Goal: Task Accomplishment & Management: Use online tool/utility

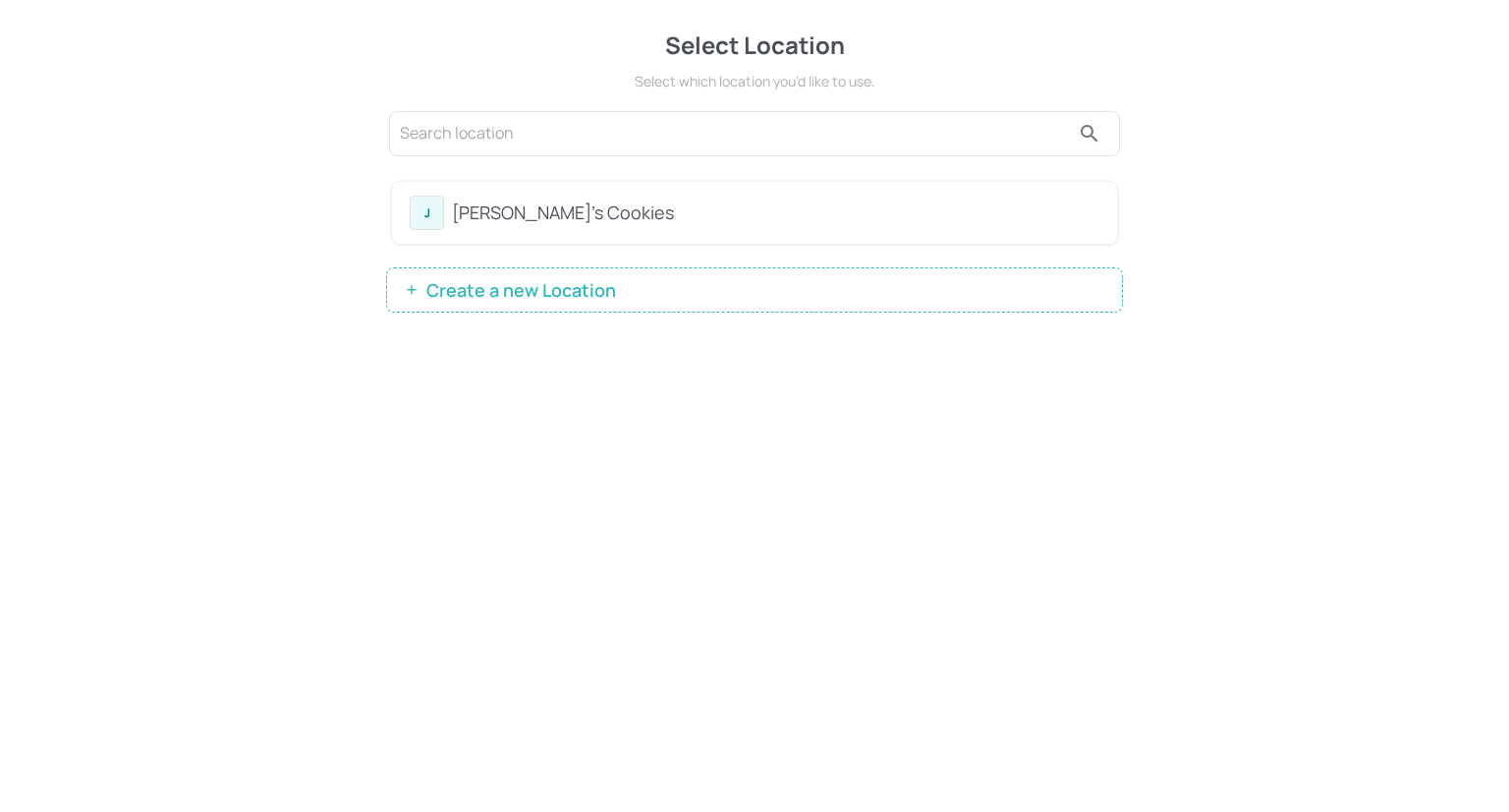
click at [602, 213] on div "[PERSON_NAME]'s Cookies" at bounding box center [775, 212] width 647 height 27
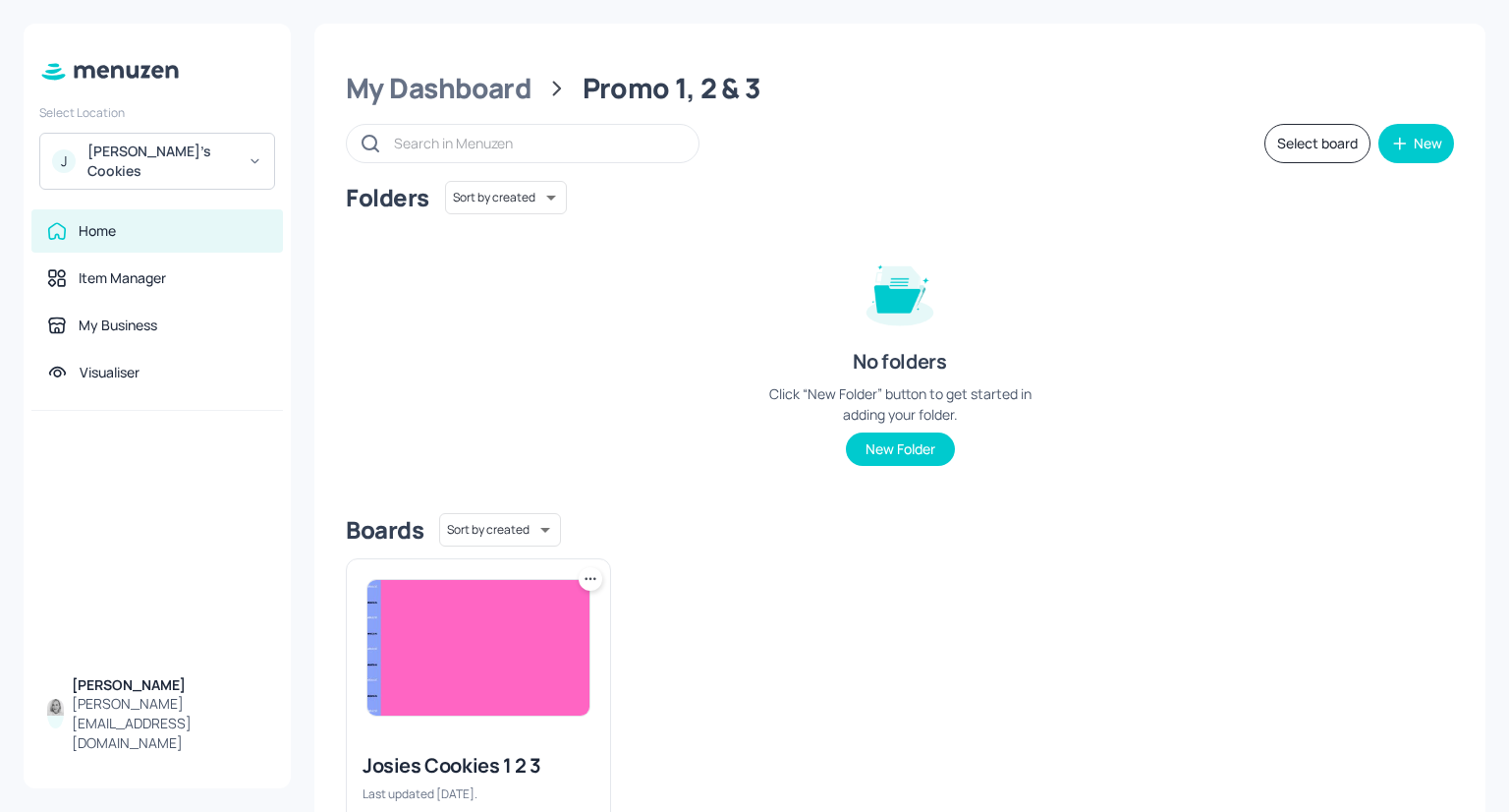
click at [480, 689] on img at bounding box center [479, 647] width 222 height 136
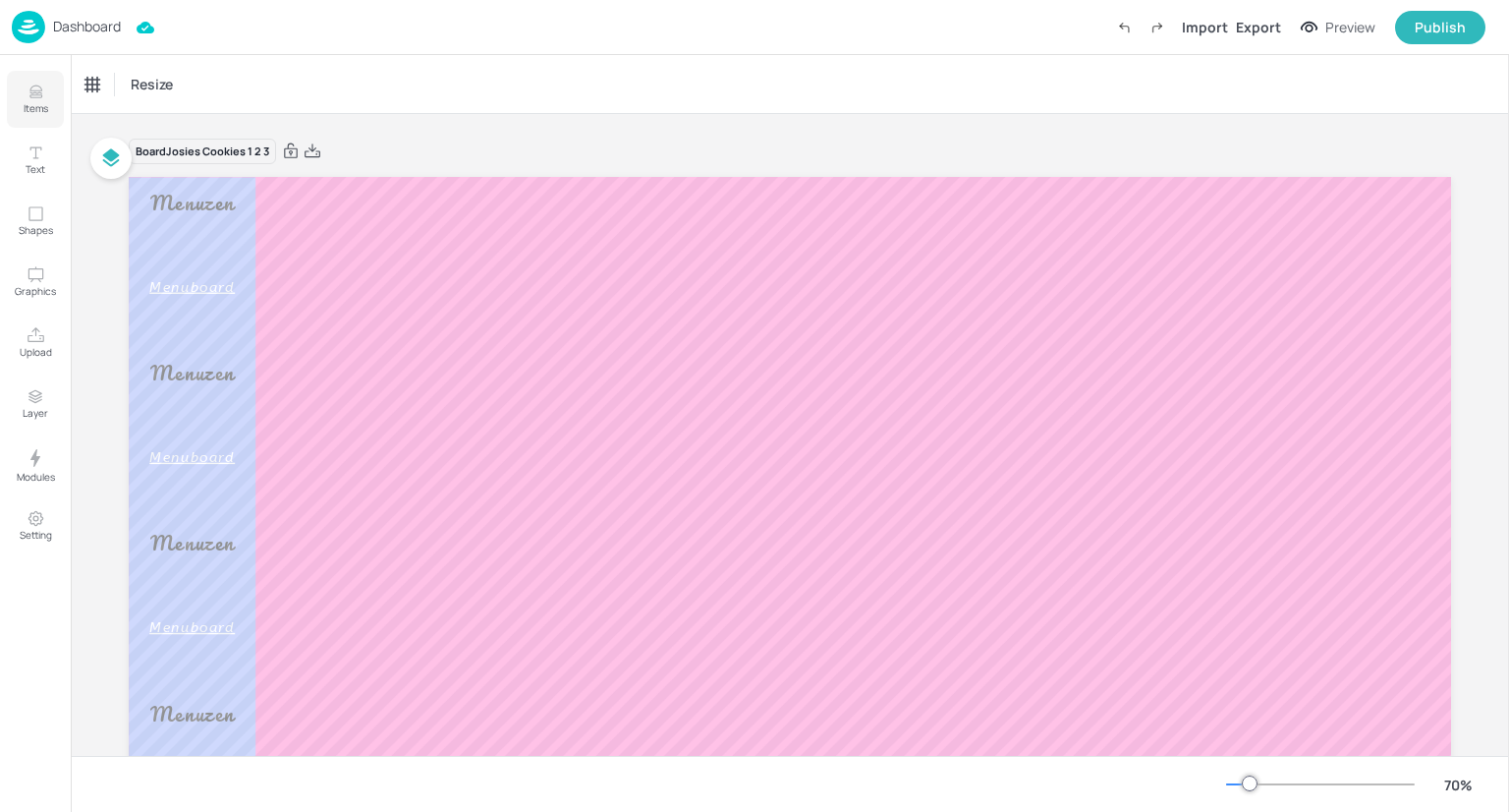
click at [43, 105] on p "Items" at bounding box center [36, 108] width 25 height 14
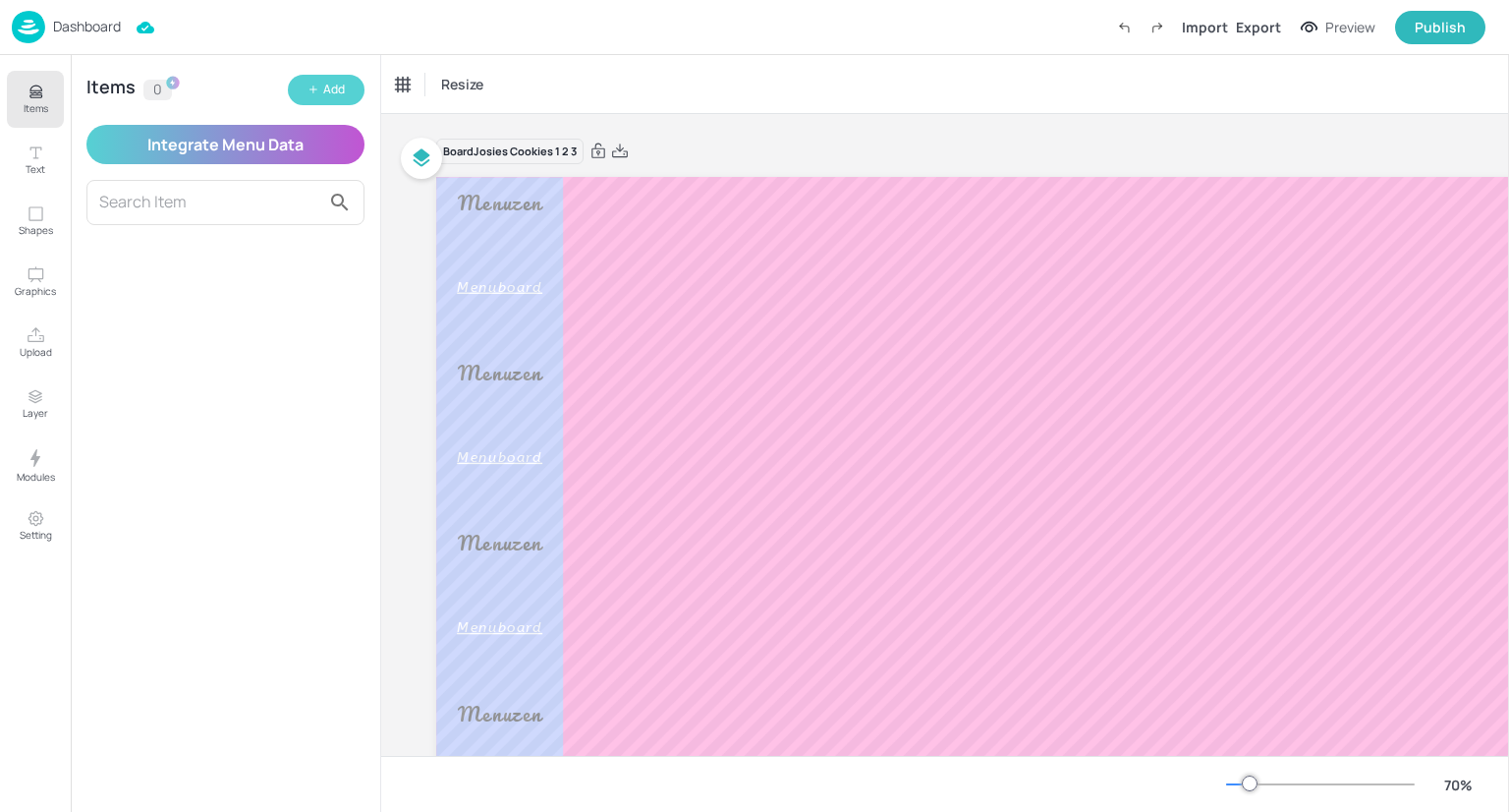
click at [311, 89] on icon "button" at bounding box center [314, 89] width 7 height 0
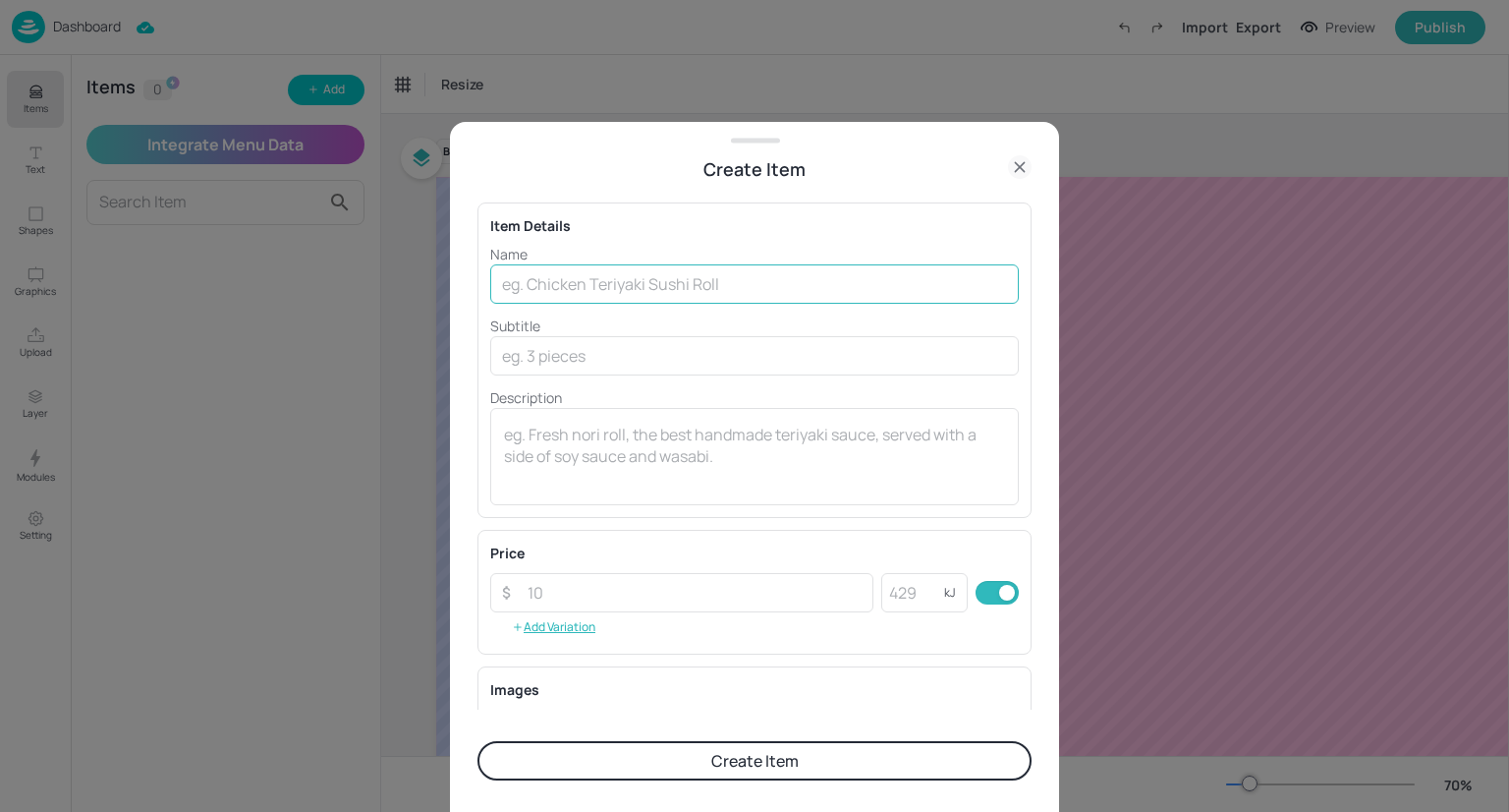
click at [637, 284] on input "text" at bounding box center [754, 284] width 529 height 40
click at [1016, 166] on icon at bounding box center [1021, 167] width 24 height 24
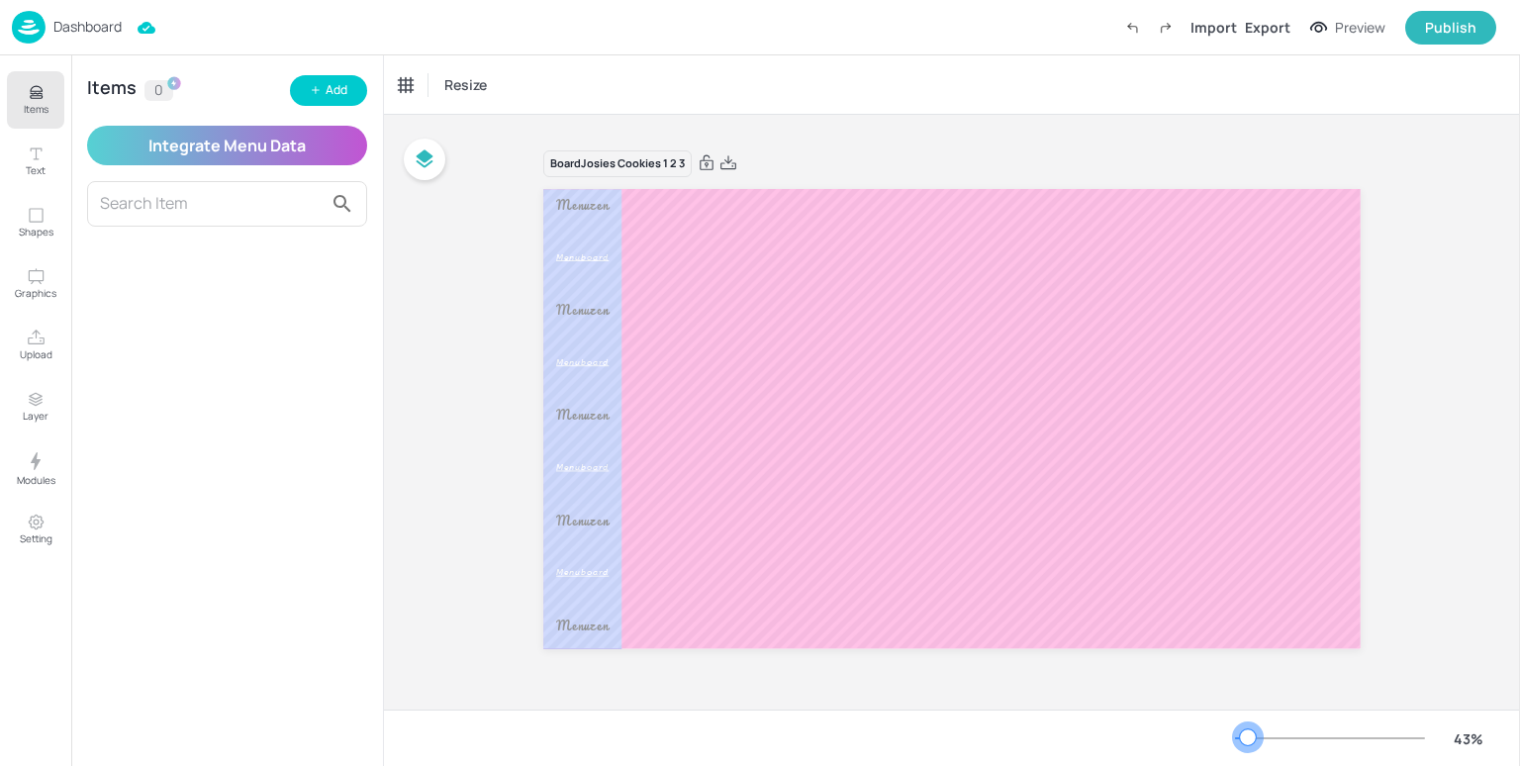
drag, startPoint x: 1263, startPoint y: 740, endPoint x: 1248, endPoint y: 740, distance: 14.8
click at [1248, 740] on div at bounding box center [1248, 737] width 16 height 16
click at [1406, 500] on div "Board Josies Cookies 1 2 3 Menuzen [PERSON_NAME]" at bounding box center [952, 412] width 928 height 572
click at [37, 28] on img at bounding box center [29, 27] width 34 height 33
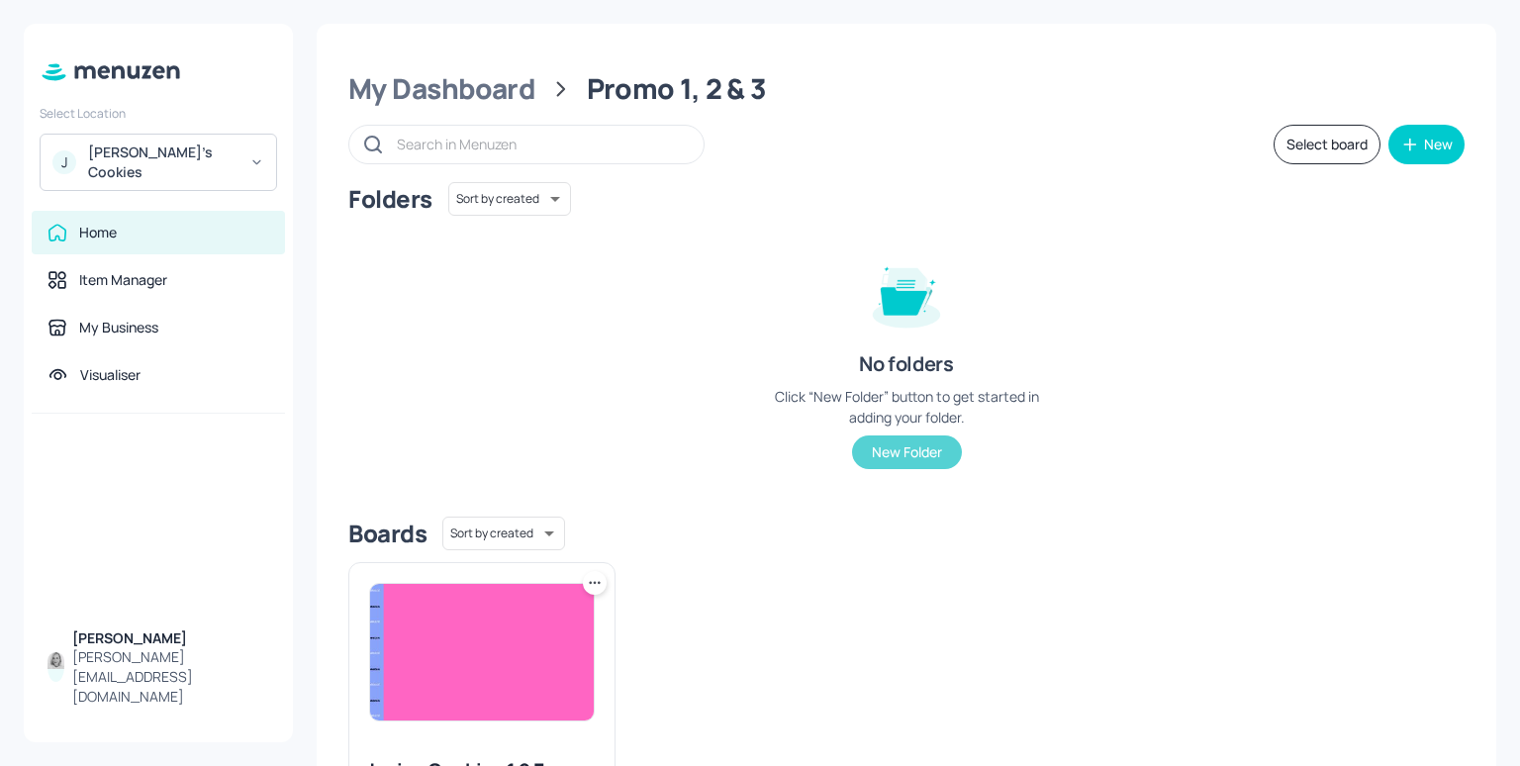
click at [905, 456] on button "New Folder" at bounding box center [907, 453] width 110 height 34
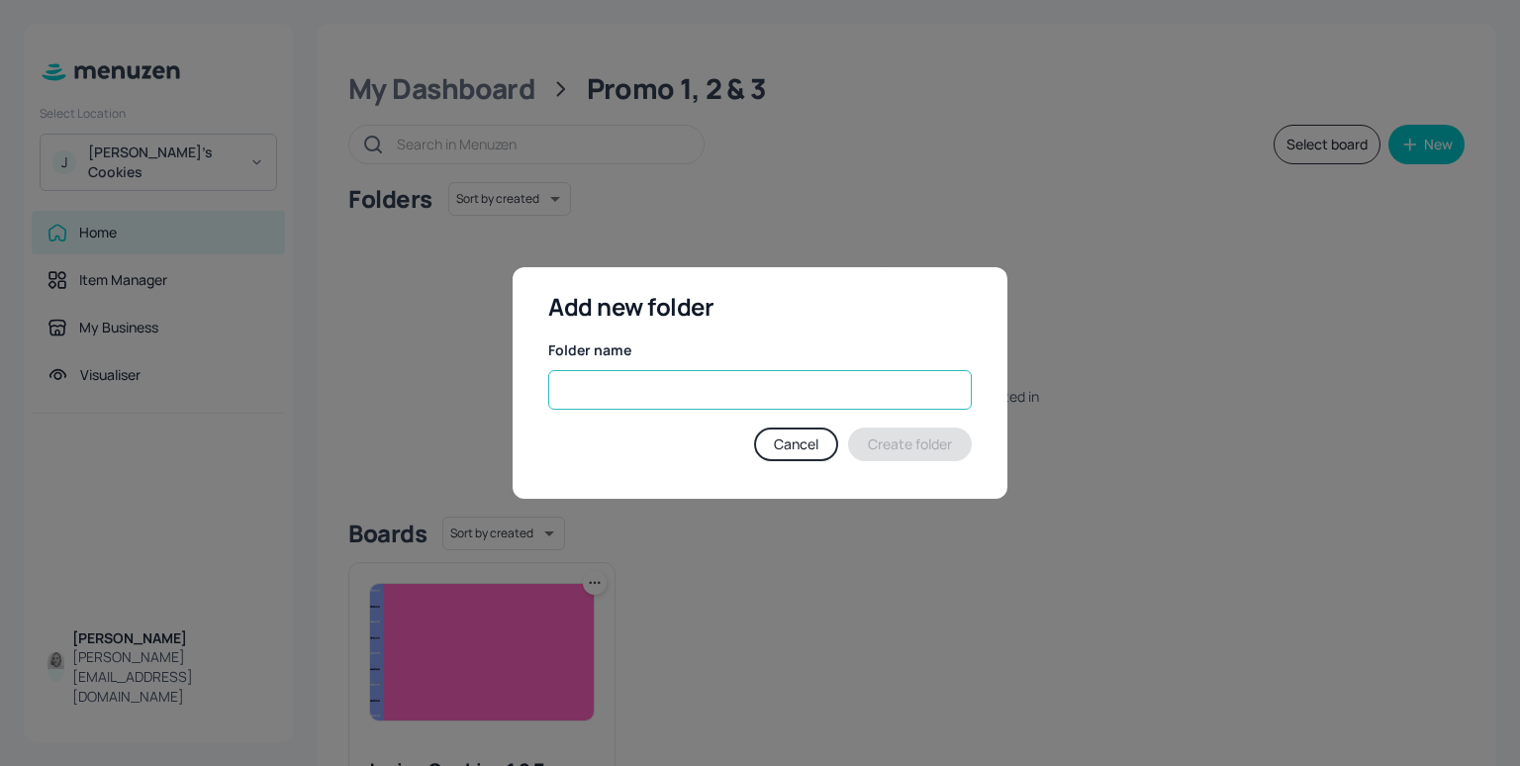
click at [756, 387] on input "text" at bounding box center [760, 390] width 424 height 40
type input "Menu 1"
click at [916, 452] on button "Create folder" at bounding box center [910, 445] width 124 height 34
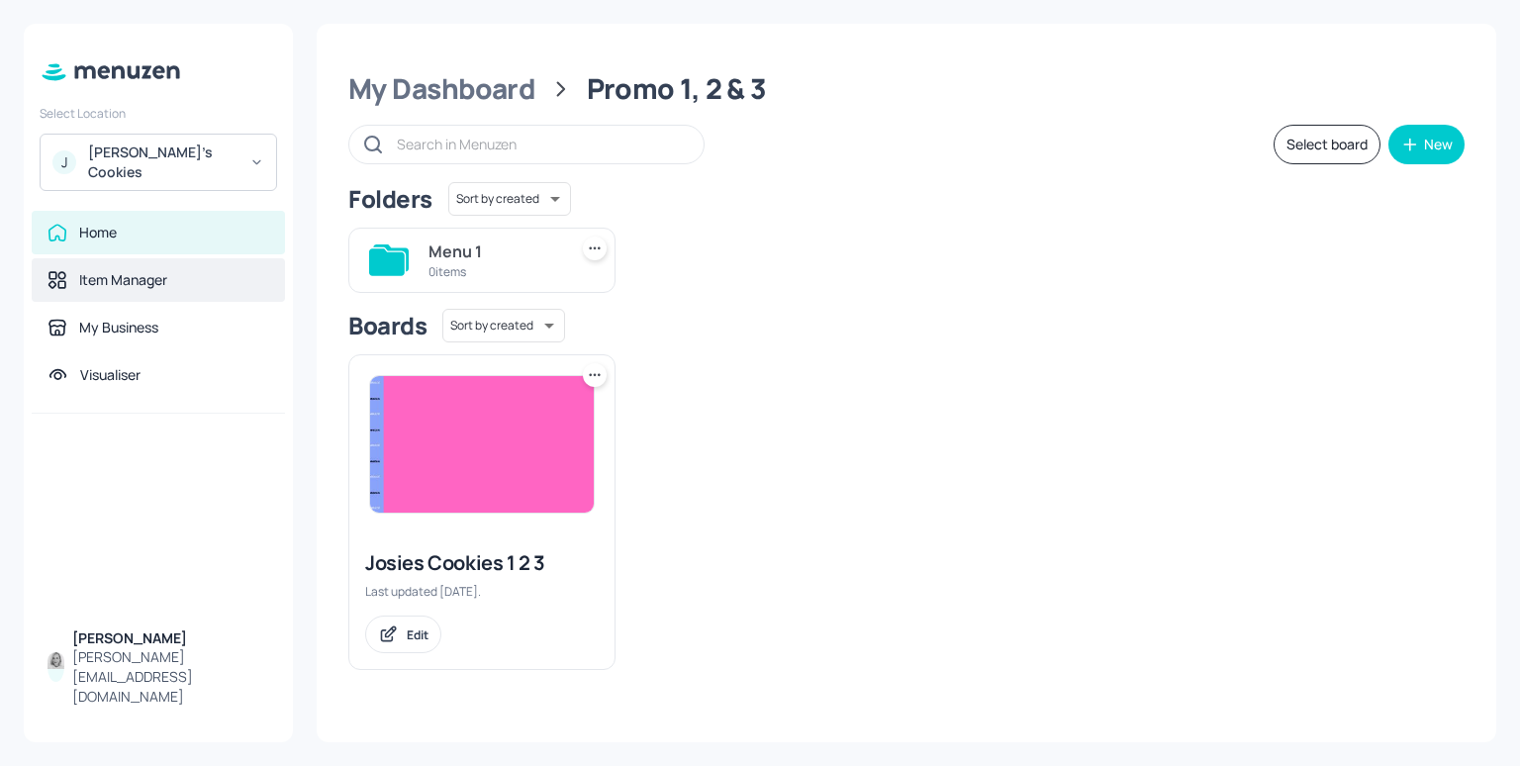
click at [135, 270] on div "Item Manager" at bounding box center [123, 280] width 88 height 20
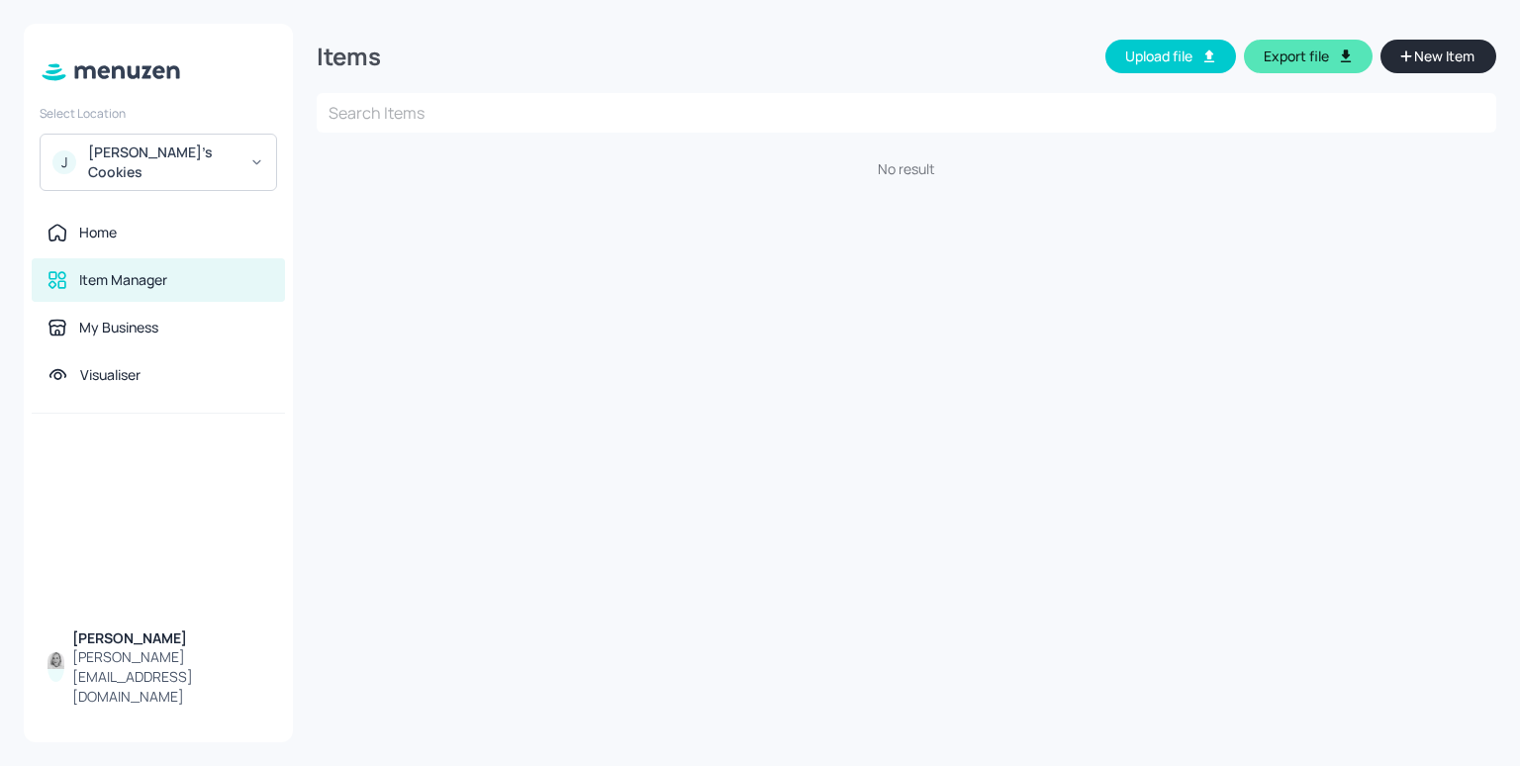
click at [1435, 63] on span "New Item" at bounding box center [1444, 57] width 64 height 22
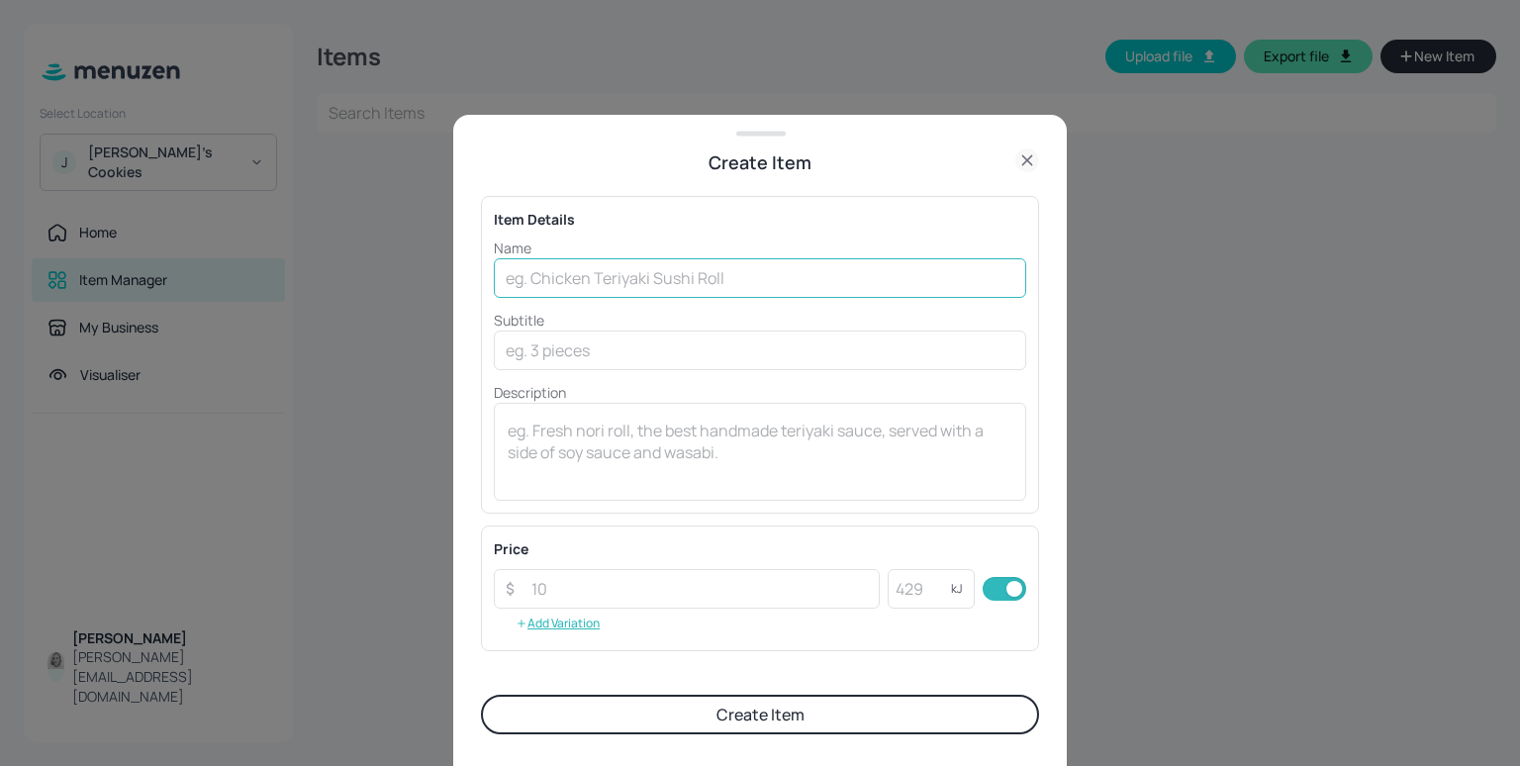
click at [575, 282] on input "text" at bounding box center [760, 278] width 533 height 40
click at [656, 283] on input "text" at bounding box center [760, 278] width 533 height 40
click at [780, 285] on input "text" at bounding box center [760, 278] width 533 height 40
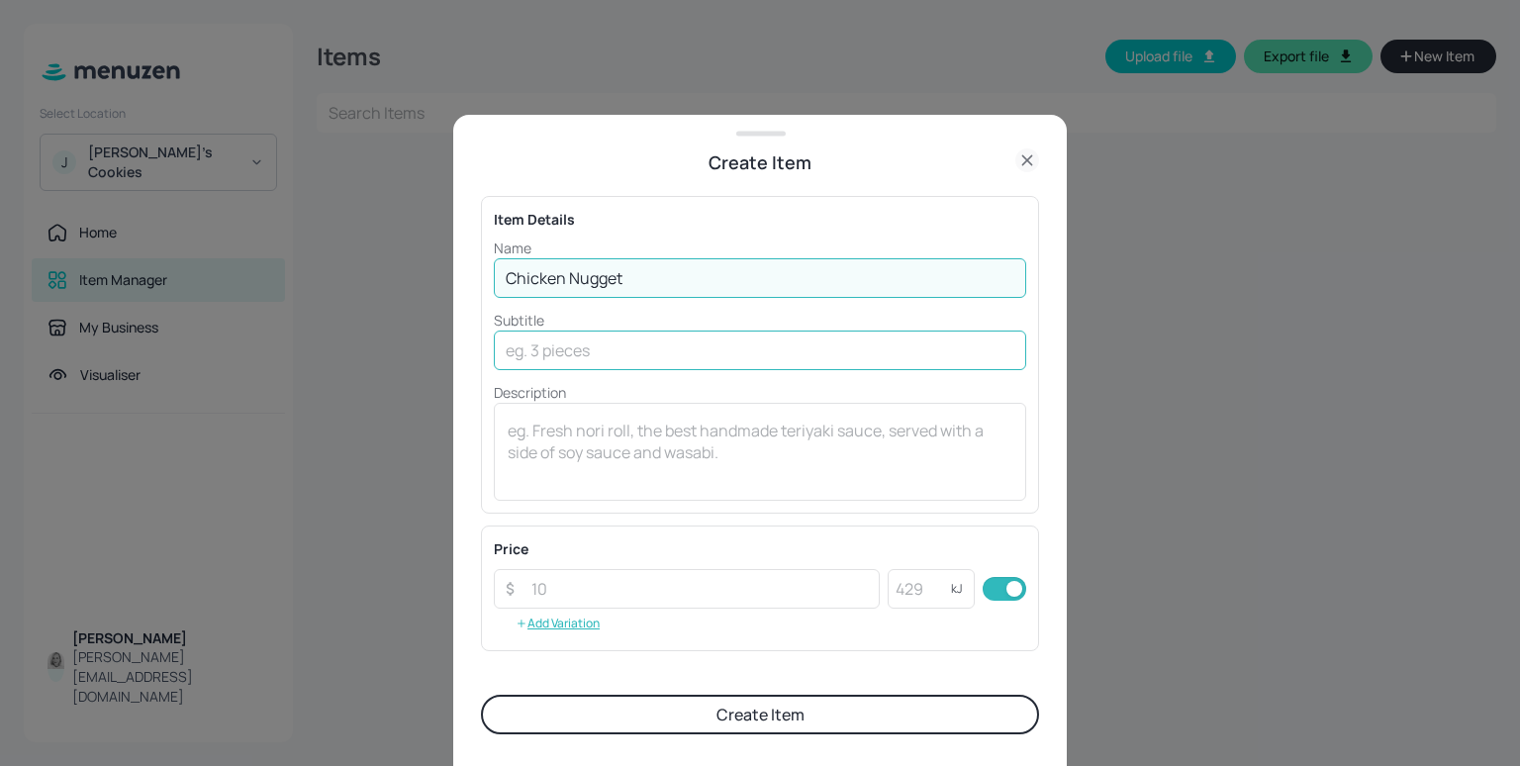
type input "Chicken Nugget"
click at [619, 354] on input "text" at bounding box center [760, 351] width 533 height 40
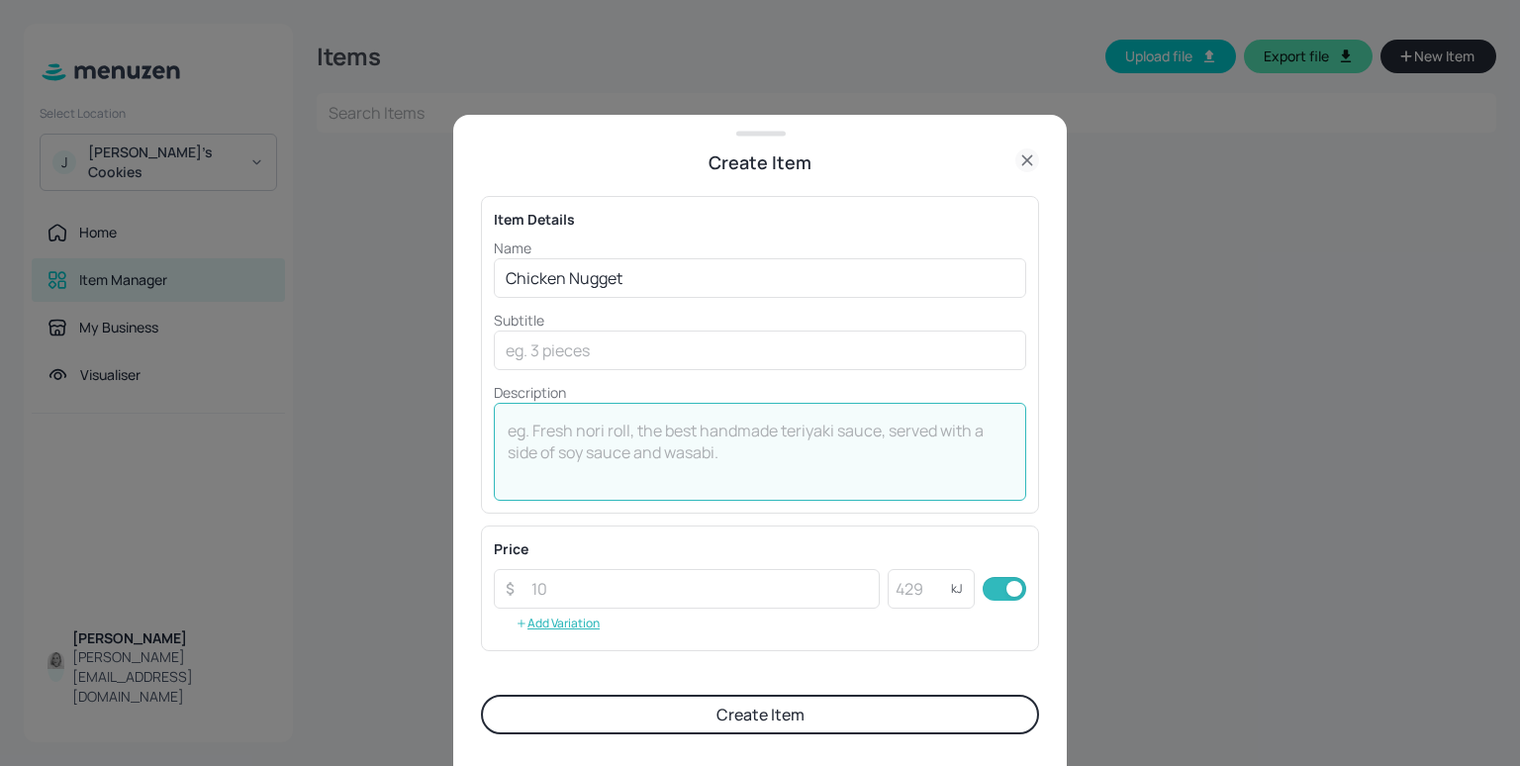
click at [744, 432] on textarea at bounding box center [760, 452] width 505 height 65
click at [581, 583] on input "number" at bounding box center [700, 589] width 360 height 40
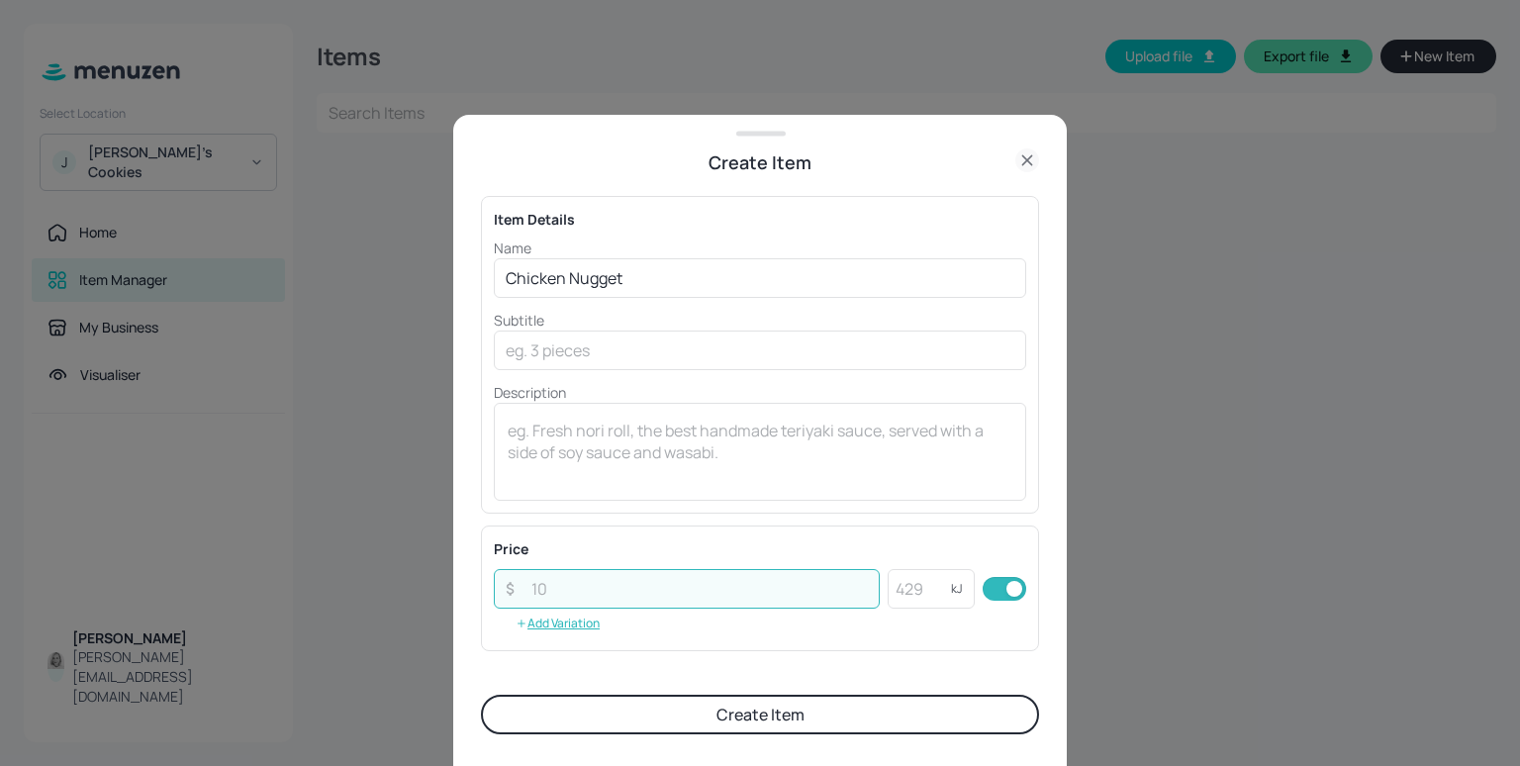
scroll to position [99, 0]
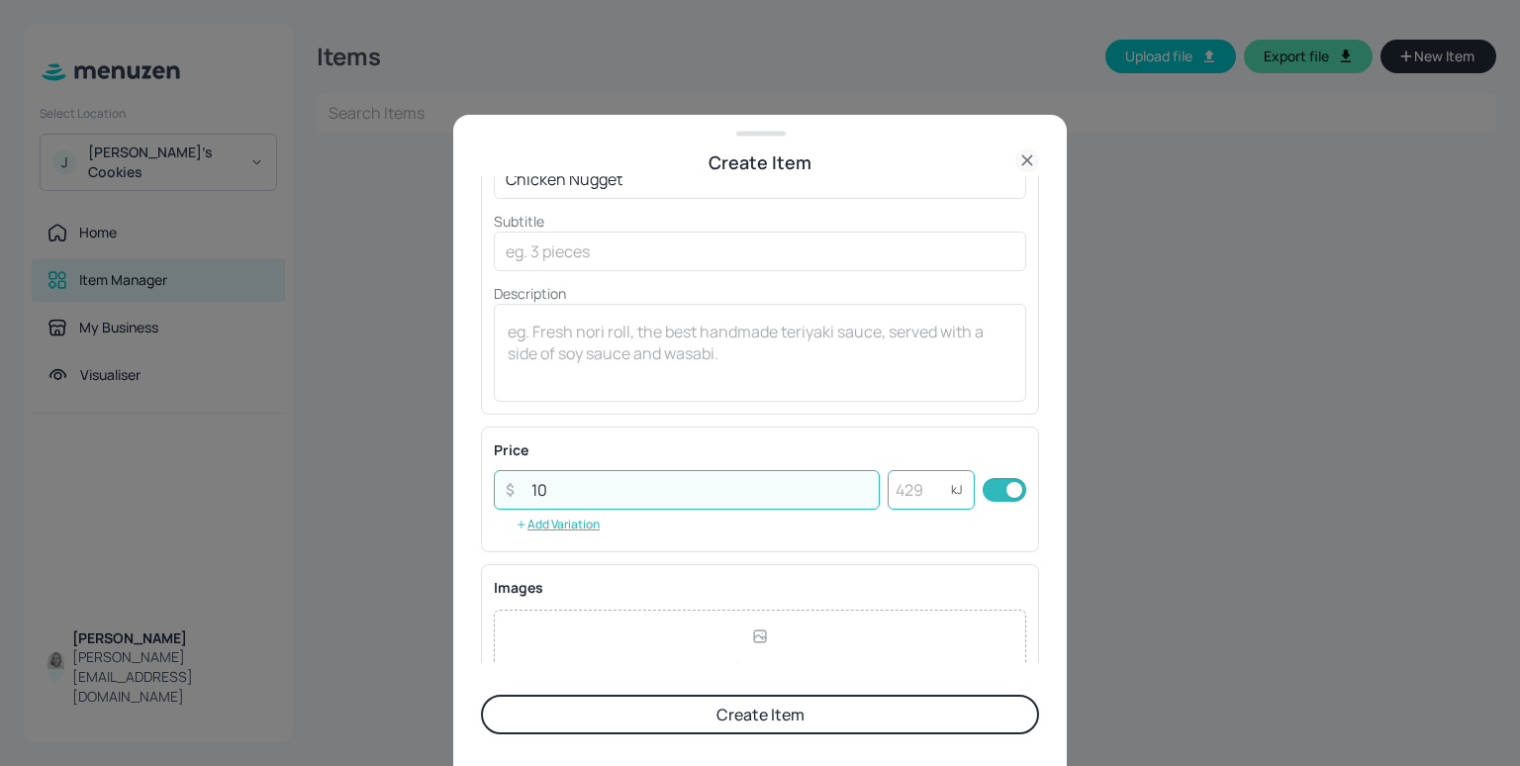
type input "10"
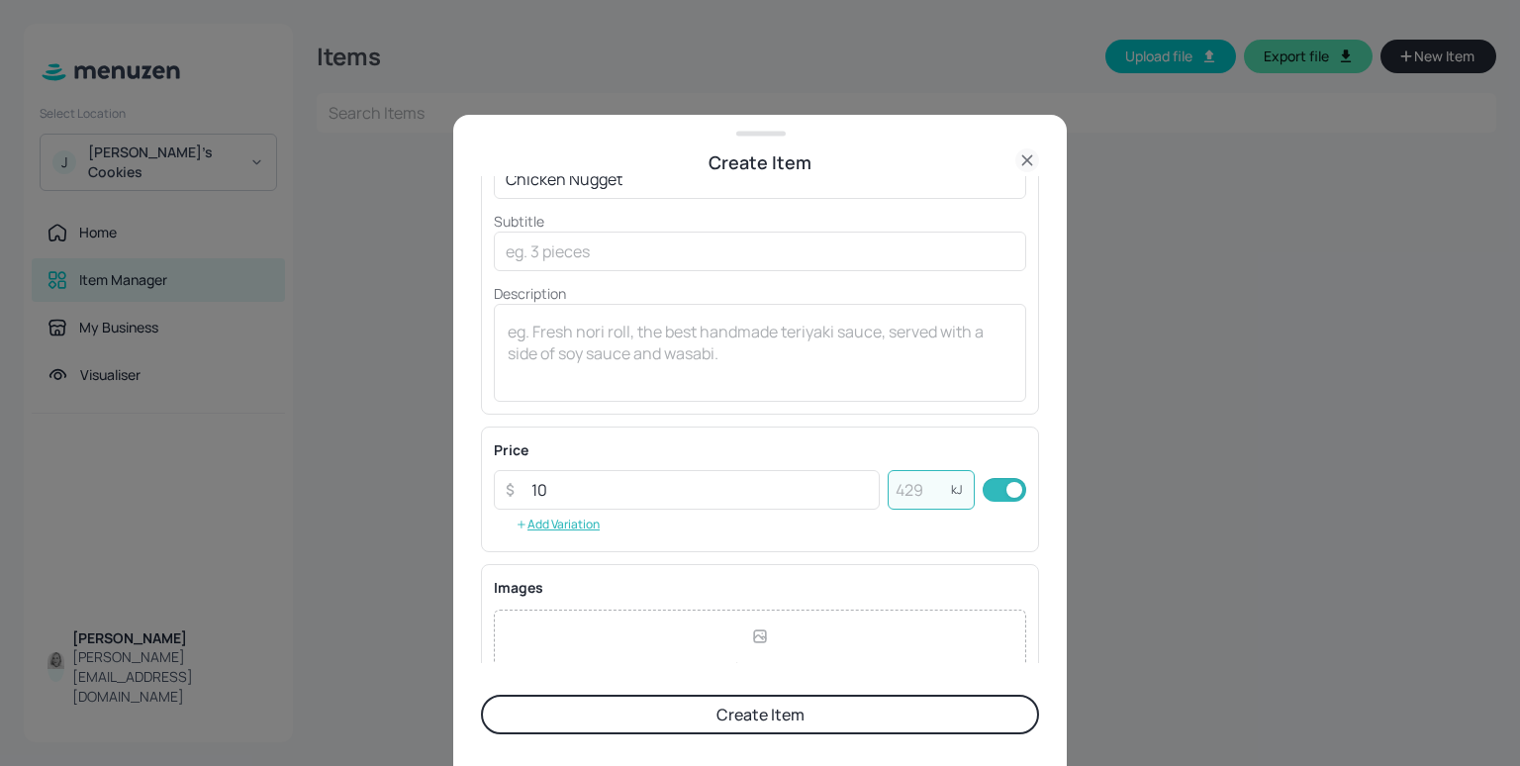
click at [914, 488] on input "number" at bounding box center [919, 490] width 63 height 40
type input "10000"
drag, startPoint x: 934, startPoint y: 496, endPoint x: 888, endPoint y: 496, distance: 46.5
click at [888, 496] on input "10000" at bounding box center [919, 490] width 63 height 40
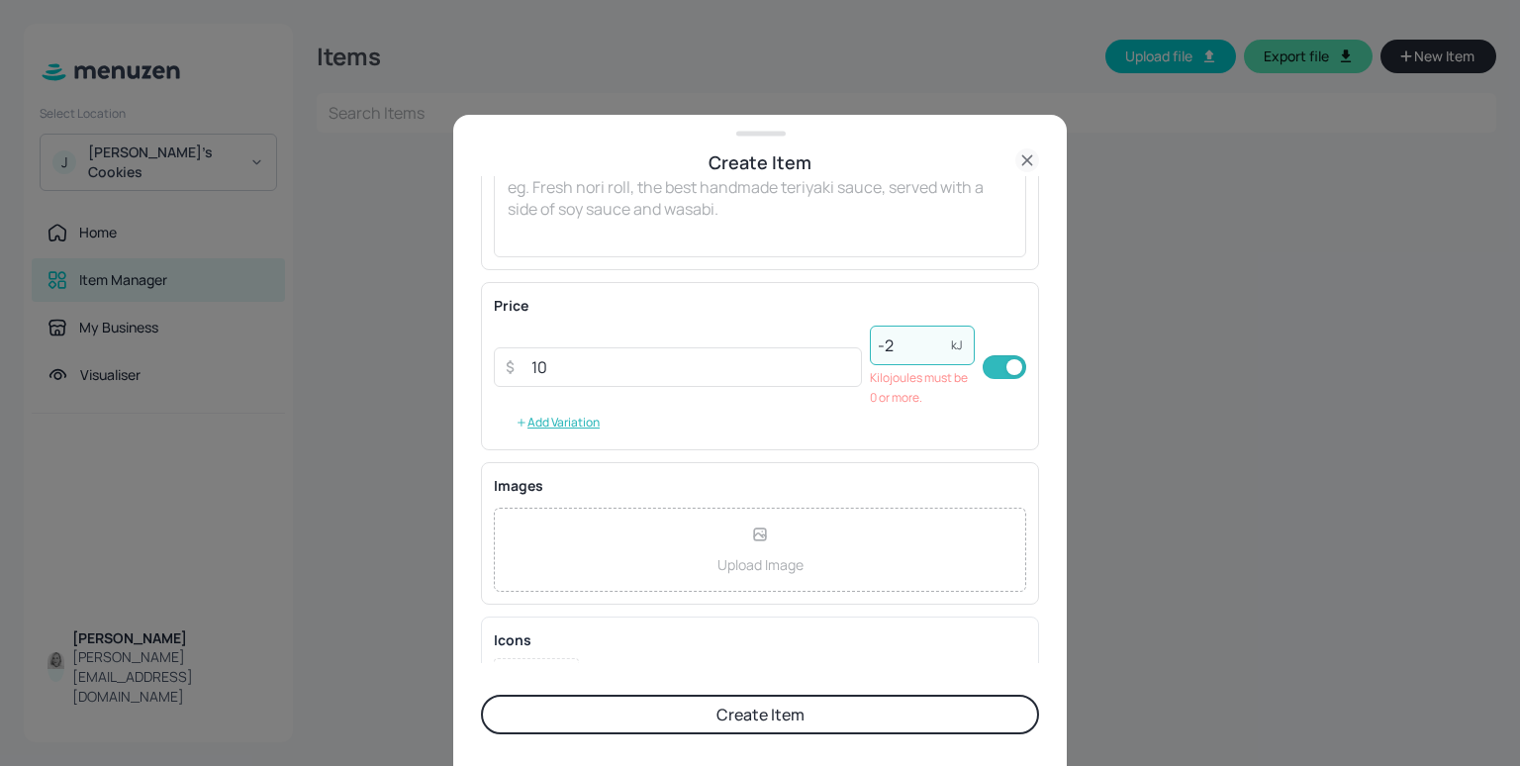
scroll to position [296, 0]
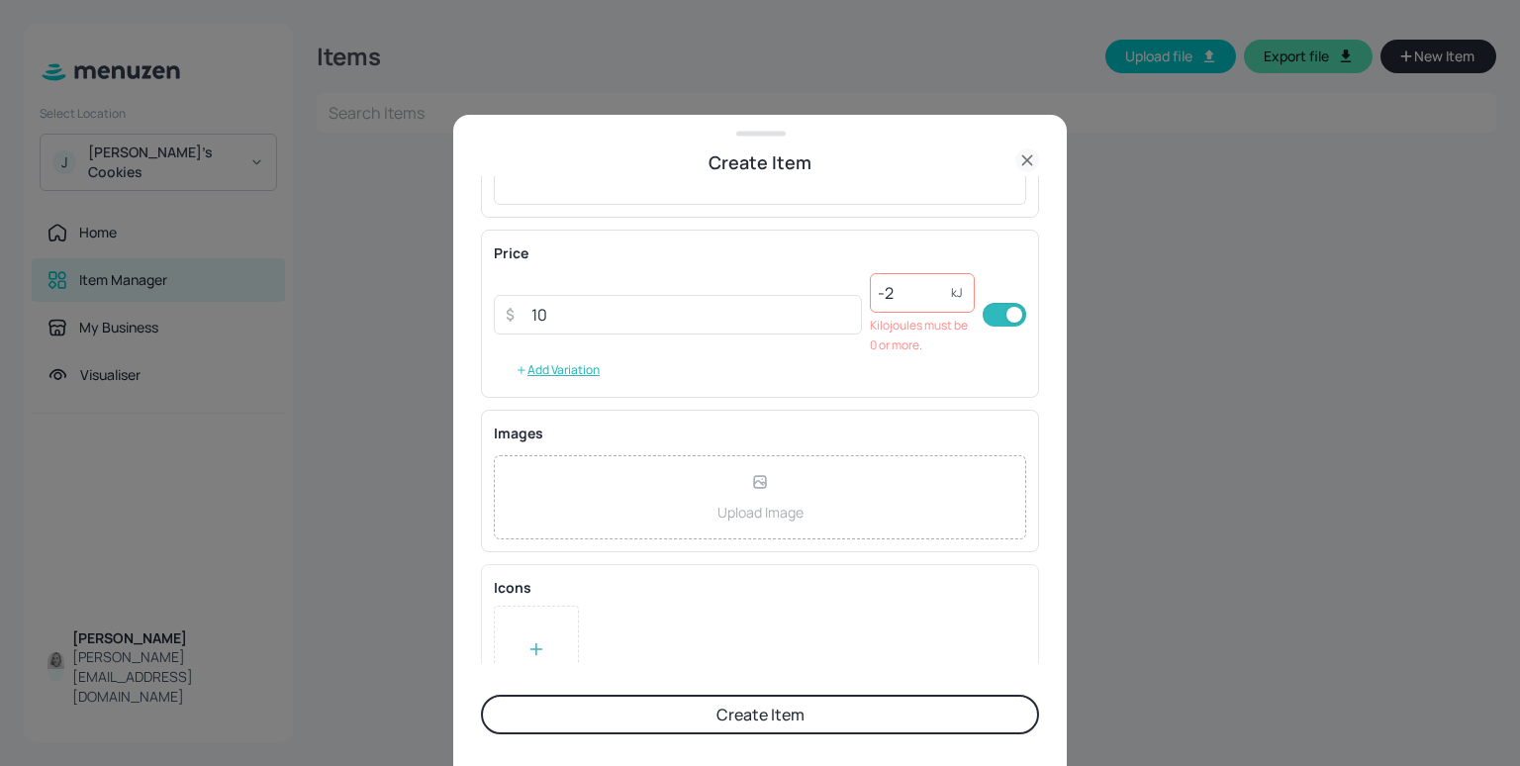
click at [780, 492] on div "Upload Image" at bounding box center [760, 497] width 533 height 84
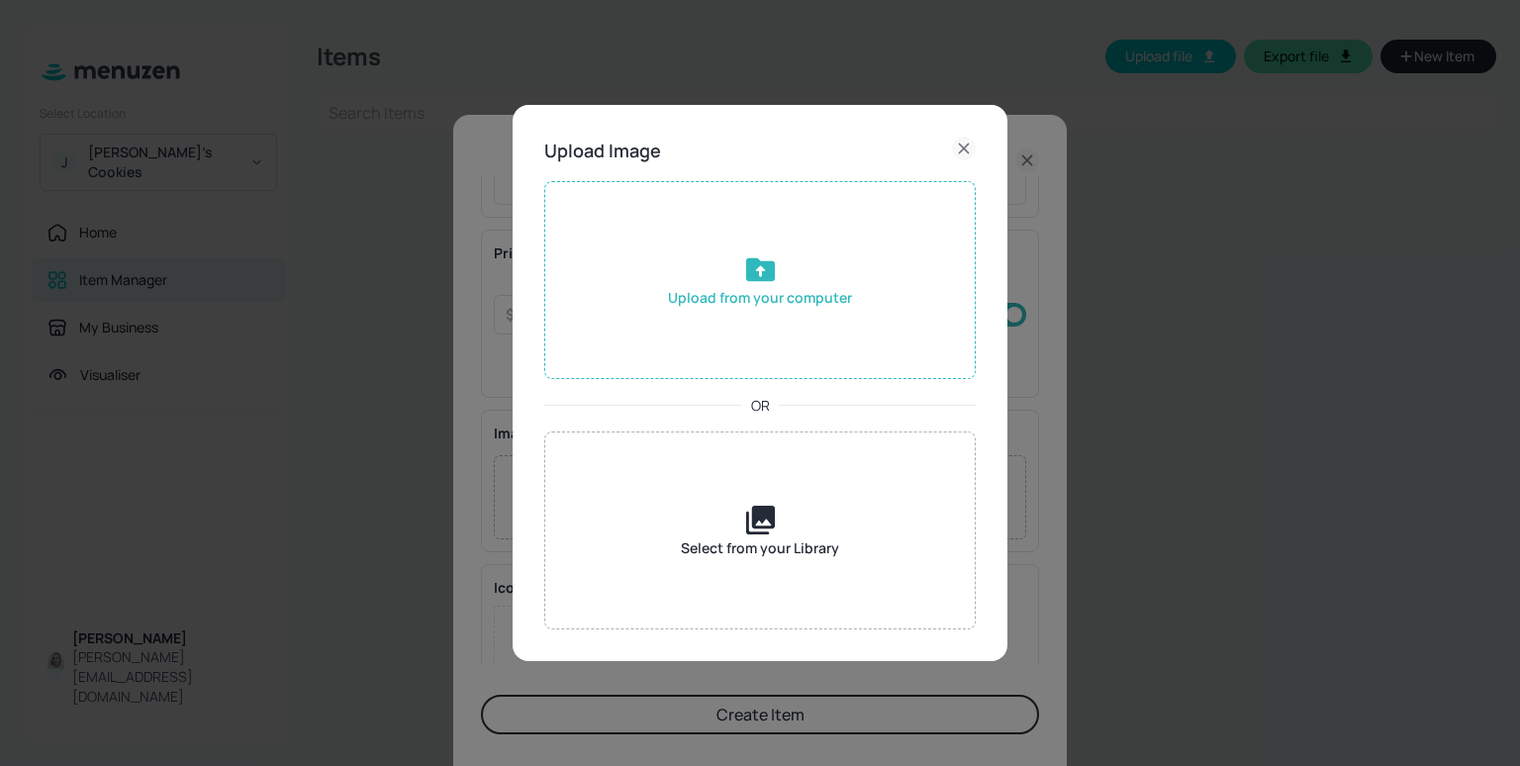
click at [772, 323] on div "Upload from your computer" at bounding box center [760, 280] width 432 height 198
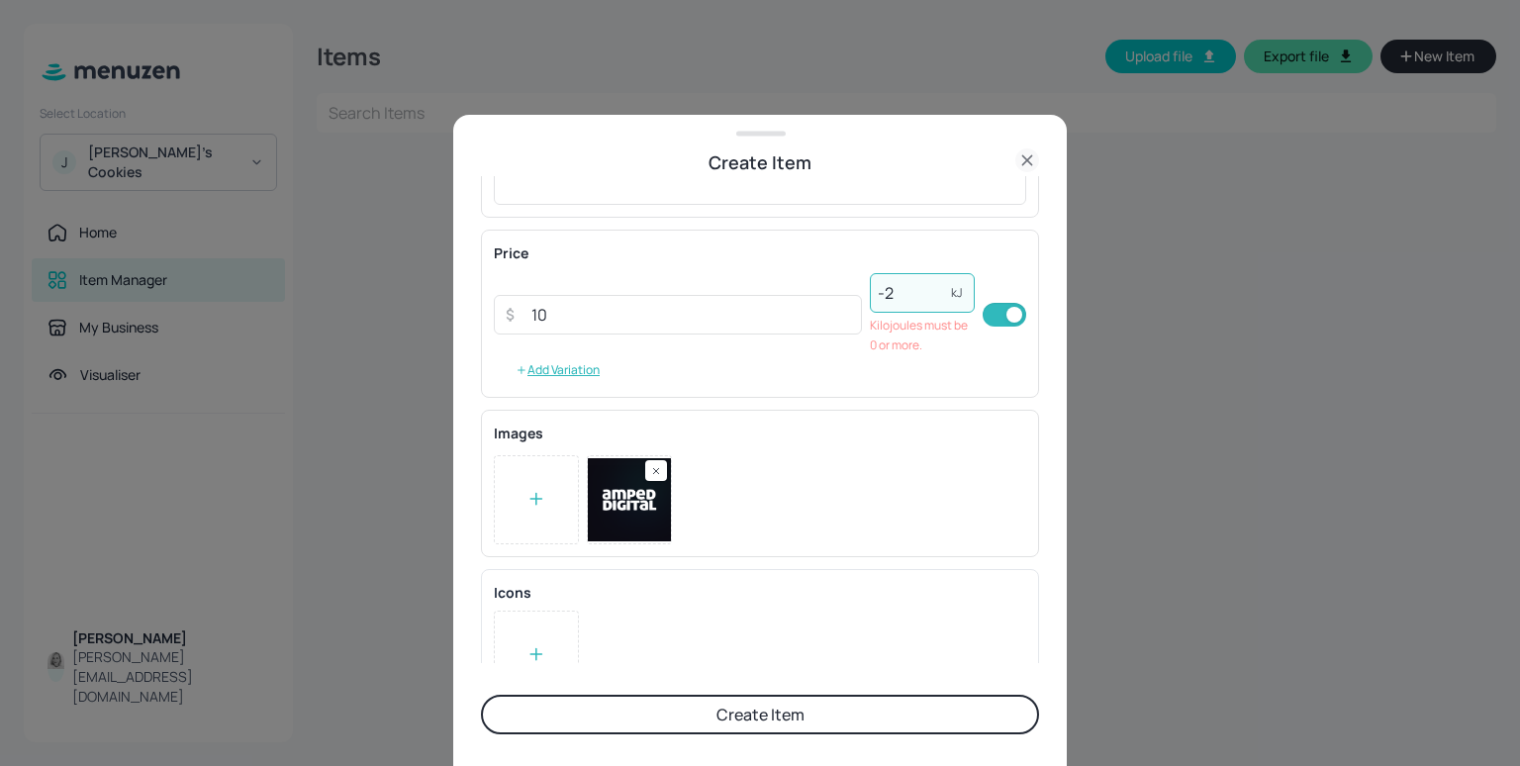
drag, startPoint x: 911, startPoint y: 295, endPoint x: 863, endPoint y: 292, distance: 47.6
click at [870, 292] on input "-2" at bounding box center [910, 293] width 81 height 40
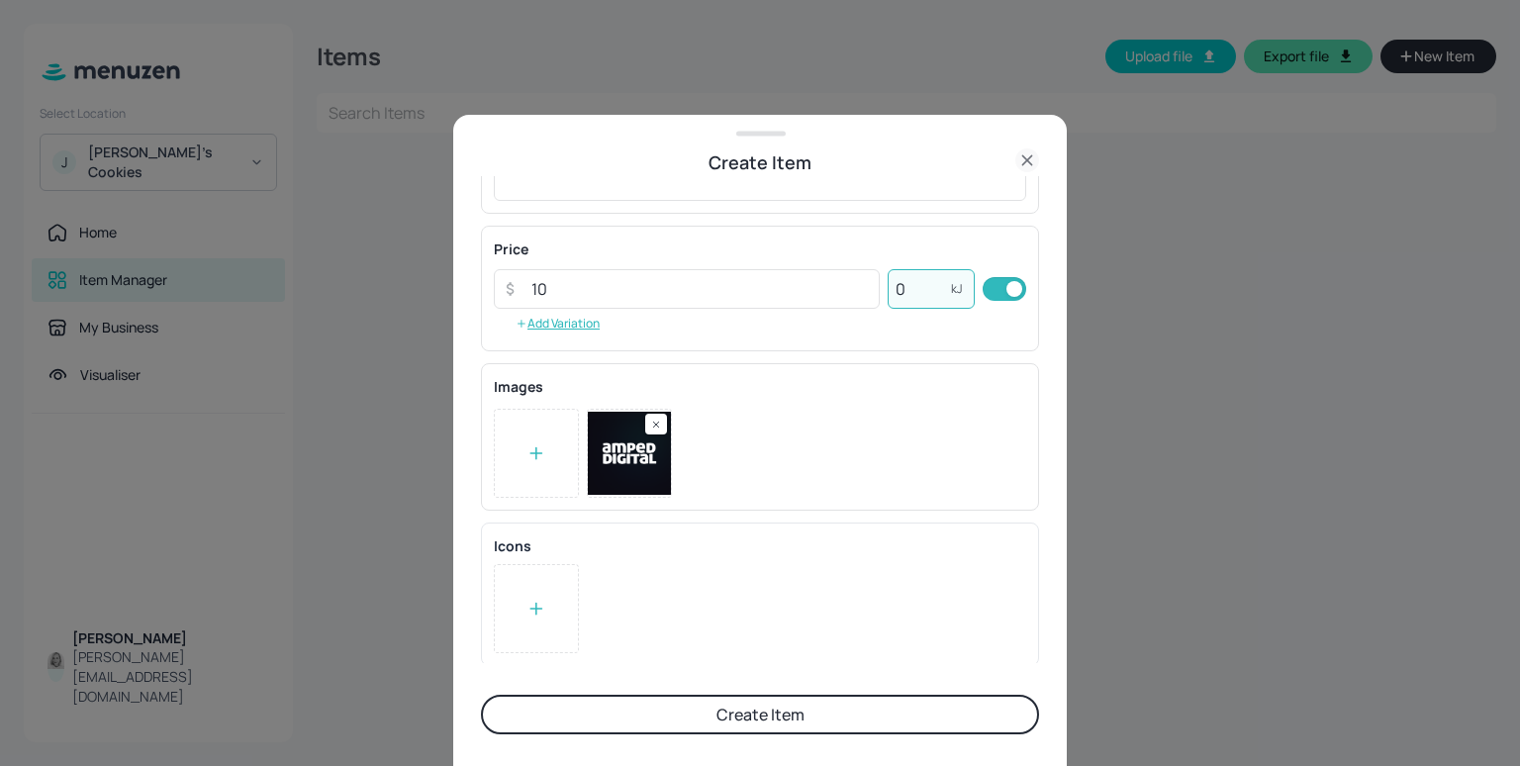
scroll to position [301, 0]
type input "0"
click at [826, 710] on button "Create Item" at bounding box center [760, 715] width 558 height 40
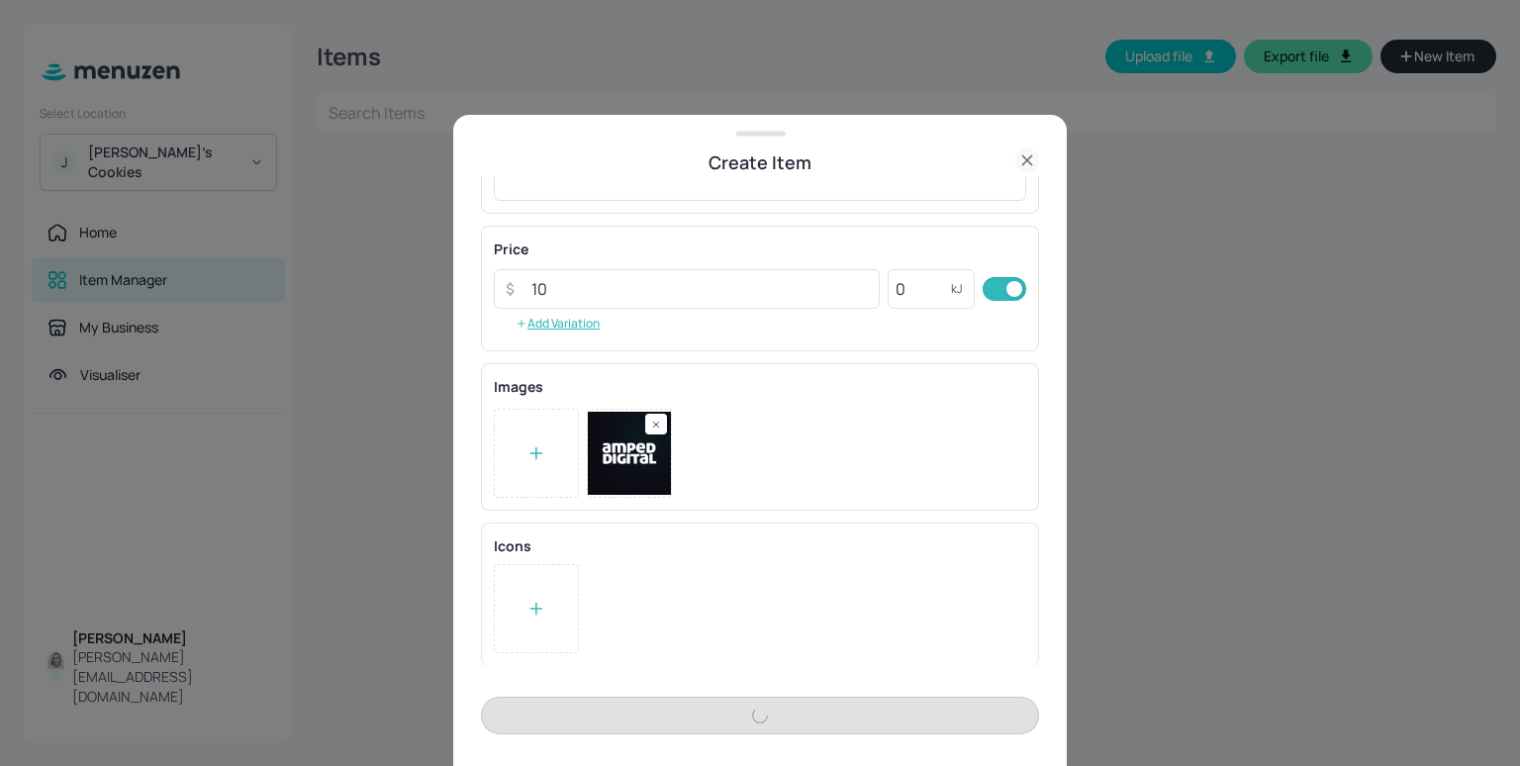
scroll to position [301, 0]
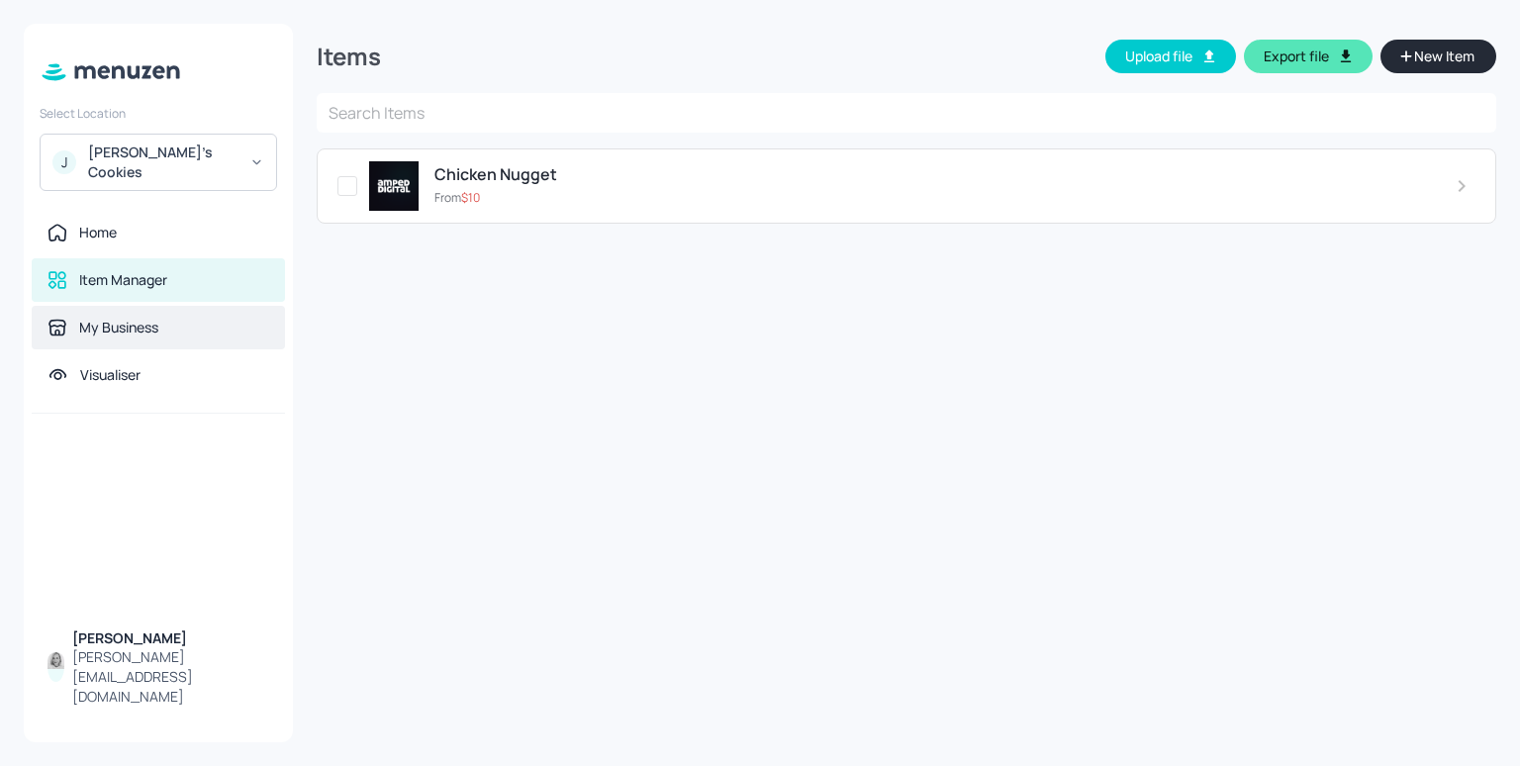
click at [149, 318] on div "My Business" at bounding box center [118, 328] width 79 height 20
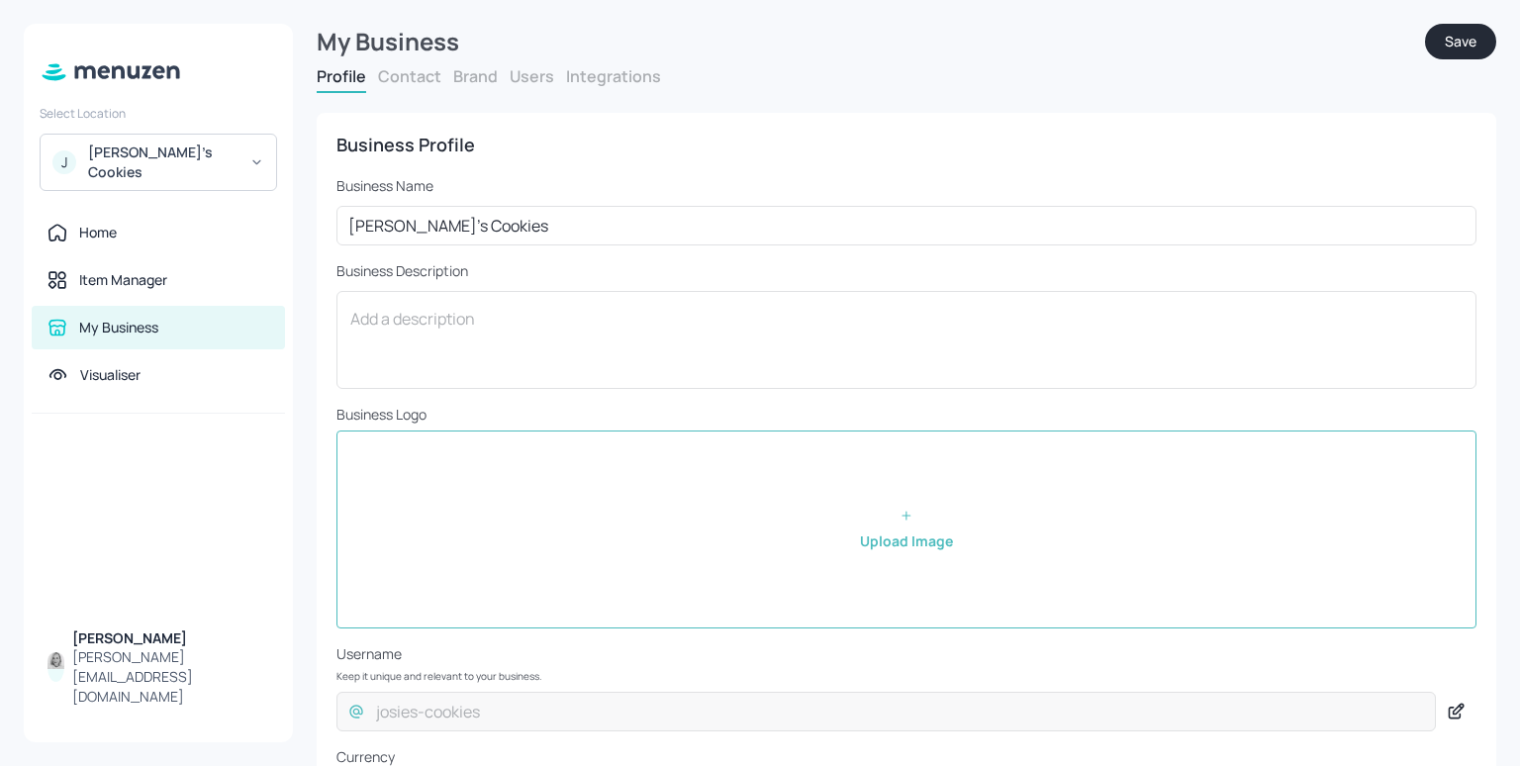
scroll to position [94, 0]
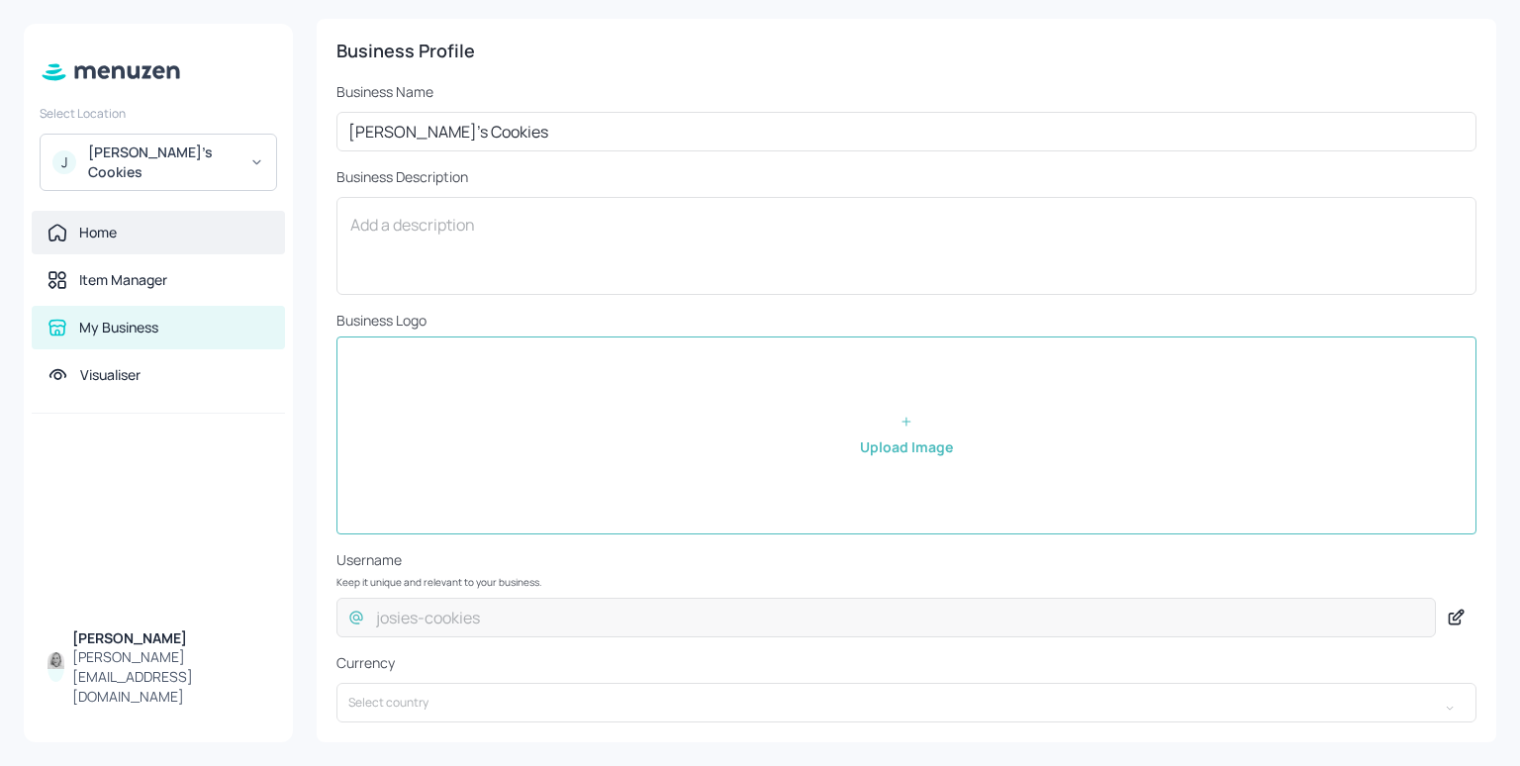
click at [70, 223] on div "Home" at bounding box center [159, 233] width 222 height 20
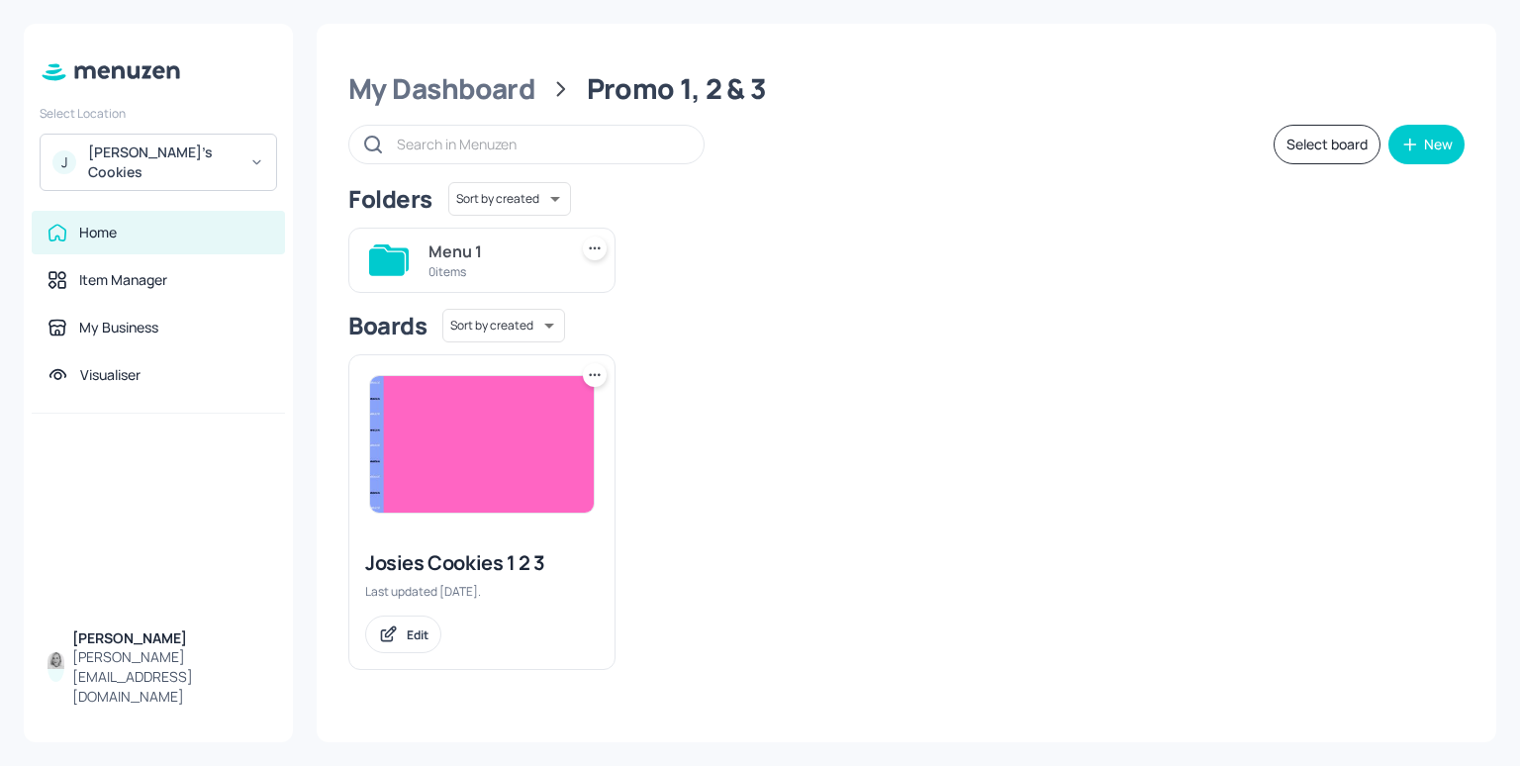
click at [452, 457] on img at bounding box center [482, 444] width 224 height 137
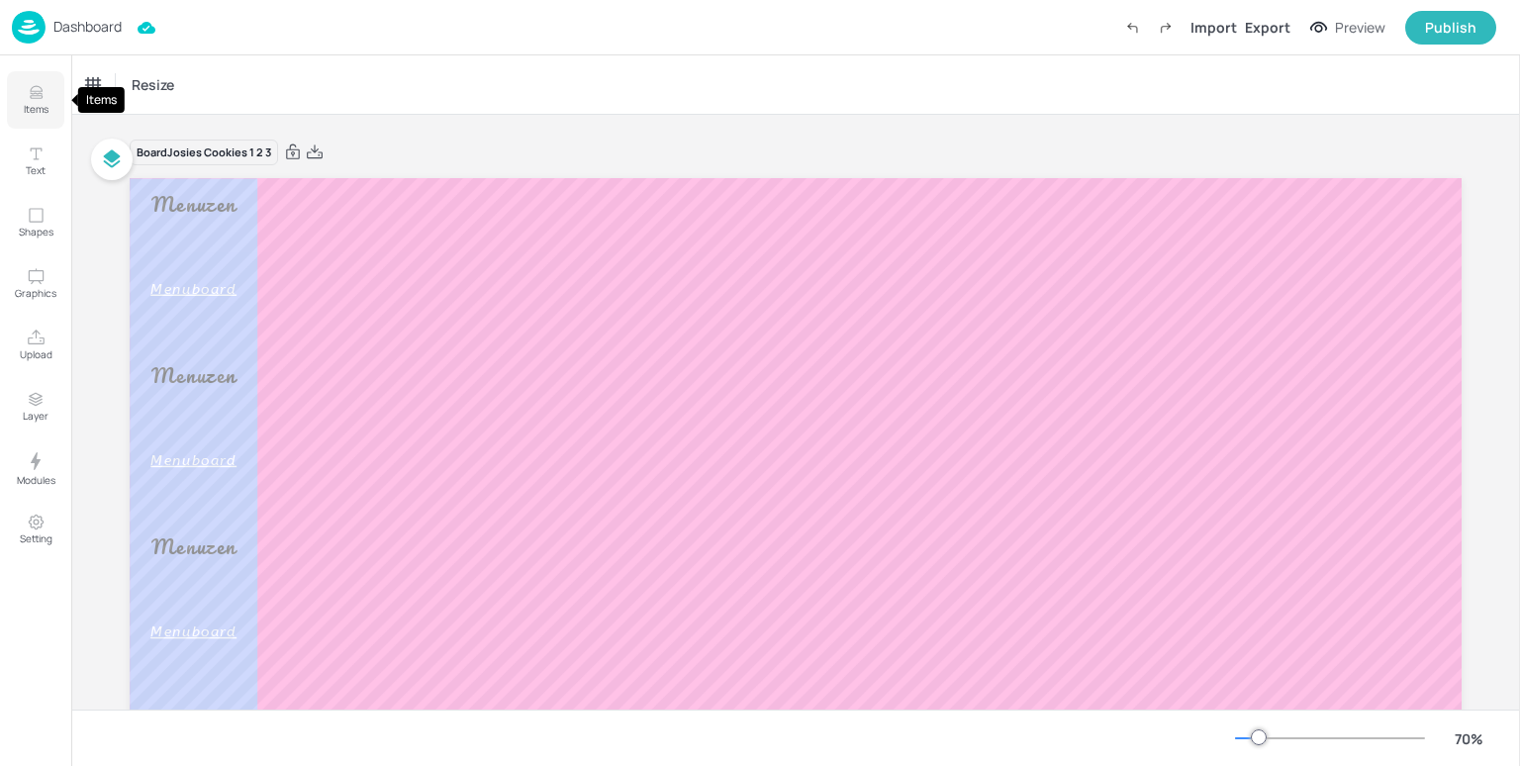
click at [32, 108] on p "Items" at bounding box center [36, 109] width 25 height 14
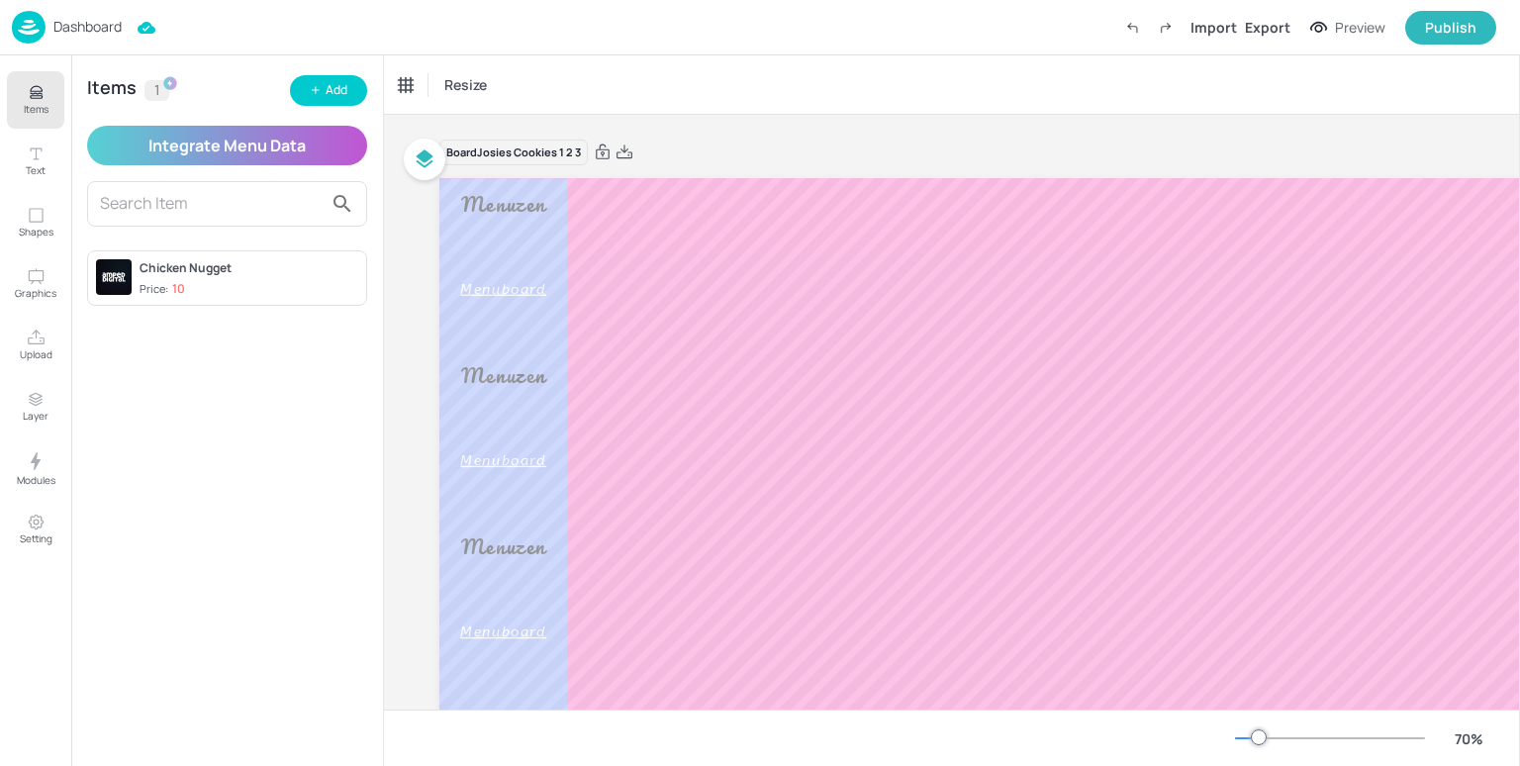
drag, startPoint x: 130, startPoint y: 270, endPoint x: 344, endPoint y: 318, distance: 220.0
click at [355, 323] on div "Items 1 Add Integrate Menu Data Chicken Nugget Price: 10" at bounding box center [227, 410] width 312 height 711
click at [217, 283] on span "Price: 10" at bounding box center [249, 289] width 219 height 17
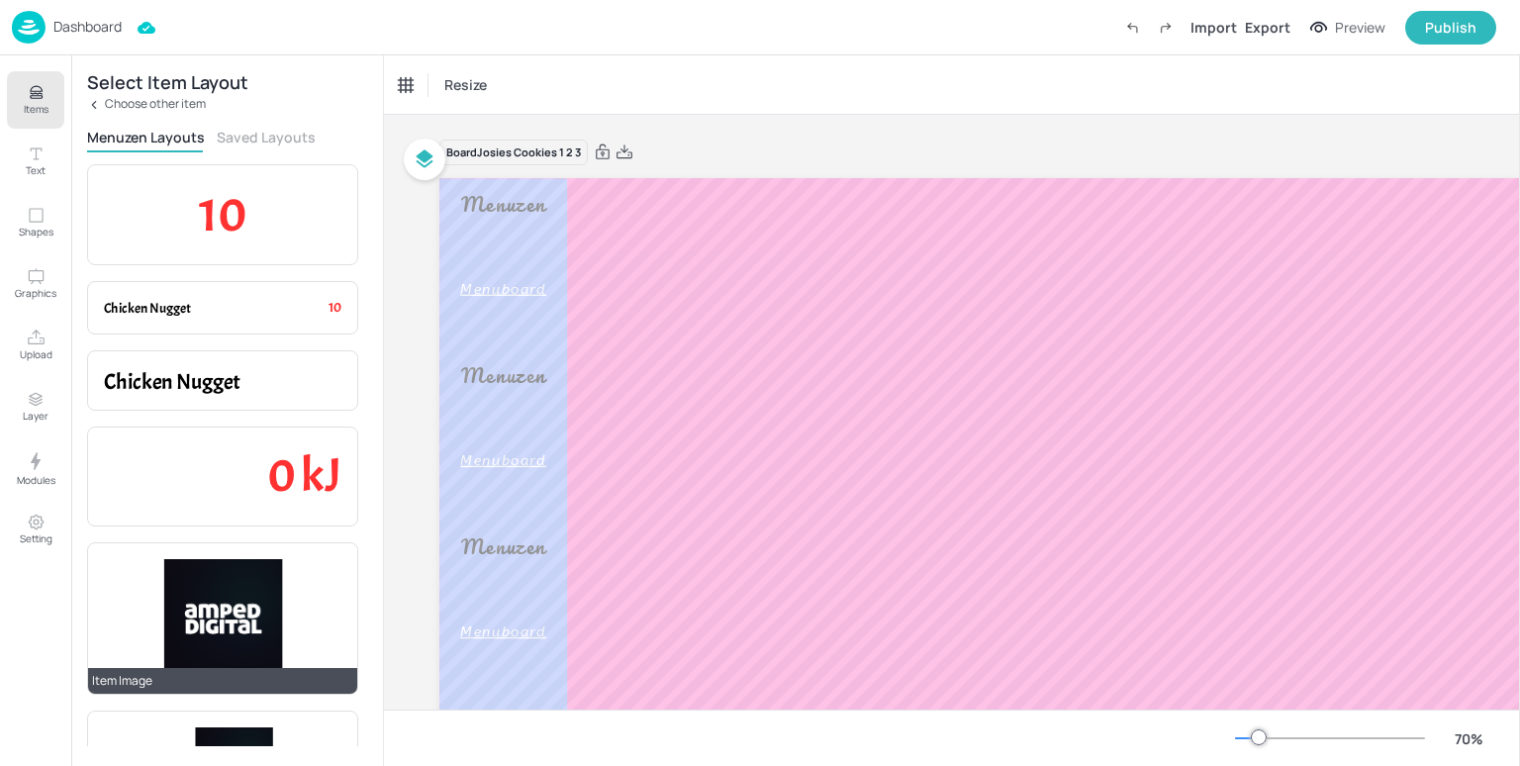
click at [222, 609] on img at bounding box center [223, 618] width 120 height 119
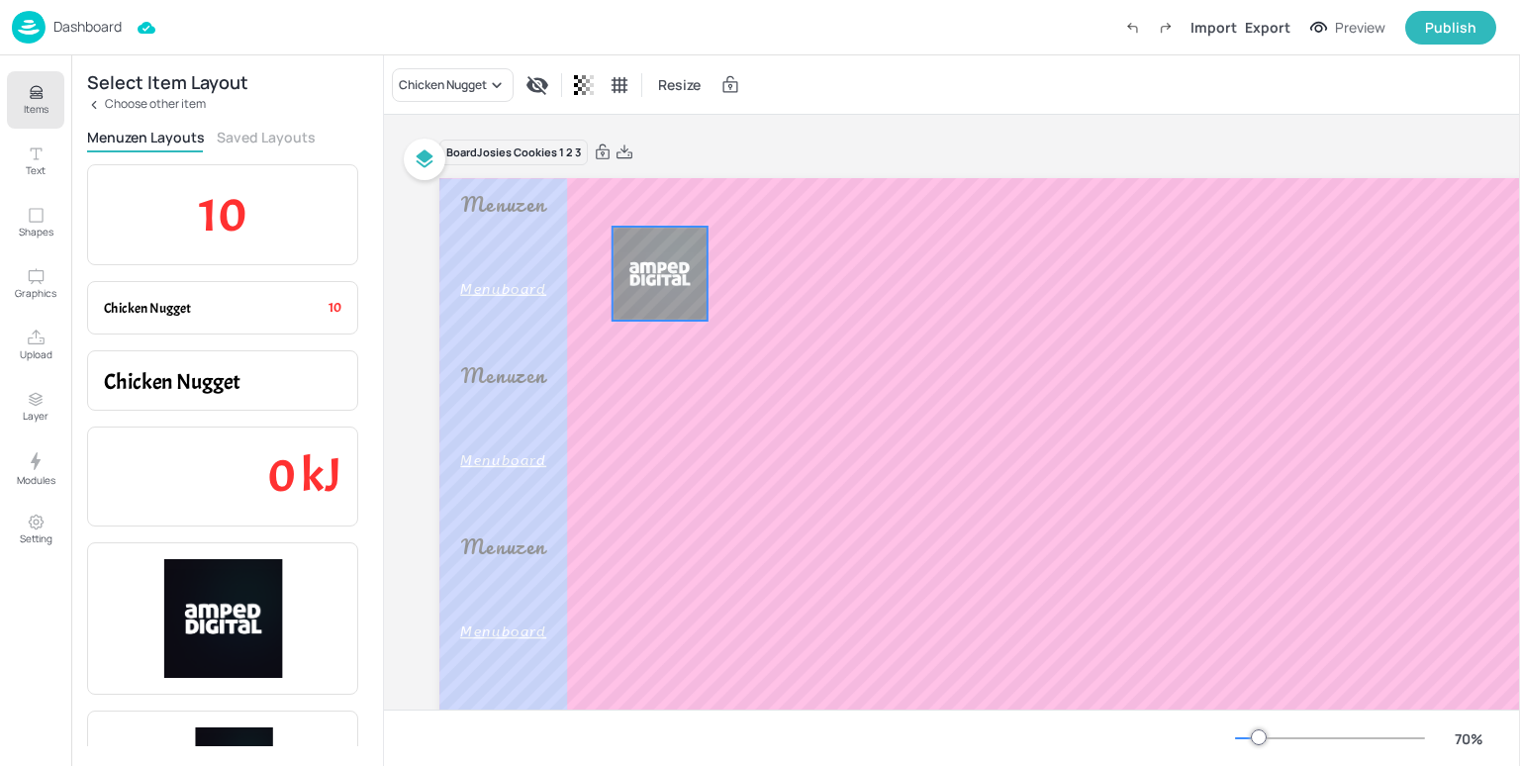
drag, startPoint x: 659, startPoint y: 229, endPoint x: 657, endPoint y: 277, distance: 48.5
click at [657, 277] on img at bounding box center [660, 274] width 95 height 94
click at [667, 285] on img at bounding box center [660, 274] width 95 height 94
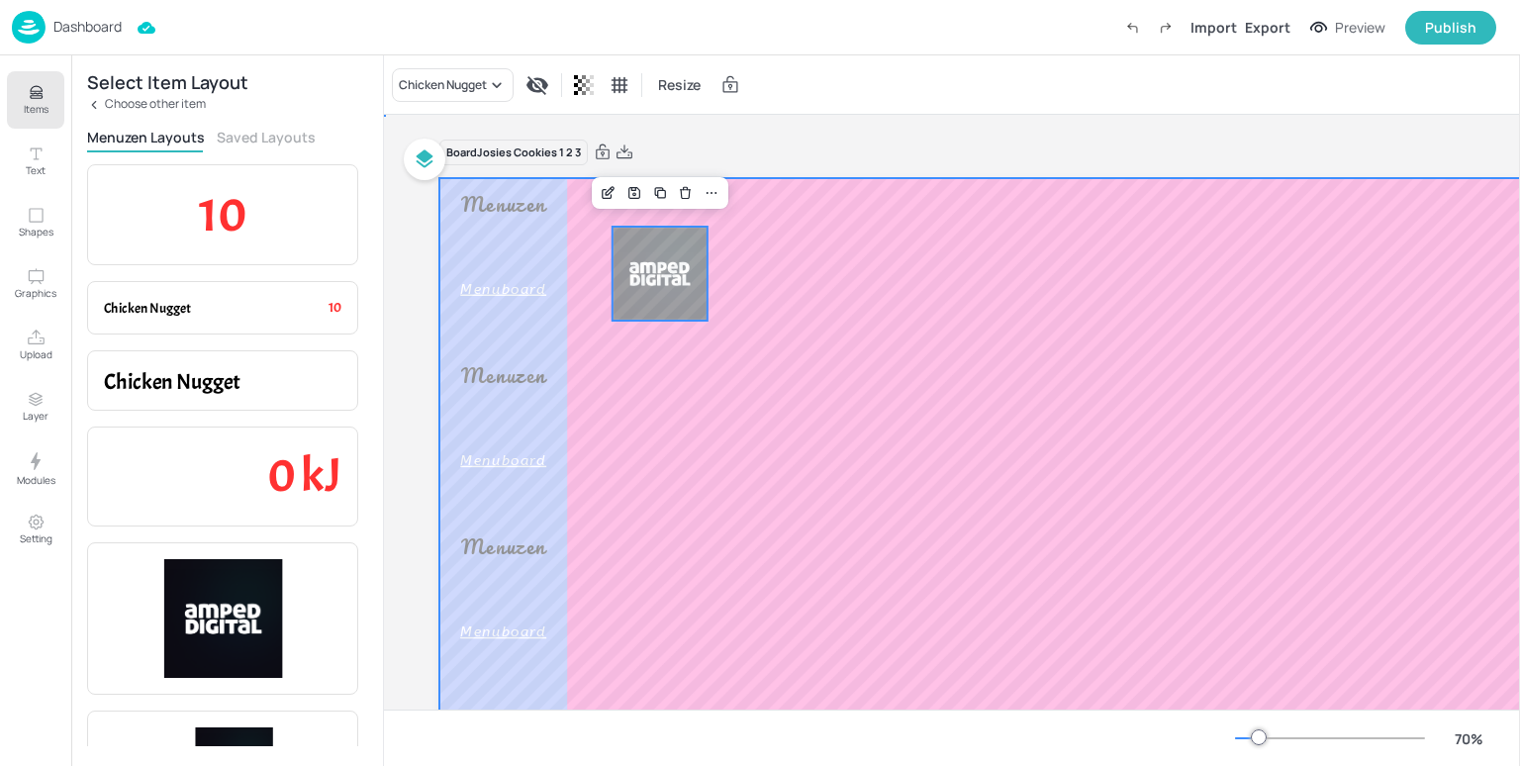
click at [798, 309] on div at bounding box center [1105, 552] width 1332 height 749
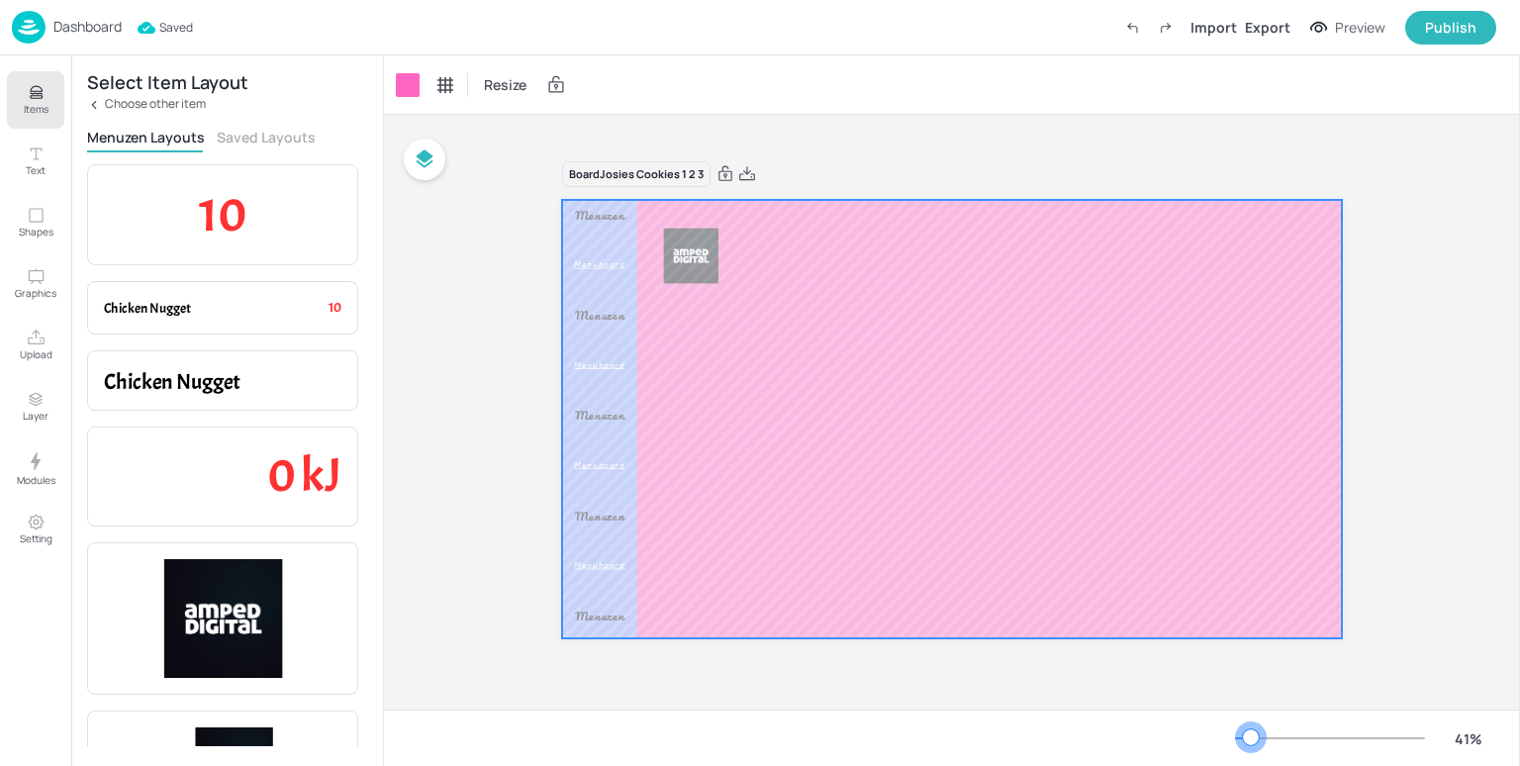
drag, startPoint x: 1259, startPoint y: 735, endPoint x: 1245, endPoint y: 736, distance: 13.9
click at [1245, 736] on div at bounding box center [1251, 737] width 16 height 16
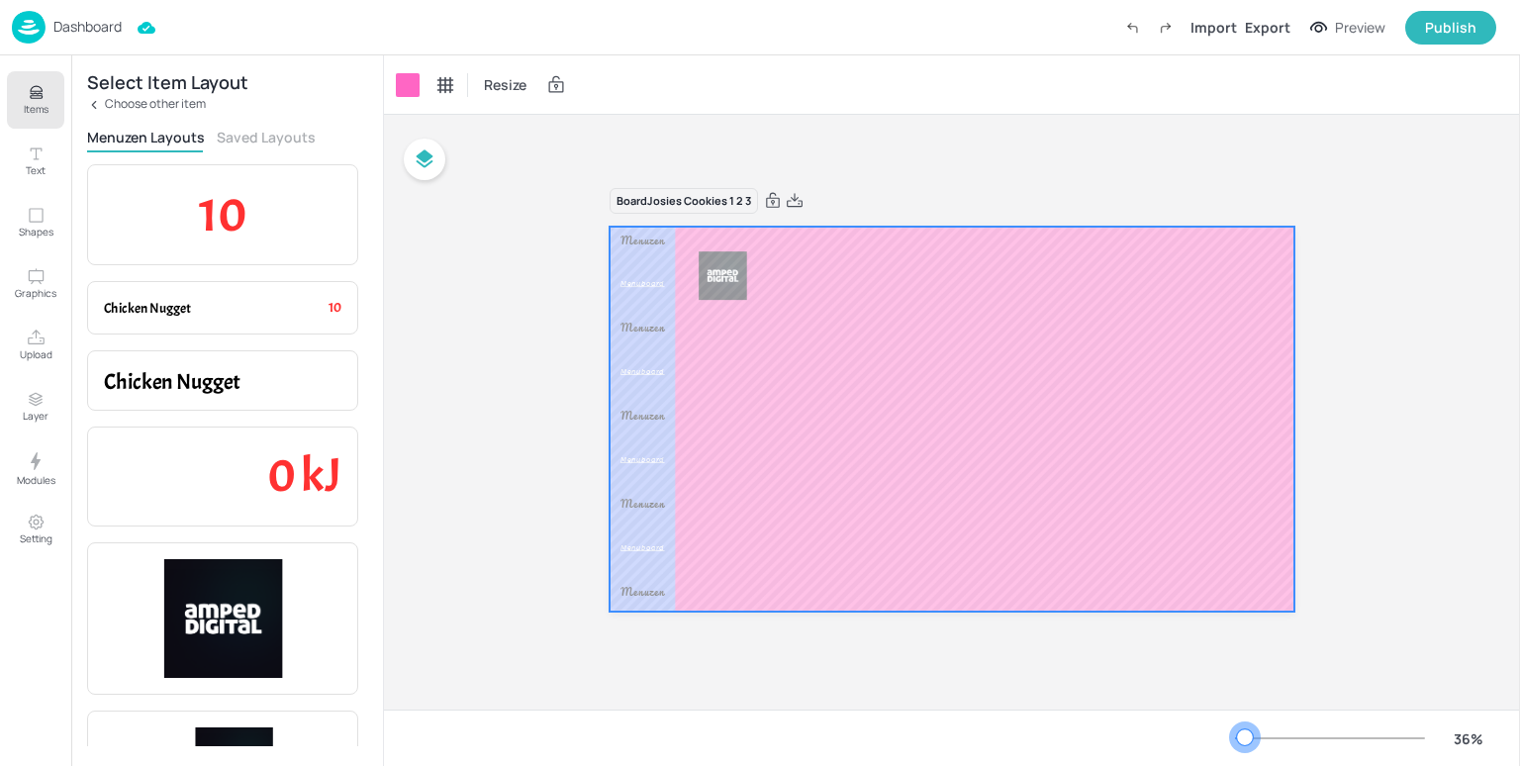
click at [1245, 735] on div at bounding box center [1245, 737] width 16 height 16
click at [649, 308] on div "Menuboard" at bounding box center [643, 284] width 45 height 48
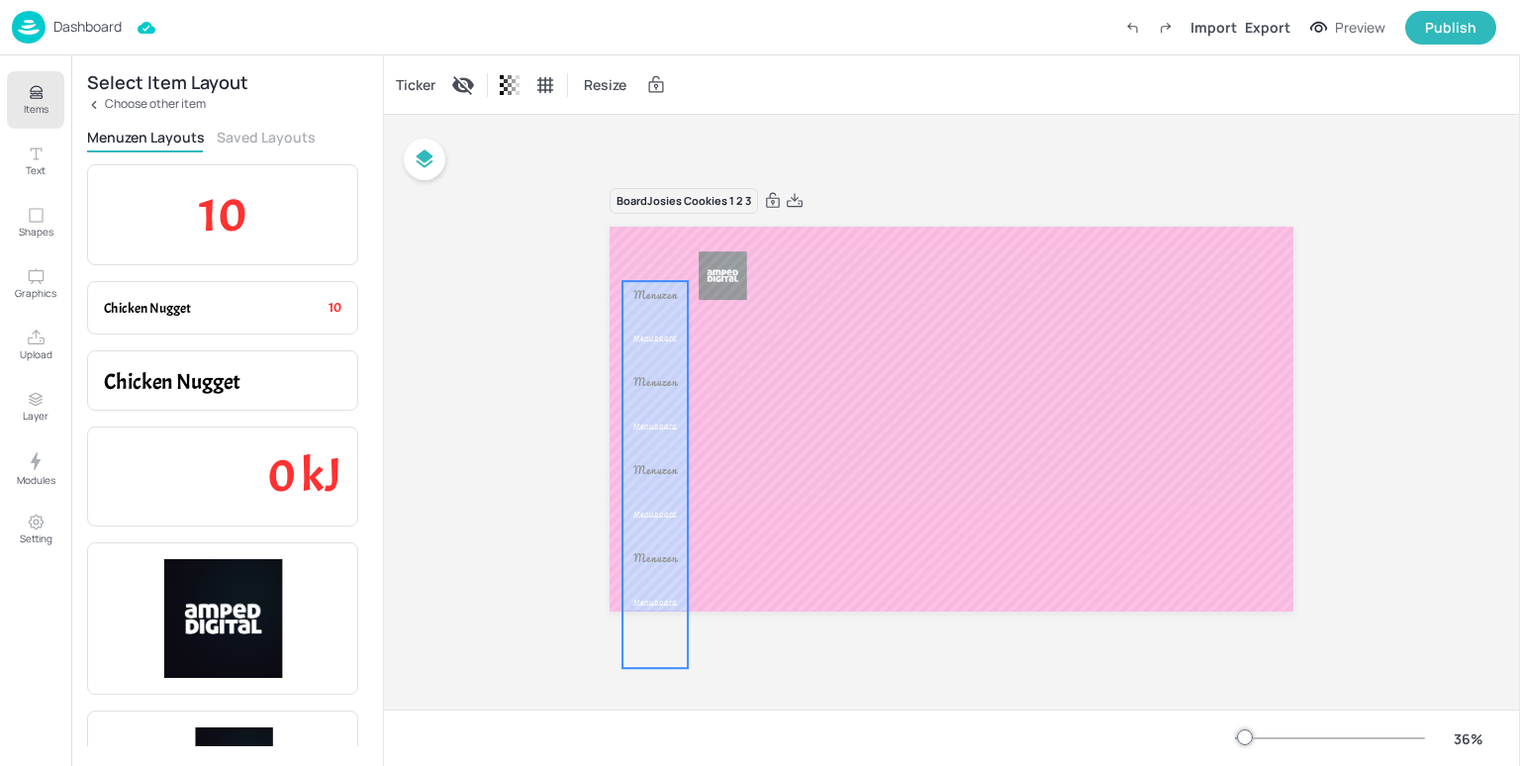
drag, startPoint x: 649, startPoint y: 337, endPoint x: 662, endPoint y: 391, distance: 55.9
click at [662, 391] on div "Menuzen [PERSON_NAME]" at bounding box center [656, 448] width 65 height 439
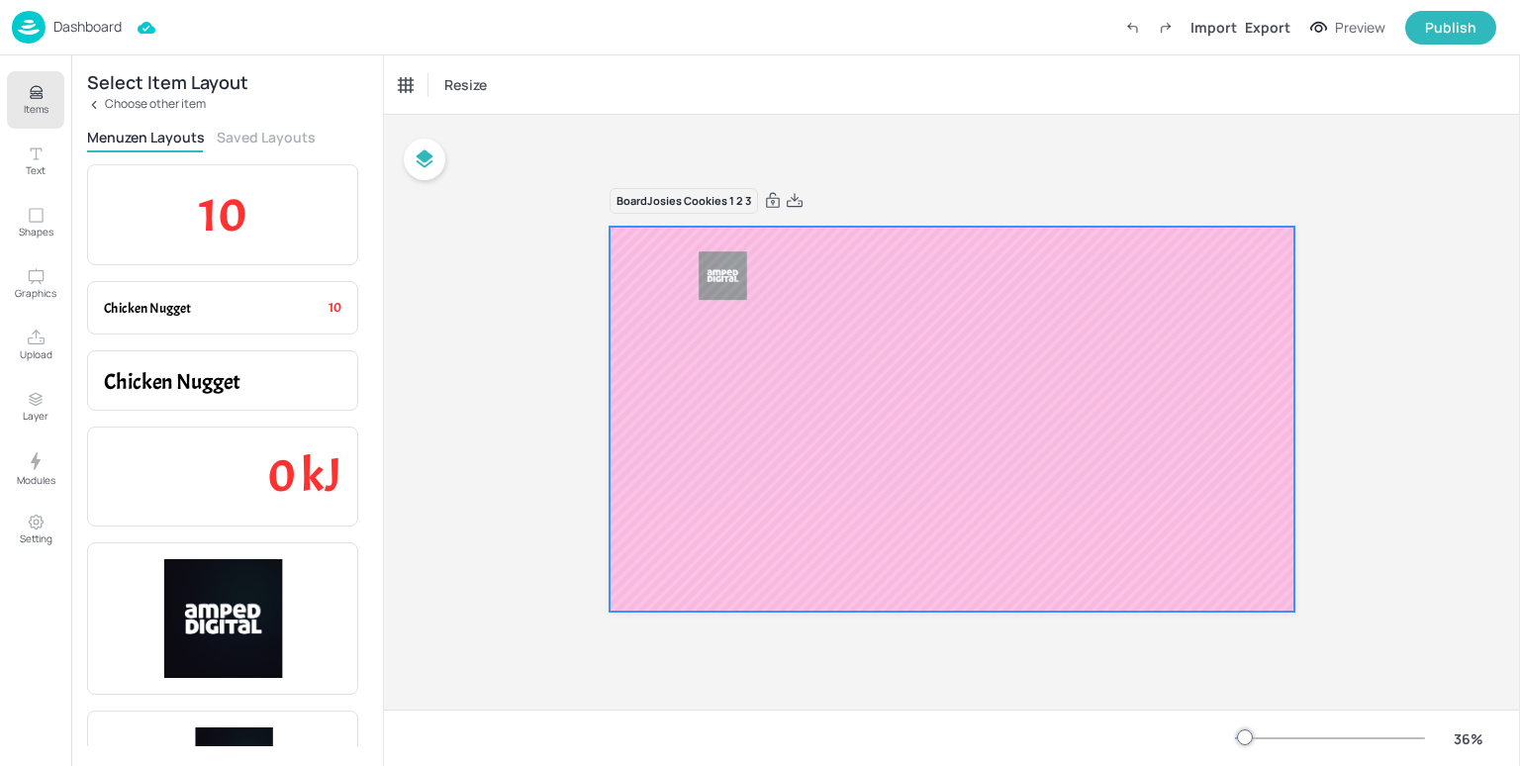
click at [856, 383] on div at bounding box center [952, 419] width 684 height 385
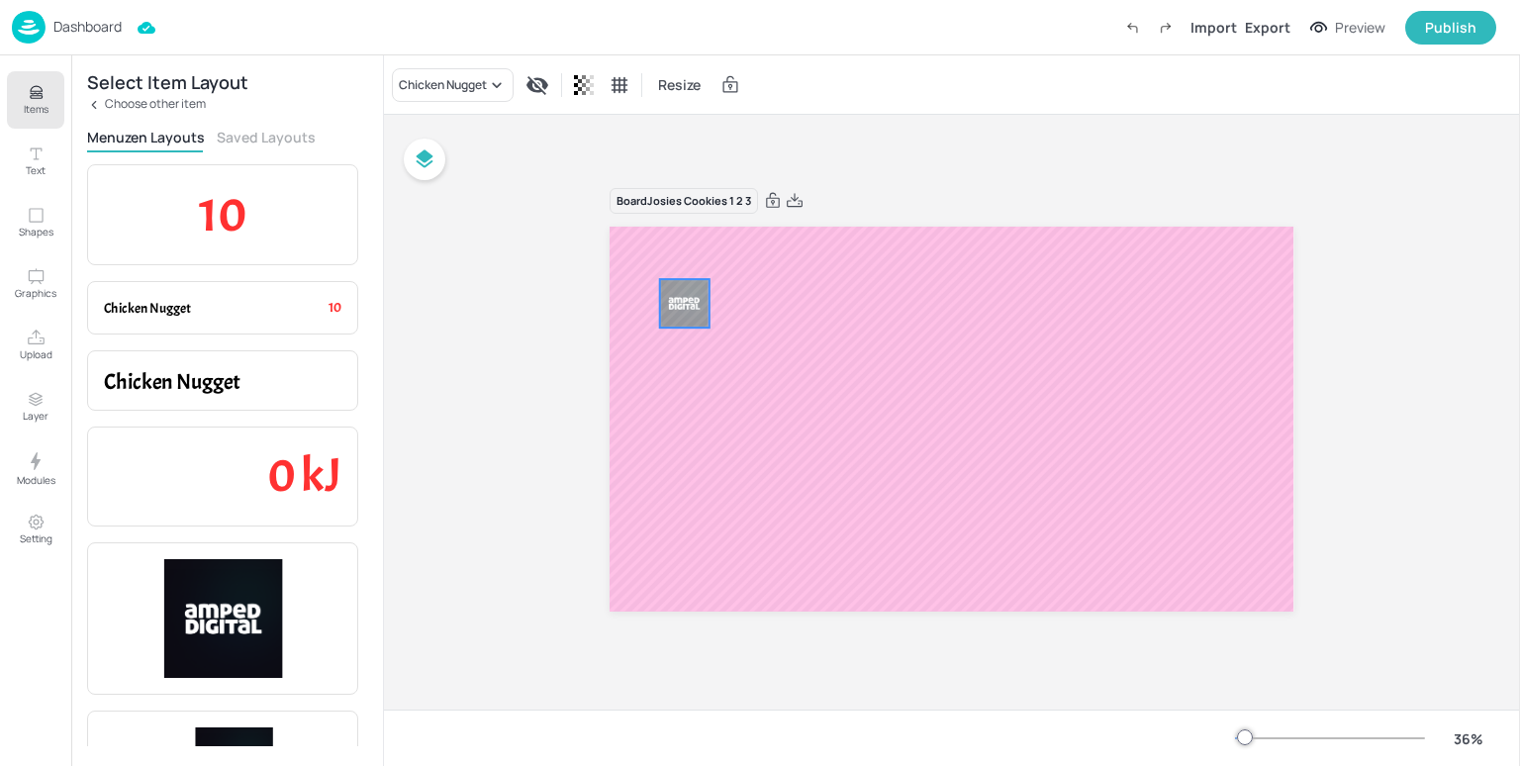
drag, startPoint x: 728, startPoint y: 284, endPoint x: 690, endPoint y: 312, distance: 47.5
click at [690, 312] on img at bounding box center [684, 303] width 48 height 48
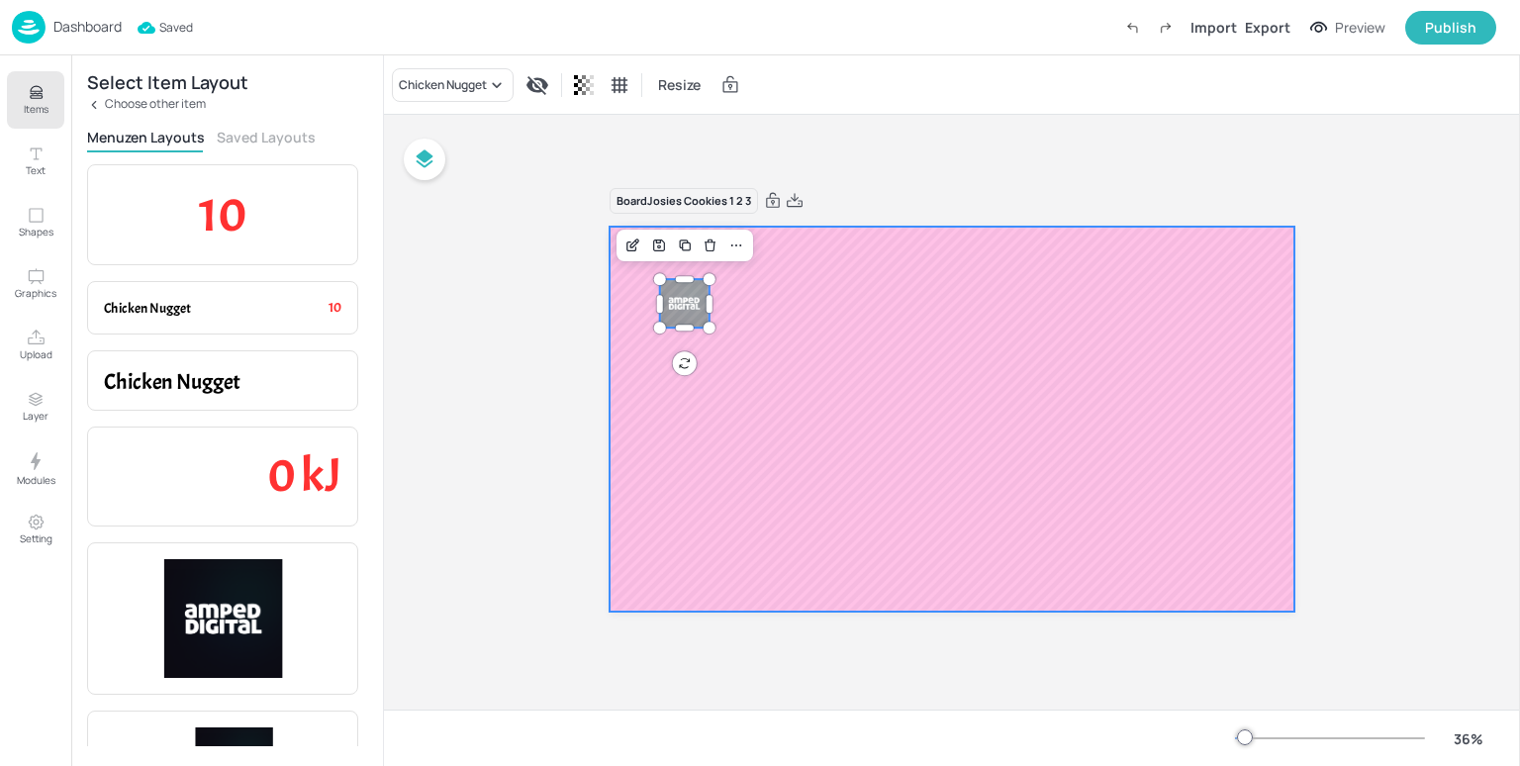
click at [808, 363] on div at bounding box center [952, 419] width 684 height 385
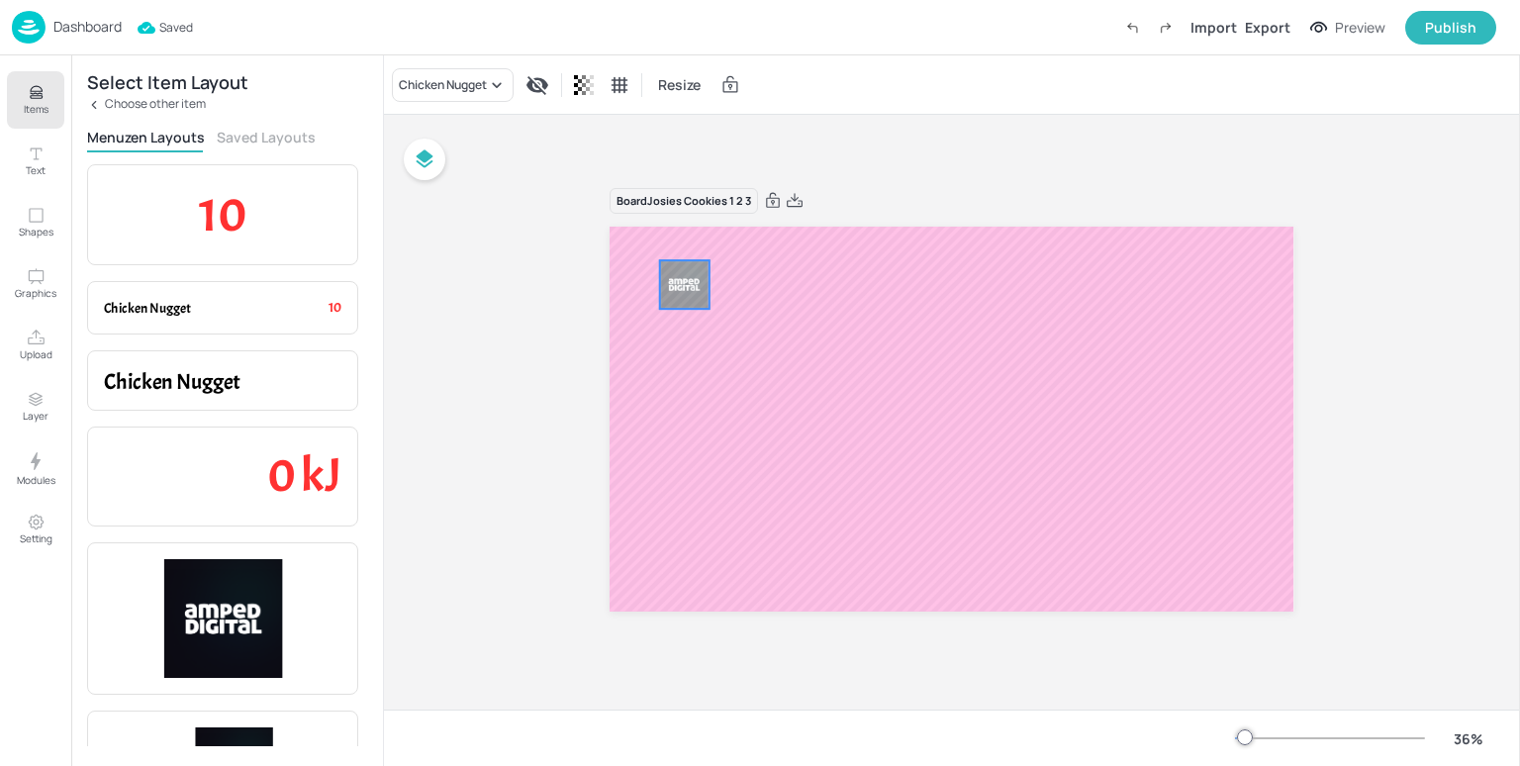
drag, startPoint x: 680, startPoint y: 303, endPoint x: 680, endPoint y: 284, distance: 18.8
click at [680, 284] on img at bounding box center [684, 284] width 48 height 48
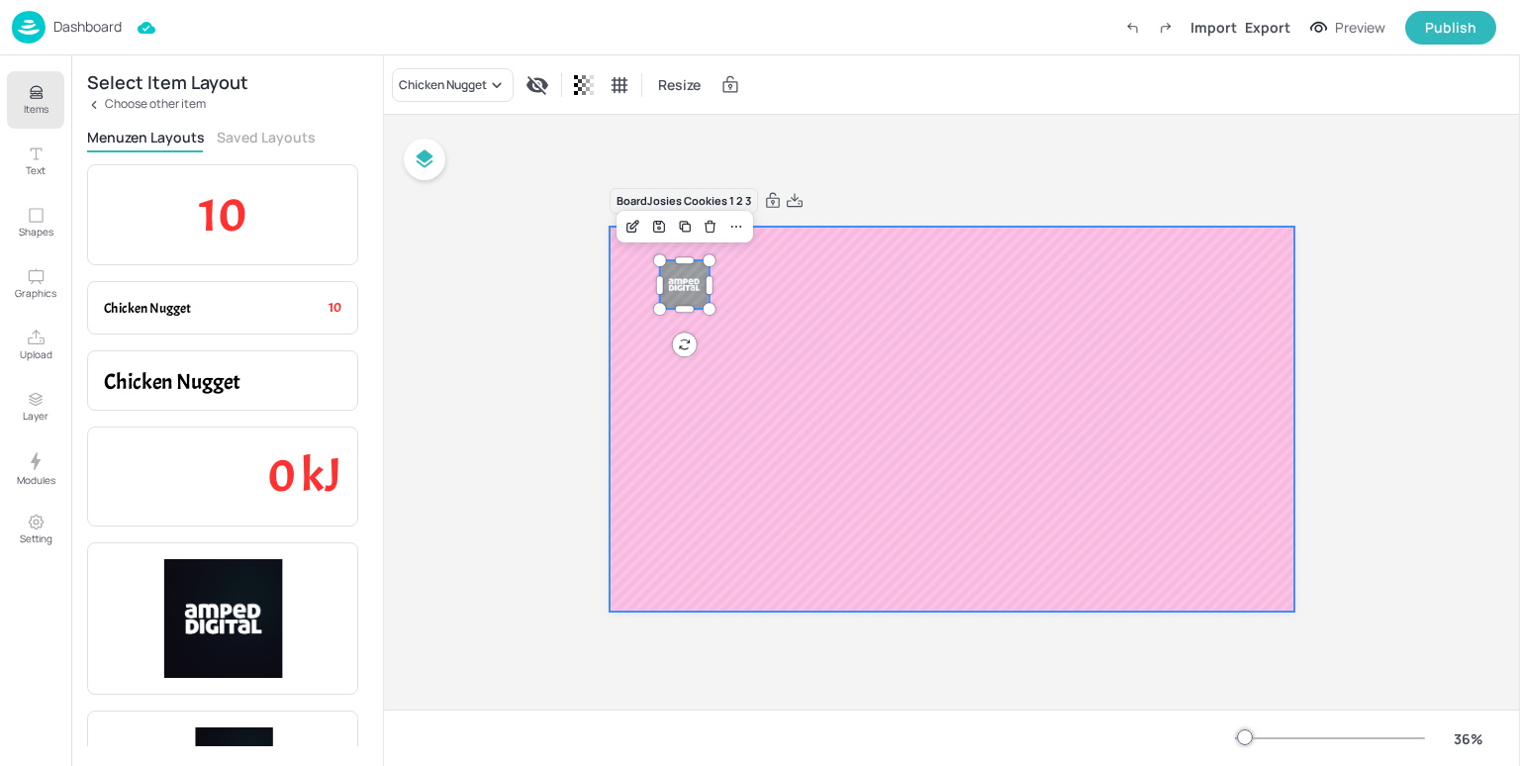
drag, startPoint x: 165, startPoint y: 374, endPoint x: 705, endPoint y: 373, distance: 539.4
click at [705, 373] on div "Items Text Shapes Graphics Upload Layer Modules Setting Select Item Layout Choo…" at bounding box center [760, 383] width 1520 height 766
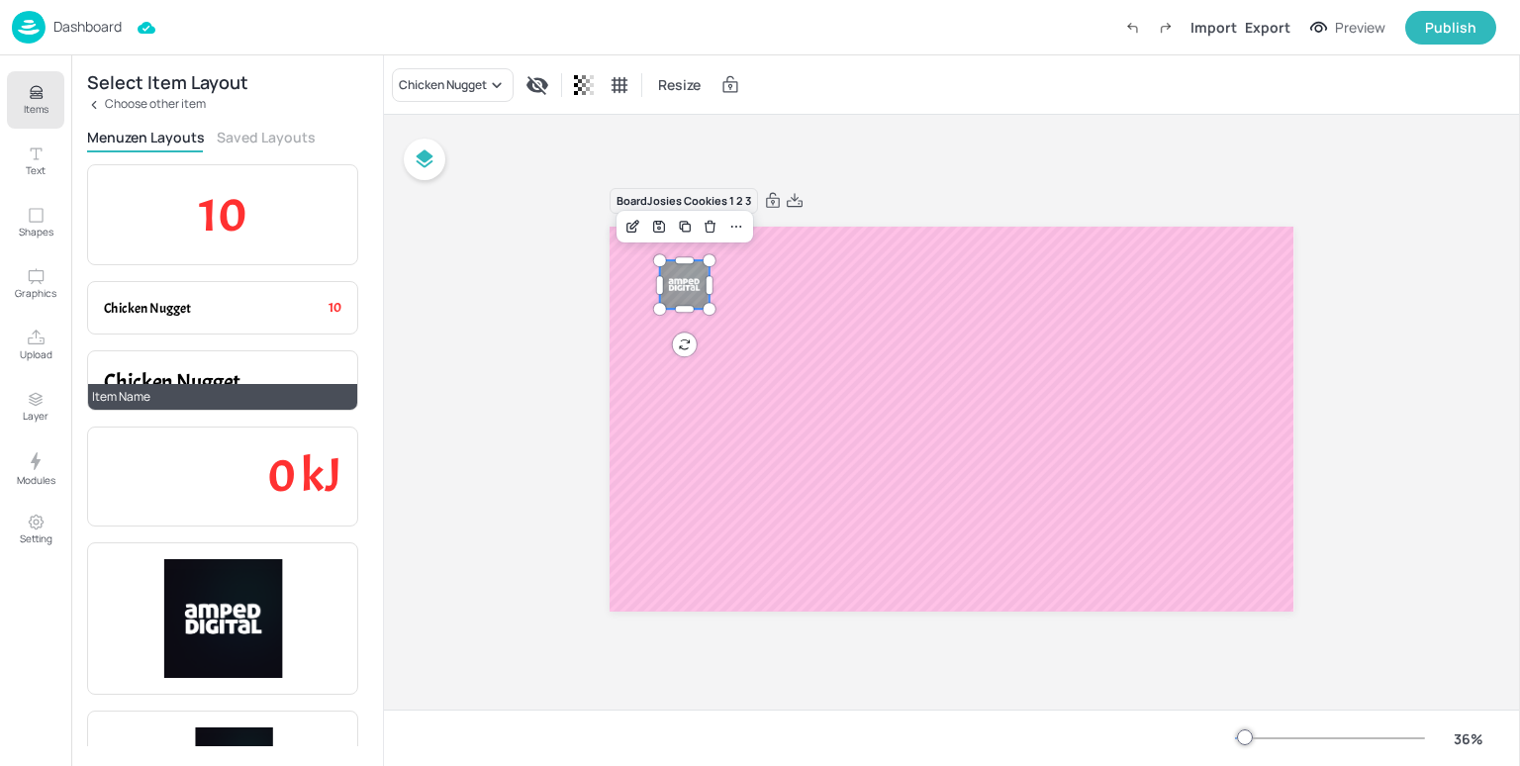
click at [224, 367] on p "Chicken Nugget" at bounding box center [223, 382] width 238 height 31
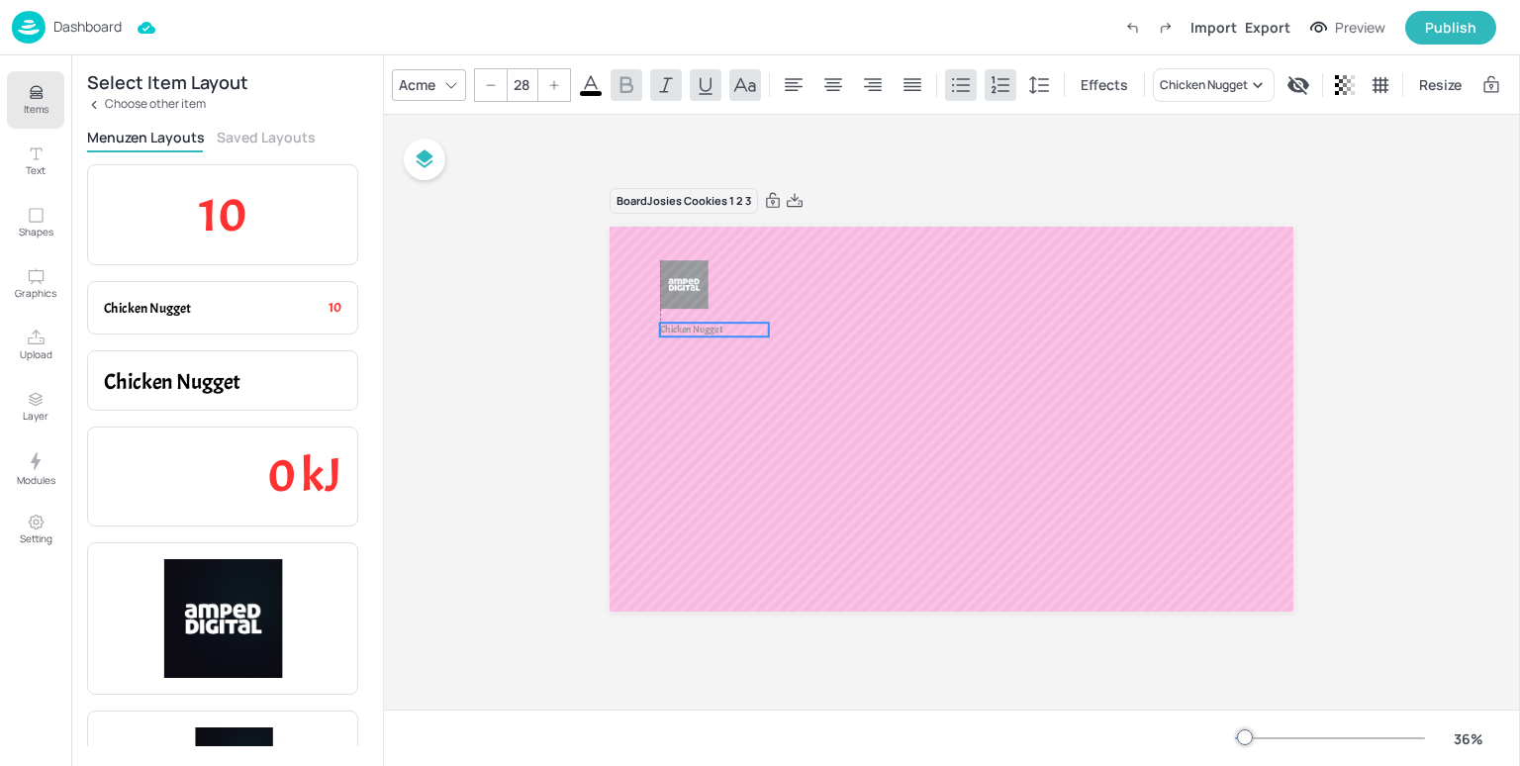
drag, startPoint x: 666, startPoint y: 235, endPoint x: 710, endPoint y: 324, distance: 99.2
click at [710, 324] on span "Chicken Nugget" at bounding box center [691, 330] width 62 height 13
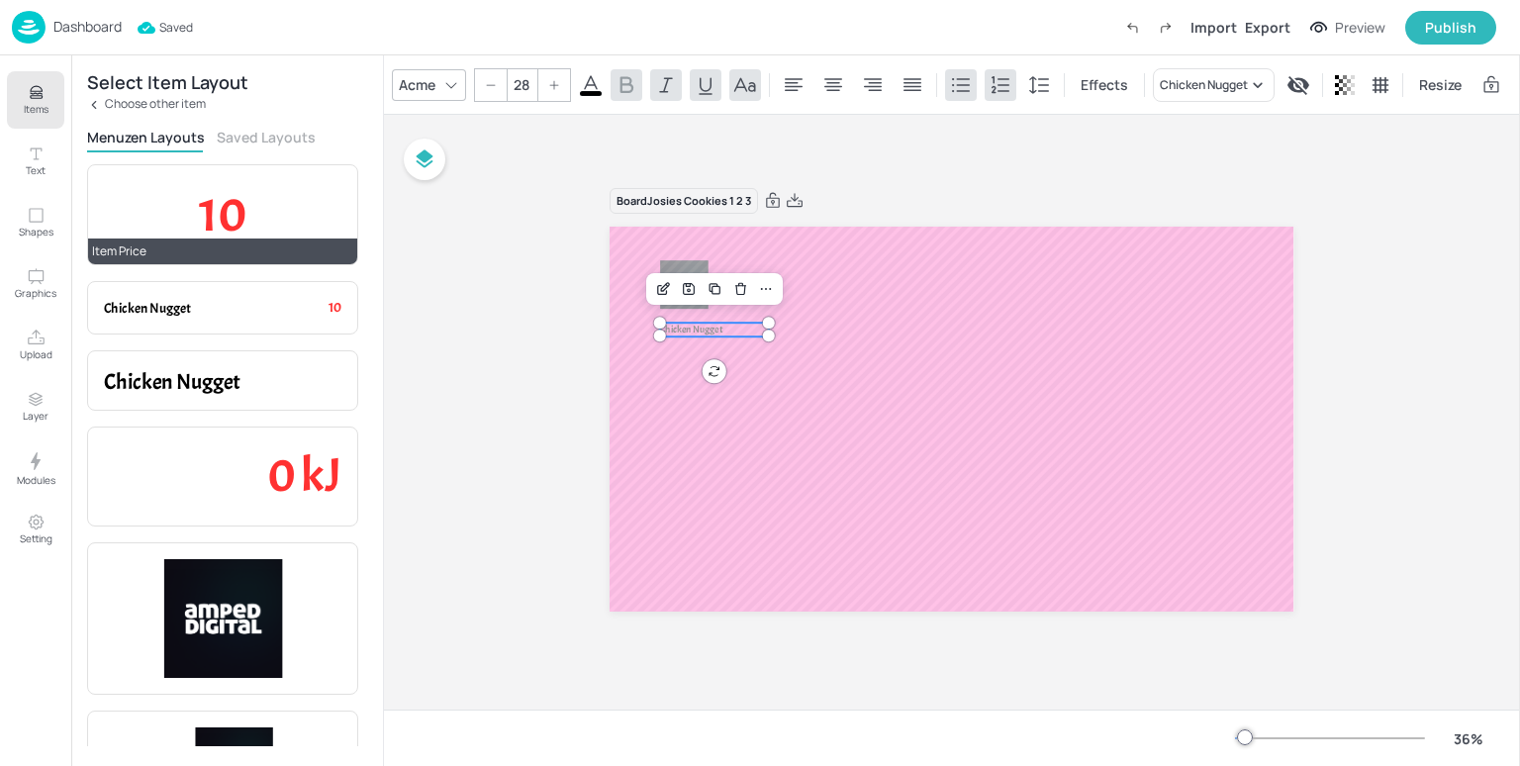
click at [226, 217] on span "10" at bounding box center [223, 214] width 48 height 60
type input "--"
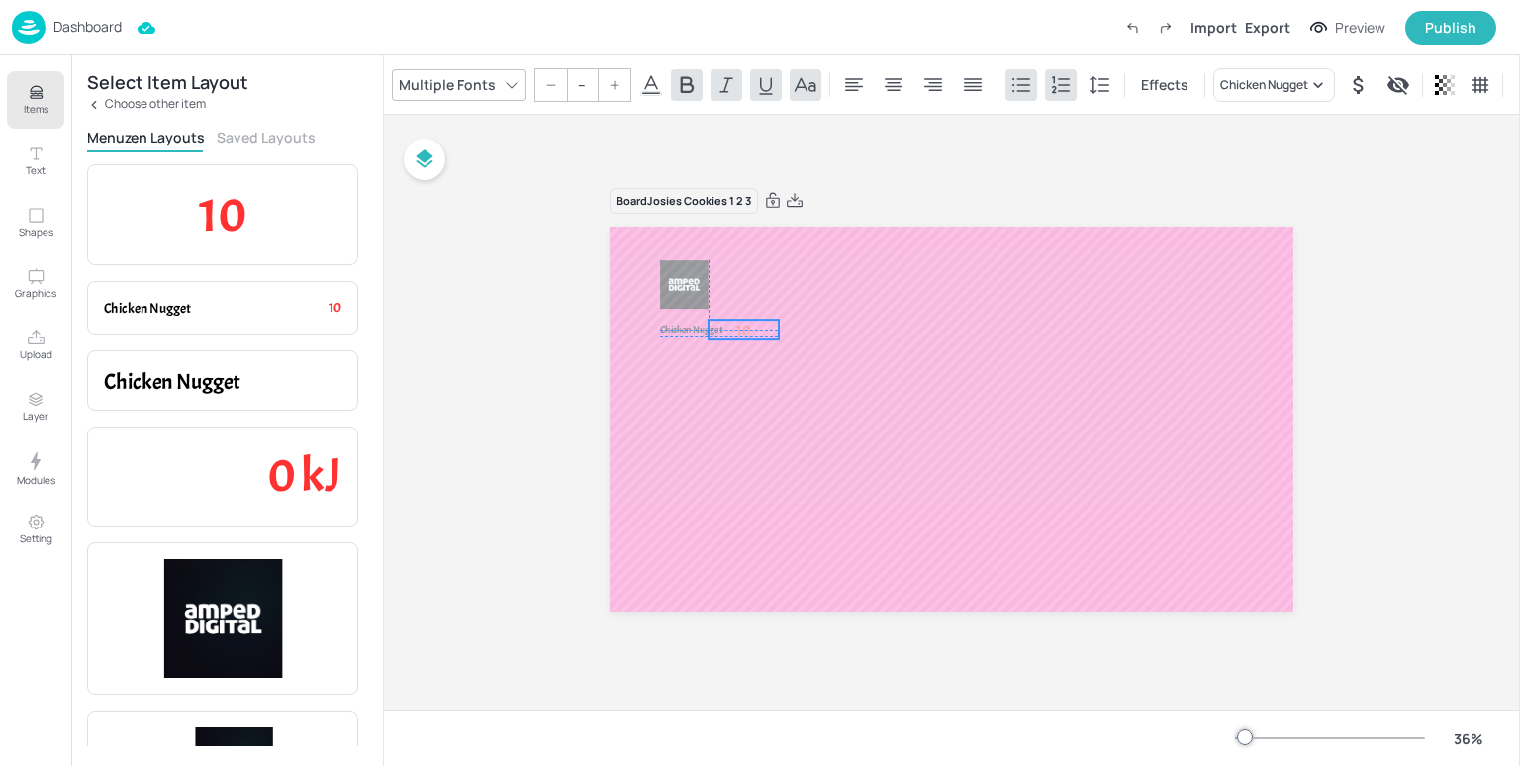
drag, startPoint x: 661, startPoint y: 250, endPoint x: 746, endPoint y: 329, distance: 115.6
click at [746, 329] on span "10" at bounding box center [744, 330] width 14 height 18
click at [738, 328] on span "10" at bounding box center [738, 330] width 14 height 18
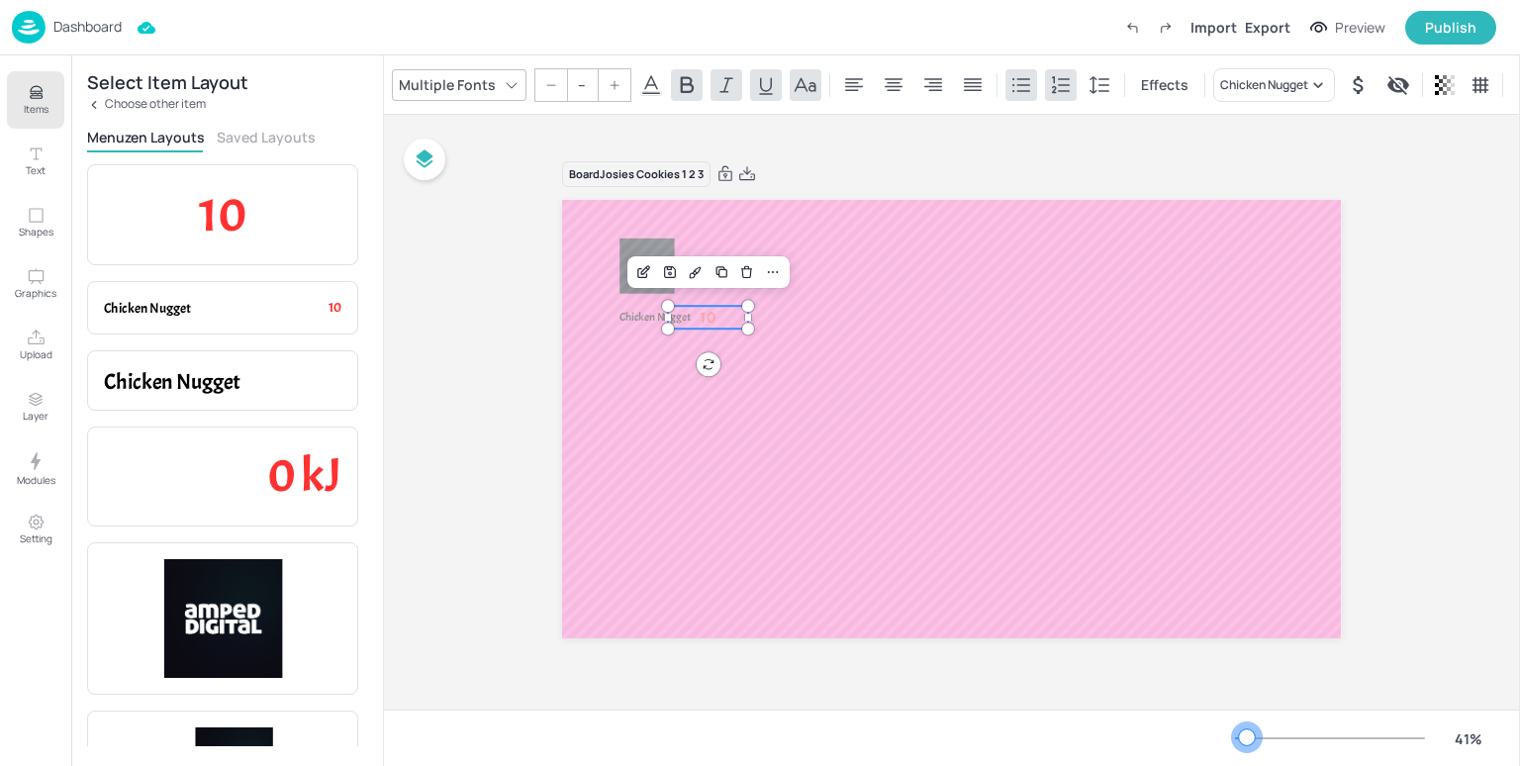
click at [1247, 733] on div at bounding box center [1247, 737] width 16 height 16
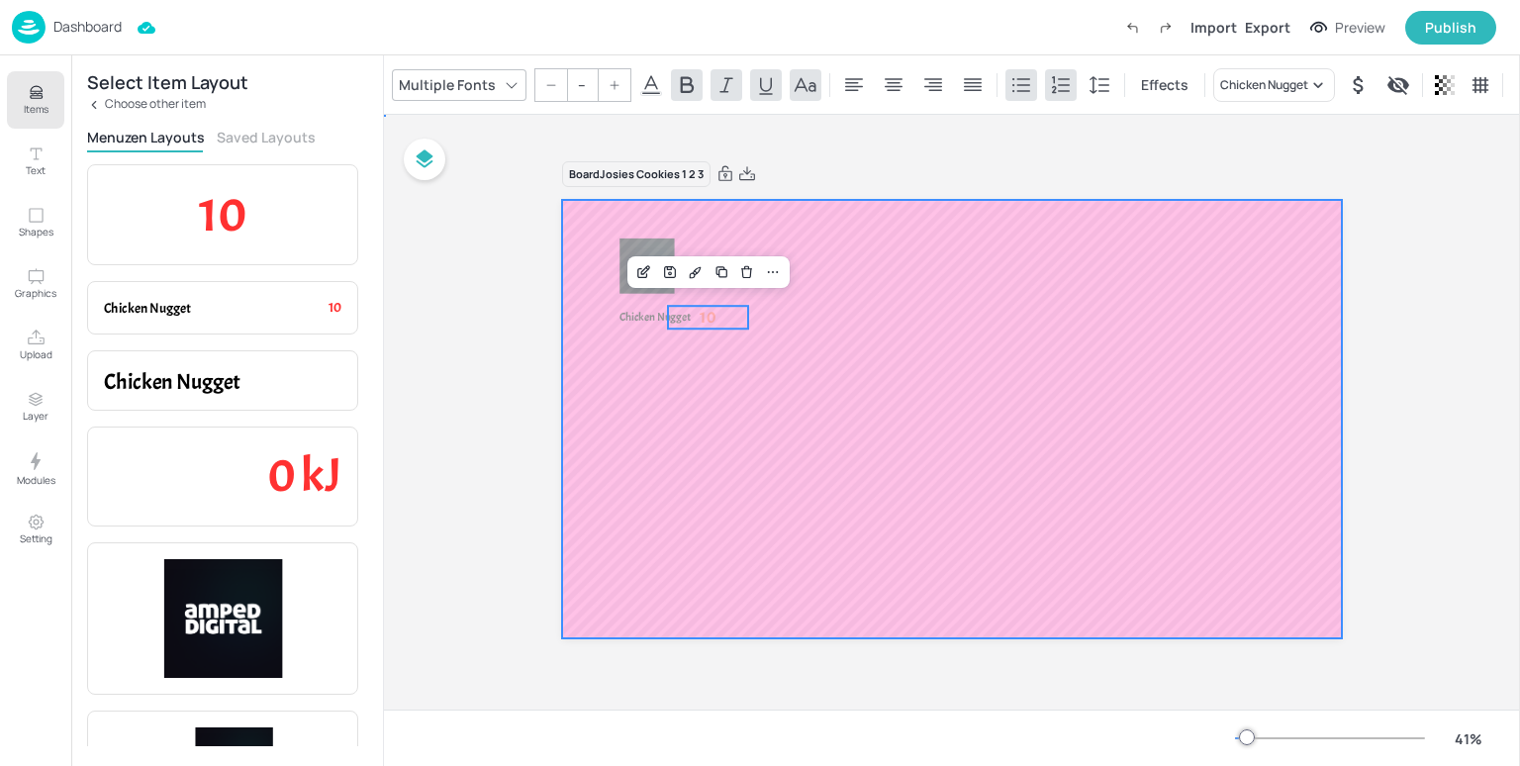
click at [884, 416] on div at bounding box center [951, 419] width 779 height 438
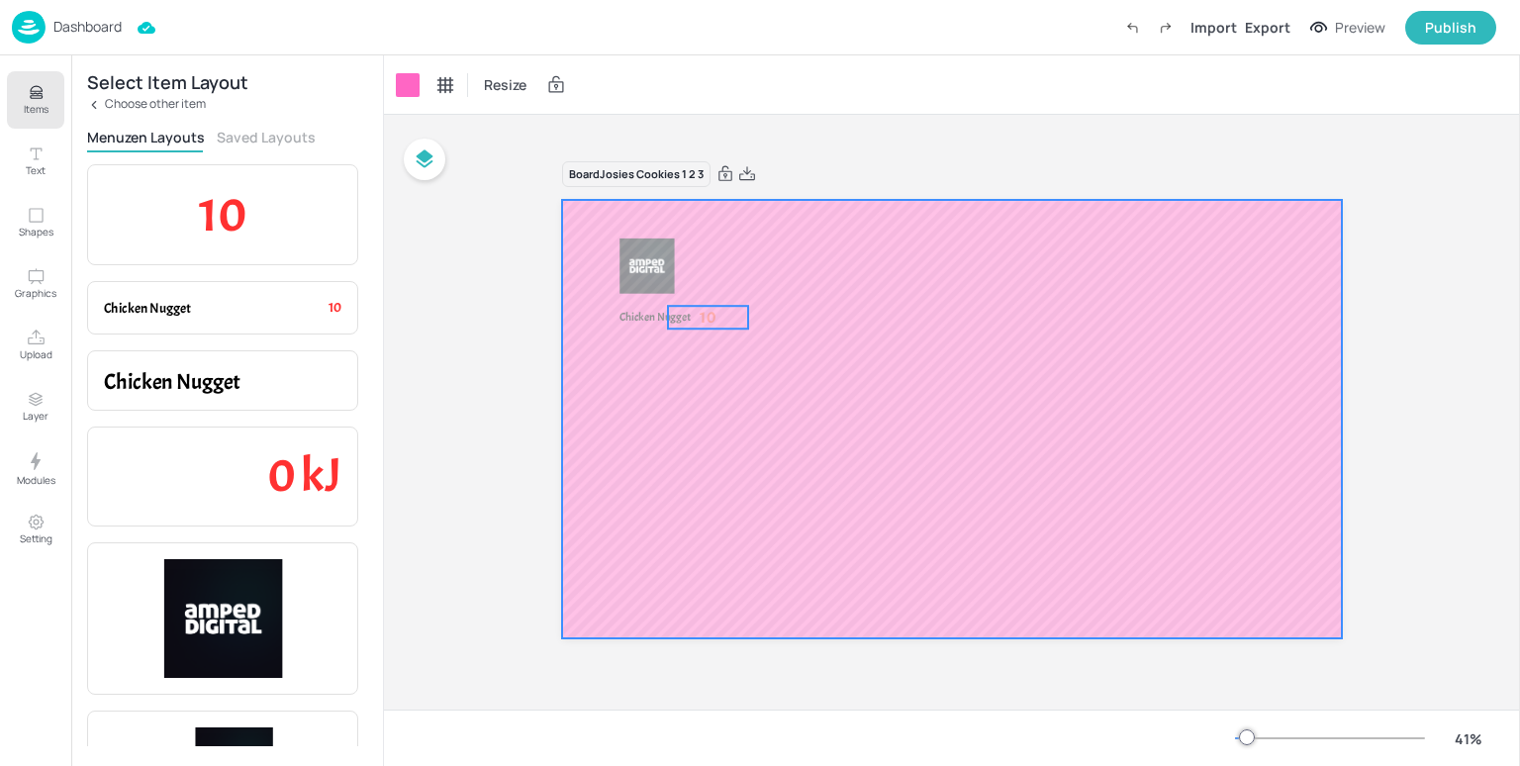
click at [713, 322] on span "10" at bounding box center [709, 318] width 16 height 21
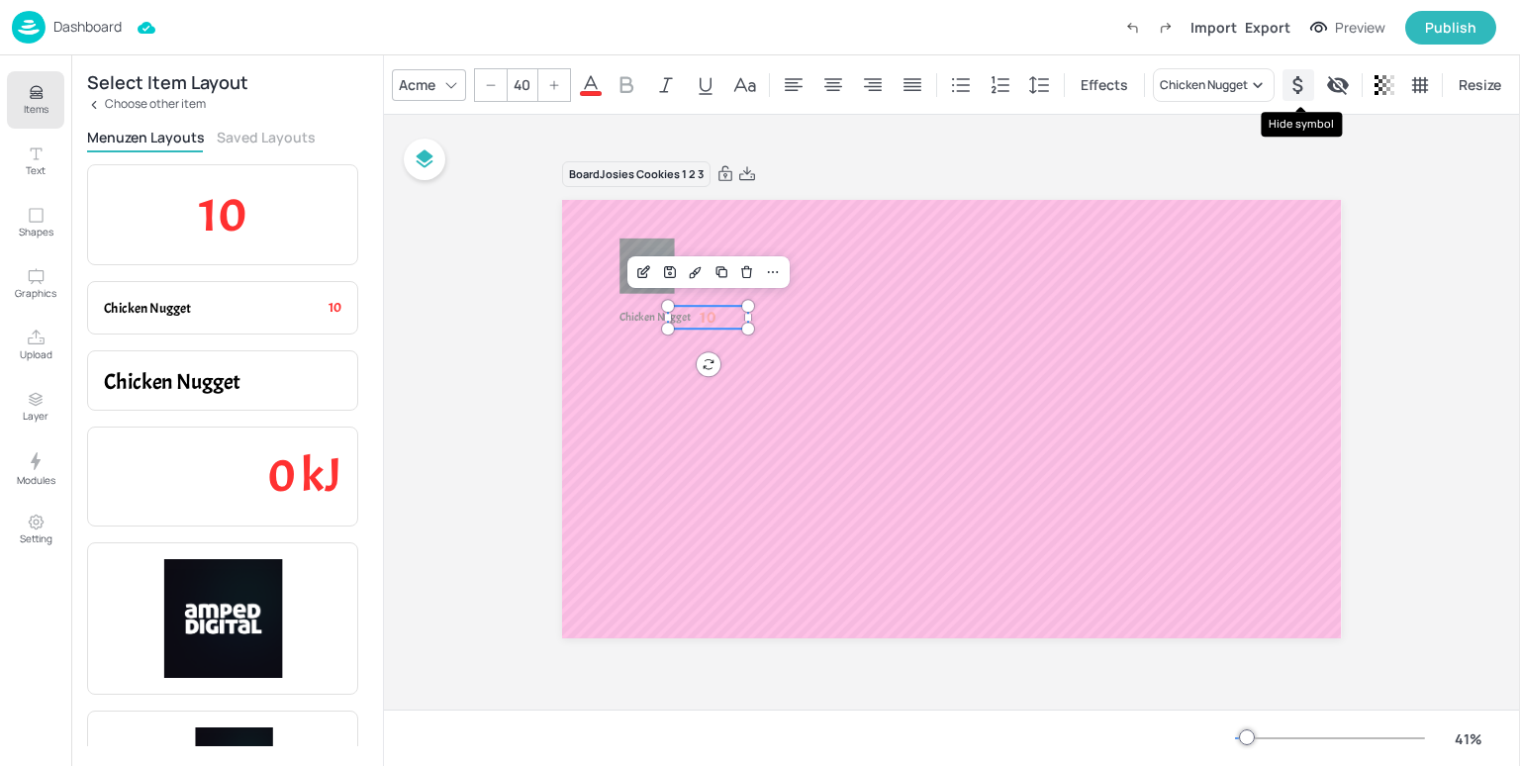
click at [1307, 88] on icon "Hide symbol" at bounding box center [1299, 85] width 24 height 24
click at [1307, 88] on icon "Show symbol" at bounding box center [1298, 85] width 20 height 20
click at [1307, 88] on icon "Hide symbol" at bounding box center [1299, 85] width 24 height 24
click at [1307, 88] on icon "Show symbol" at bounding box center [1298, 85] width 20 height 20
click at [701, 310] on span "10" at bounding box center [704, 318] width 16 height 21
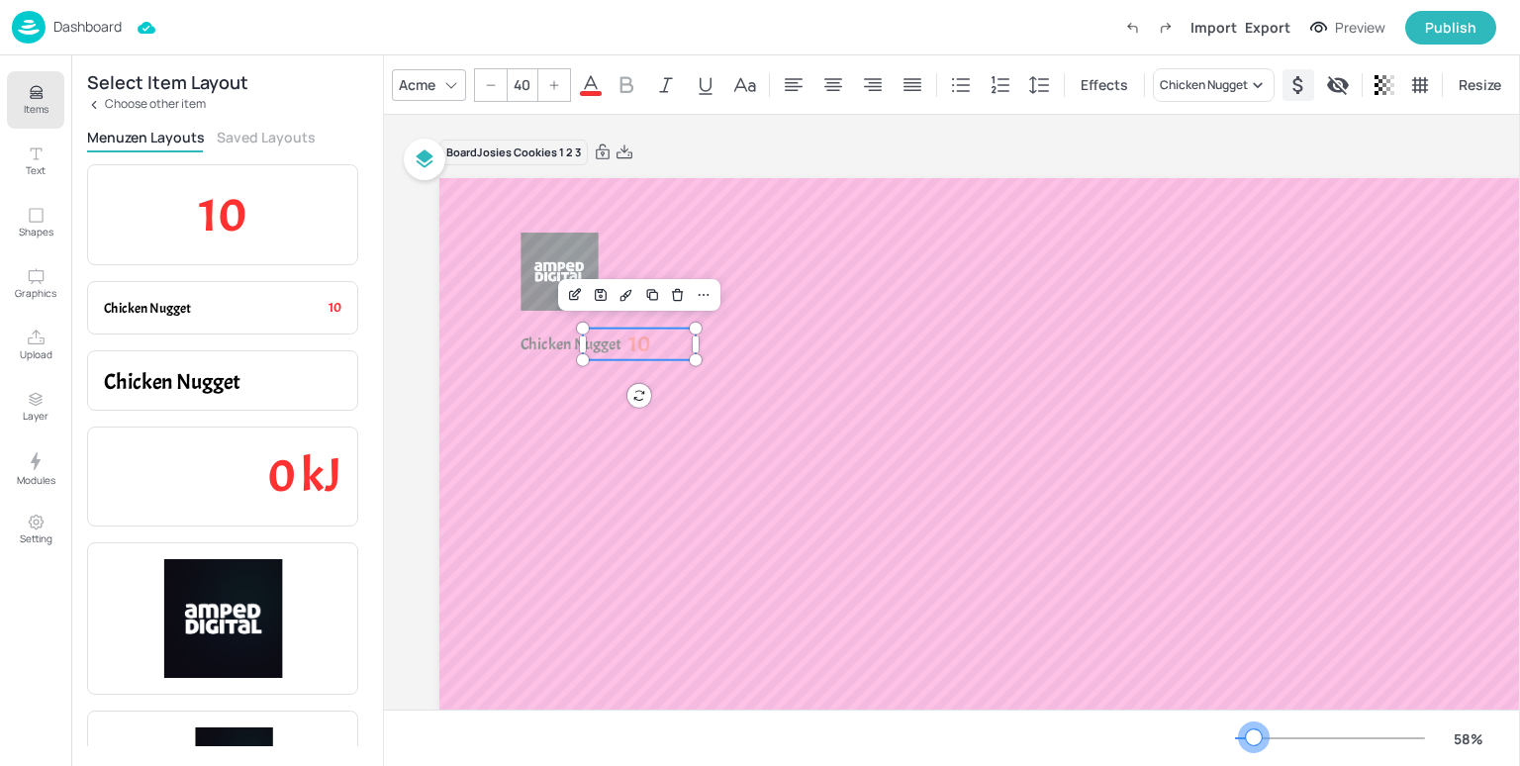
click at [1254, 739] on div at bounding box center [1254, 737] width 16 height 16
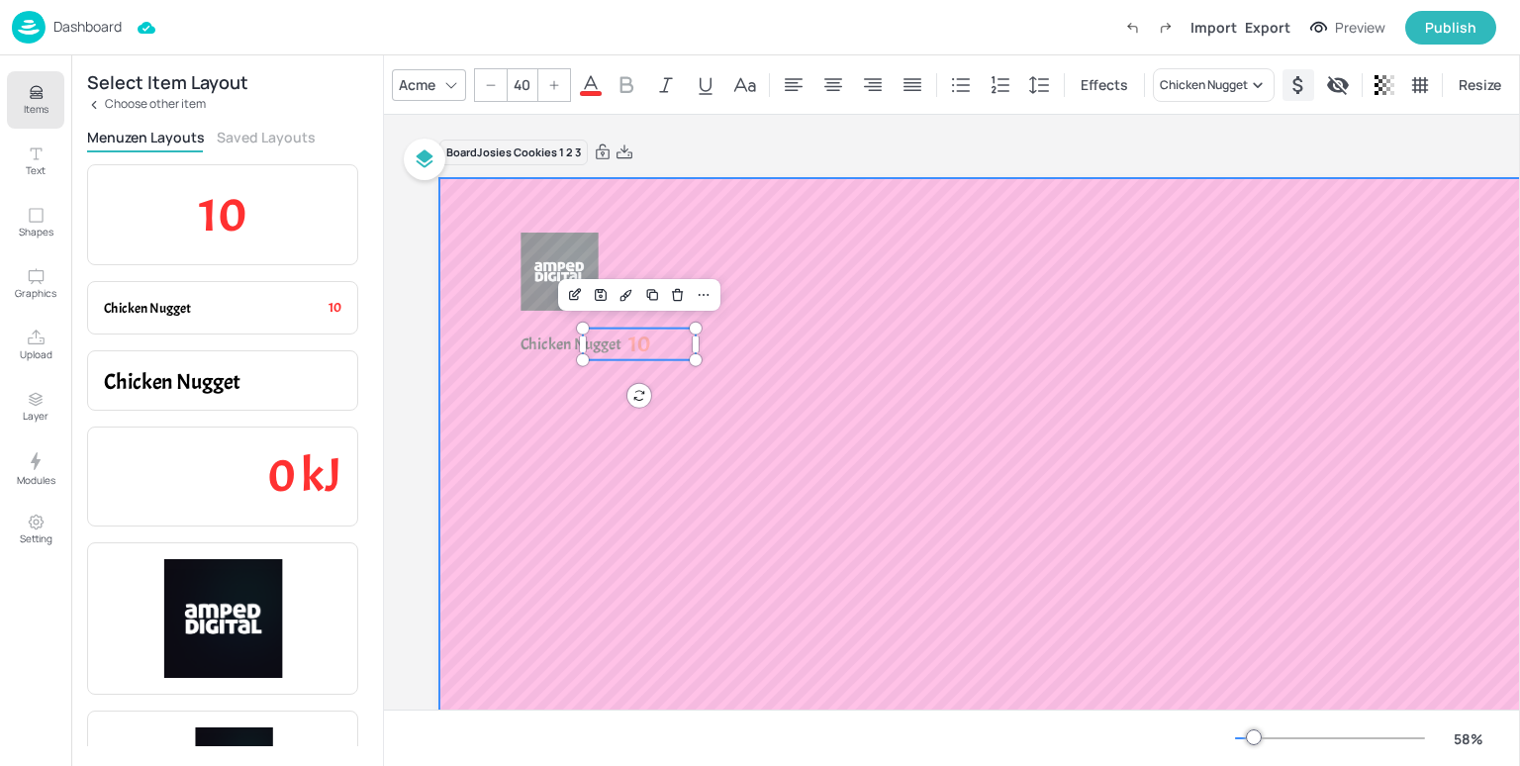
click at [1054, 520] on div at bounding box center [990, 488] width 1103 height 620
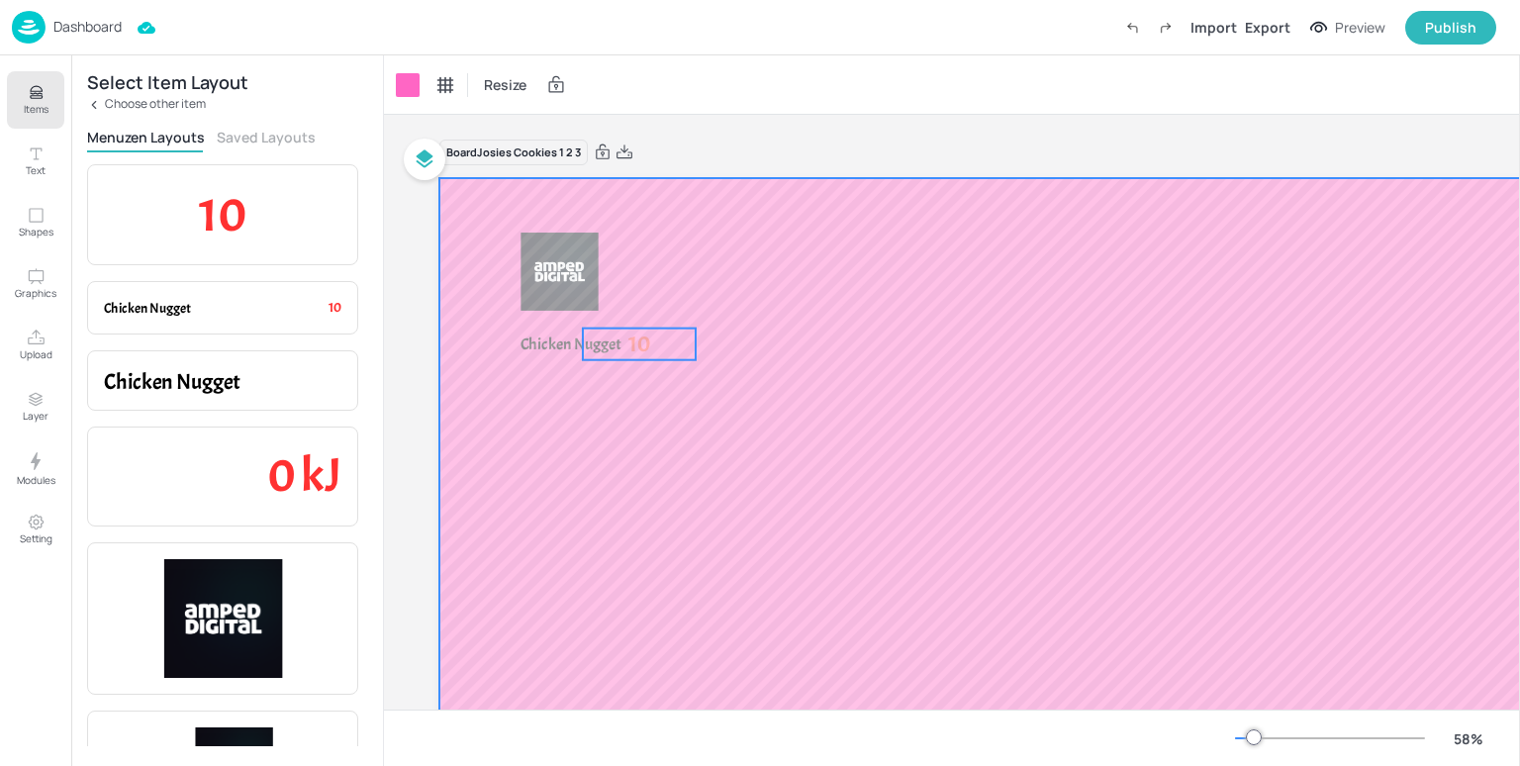
click at [639, 336] on span "10" at bounding box center [640, 344] width 23 height 29
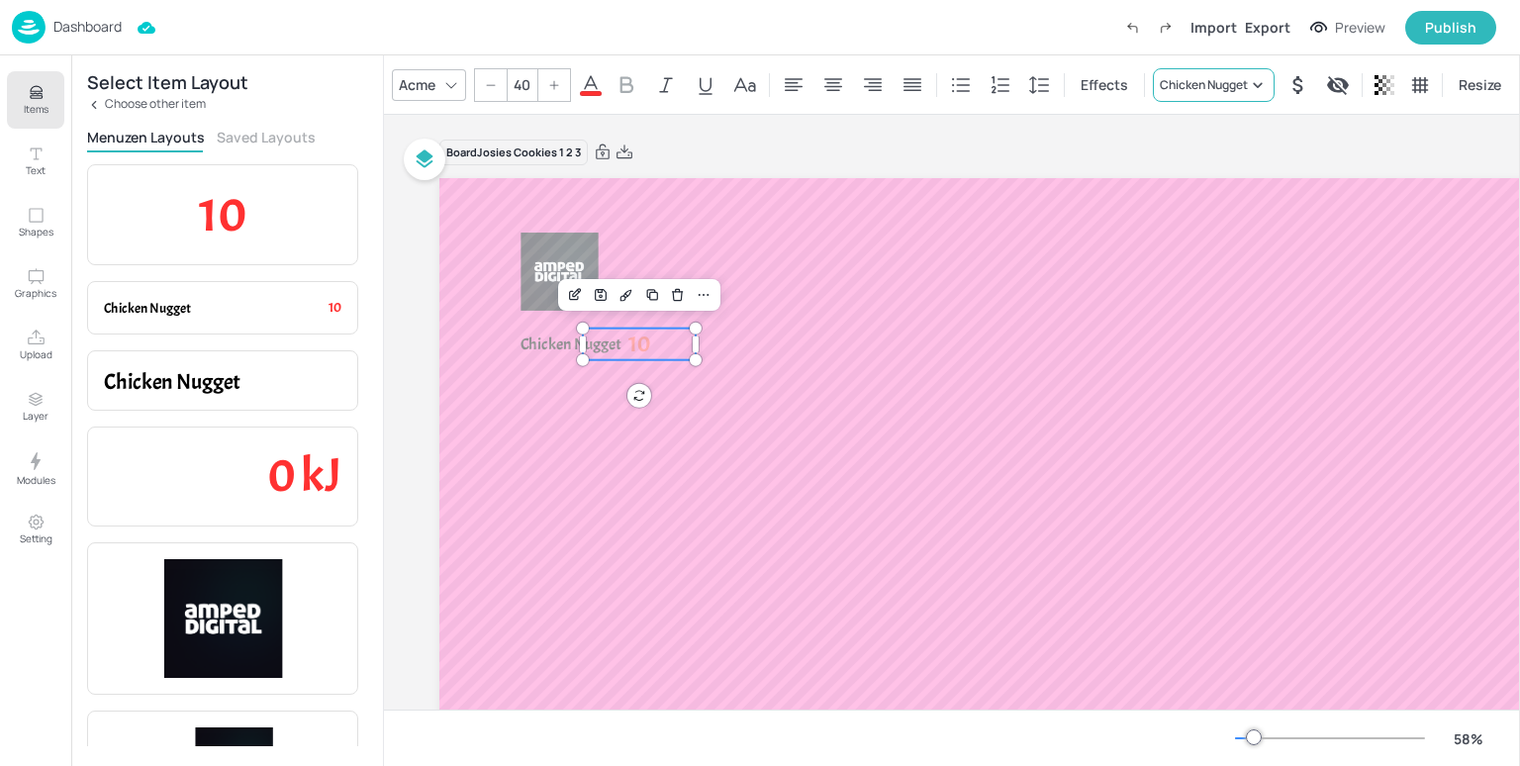
click at [1263, 84] on icon at bounding box center [1258, 85] width 20 height 20
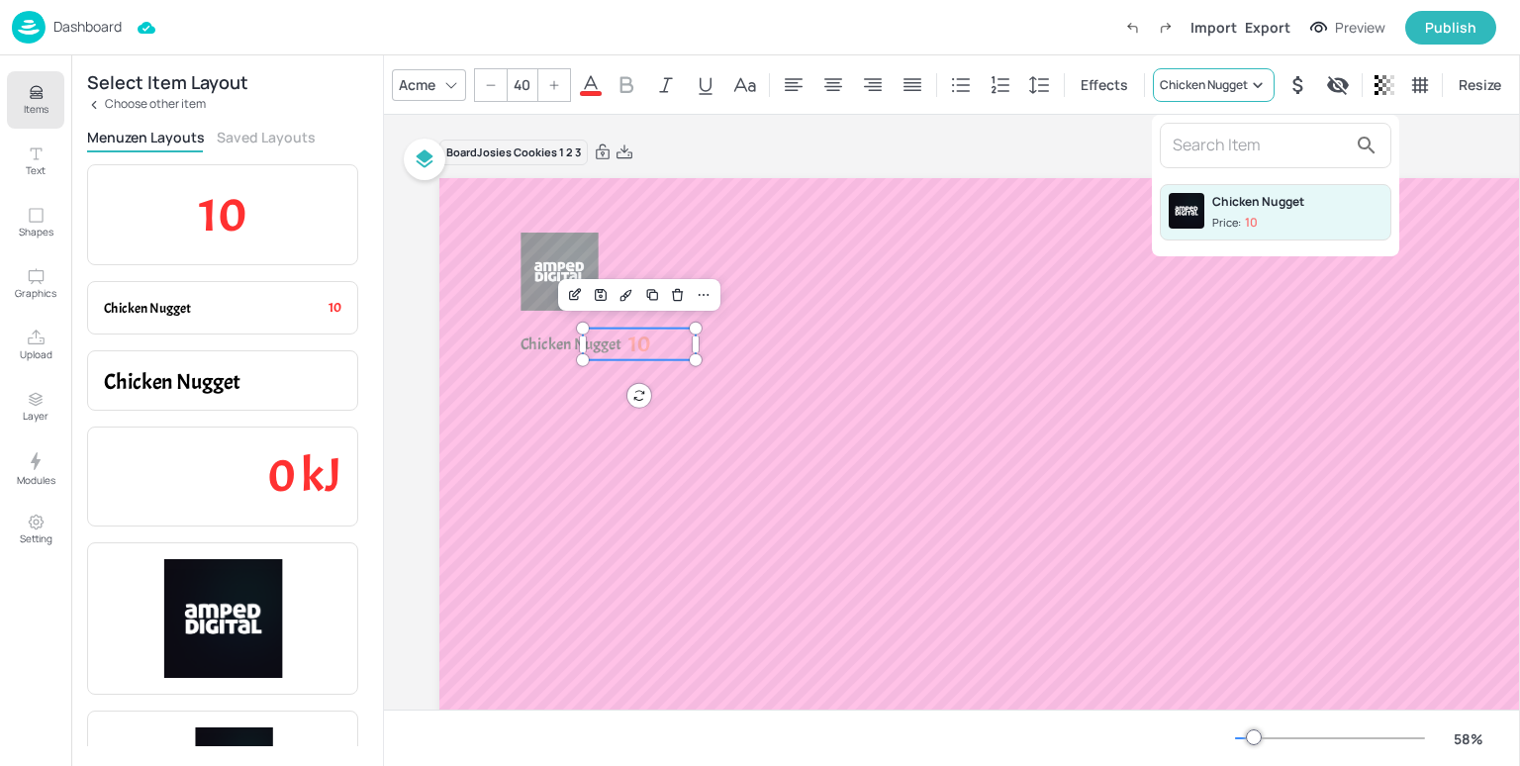
click at [1263, 84] on div at bounding box center [760, 383] width 1520 height 766
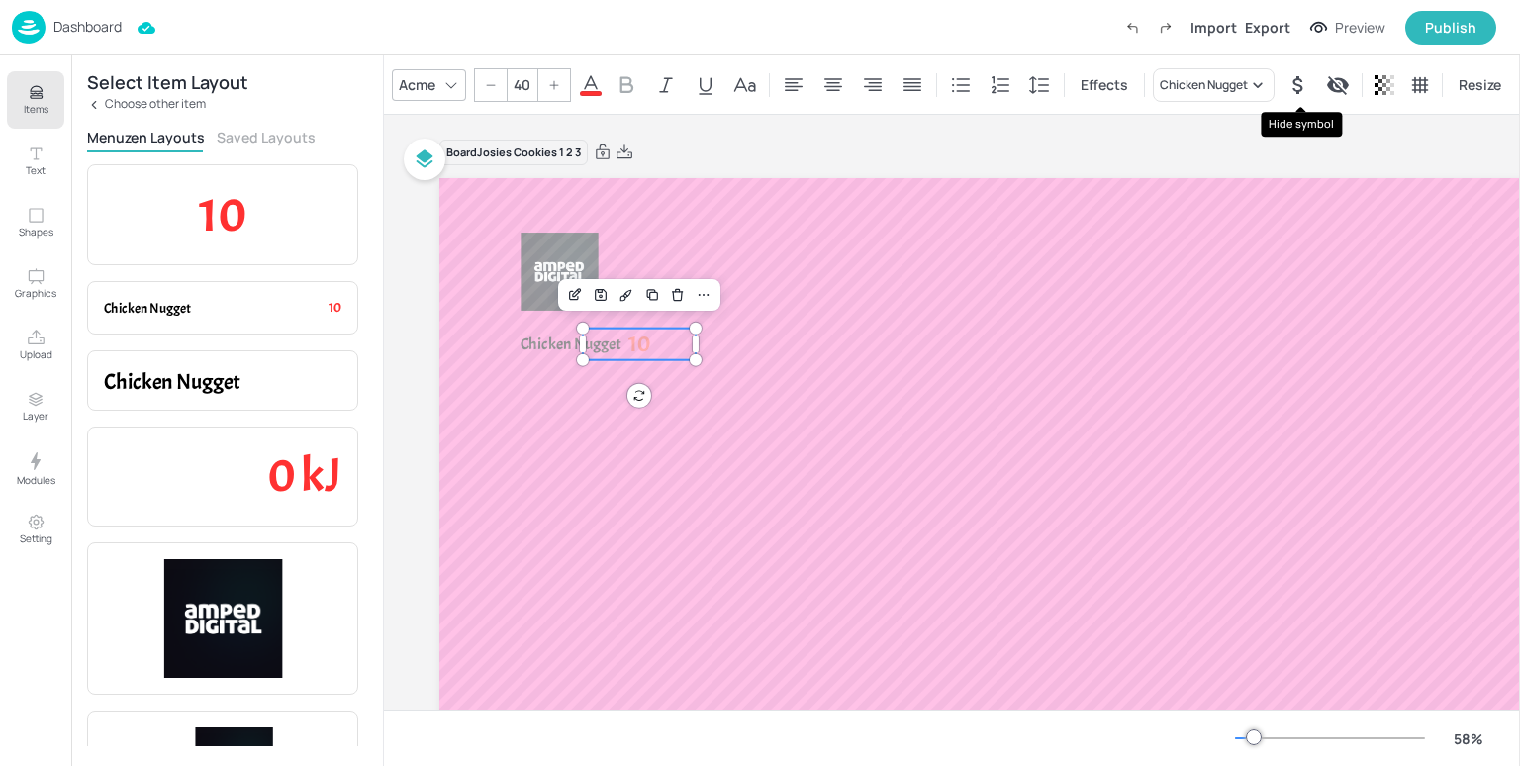
click at [1305, 84] on icon "Hide symbol" at bounding box center [1299, 85] width 24 height 24
click at [1305, 84] on icon "Show symbol" at bounding box center [1299, 85] width 24 height 24
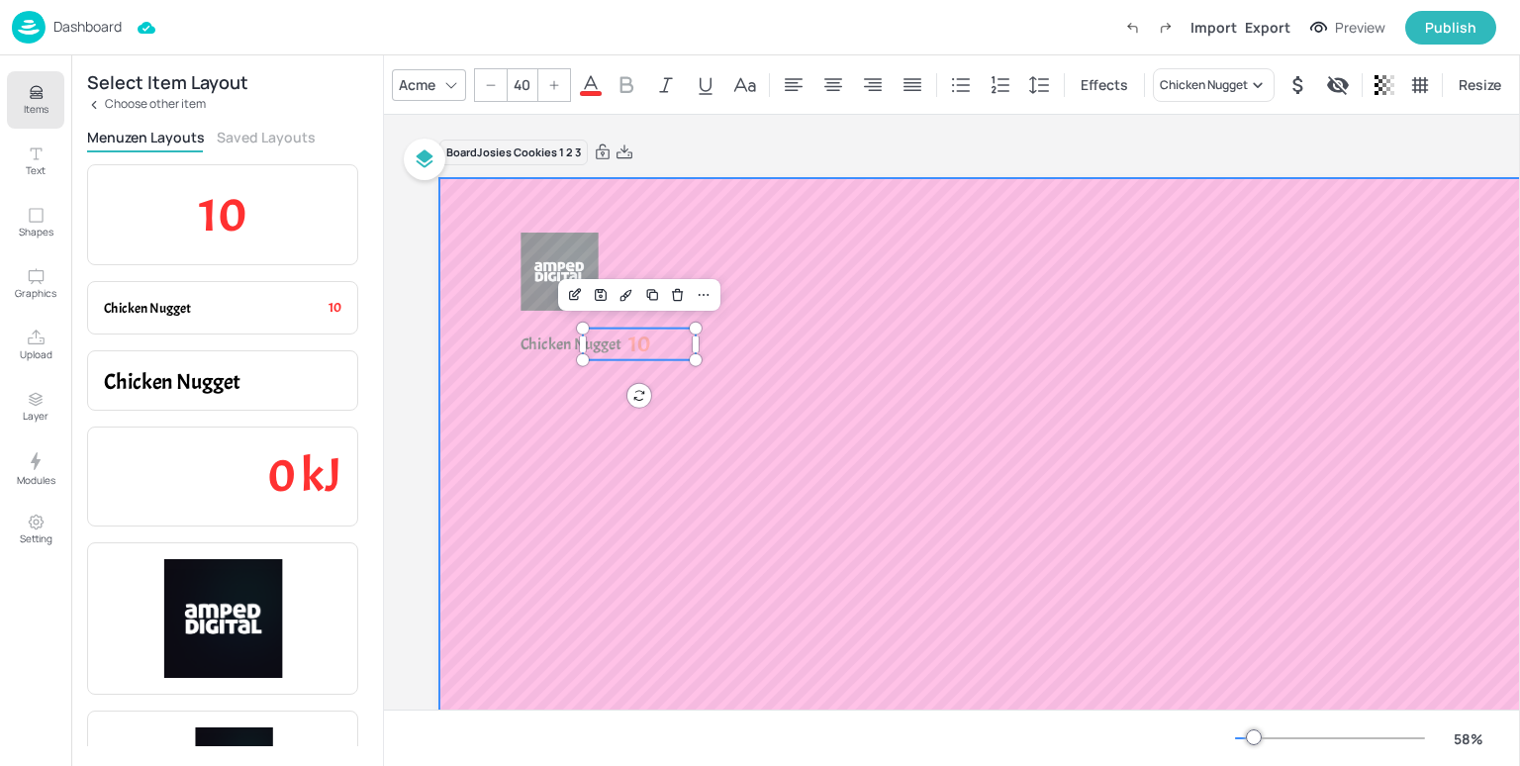
click at [903, 338] on div at bounding box center [990, 488] width 1103 height 620
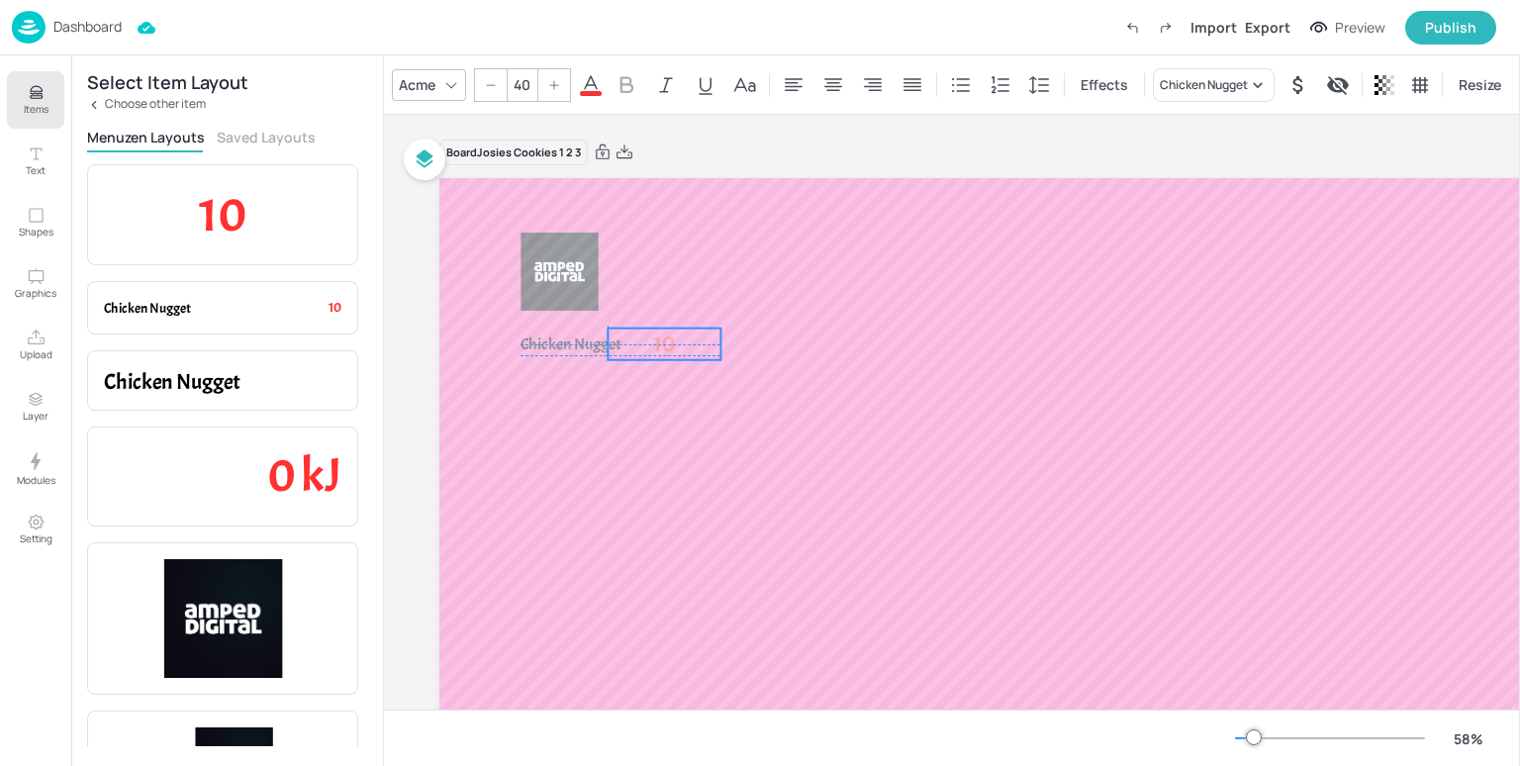
drag, startPoint x: 645, startPoint y: 343, endPoint x: 670, endPoint y: 340, distance: 24.9
click at [670, 340] on span "10" at bounding box center [664, 344] width 23 height 29
click at [655, 345] on span "10" at bounding box center [664, 344] width 23 height 29
click at [686, 345] on p "10" at bounding box center [664, 345] width 113 height 32
click at [653, 351] on span "10" at bounding box center [664, 344] width 23 height 29
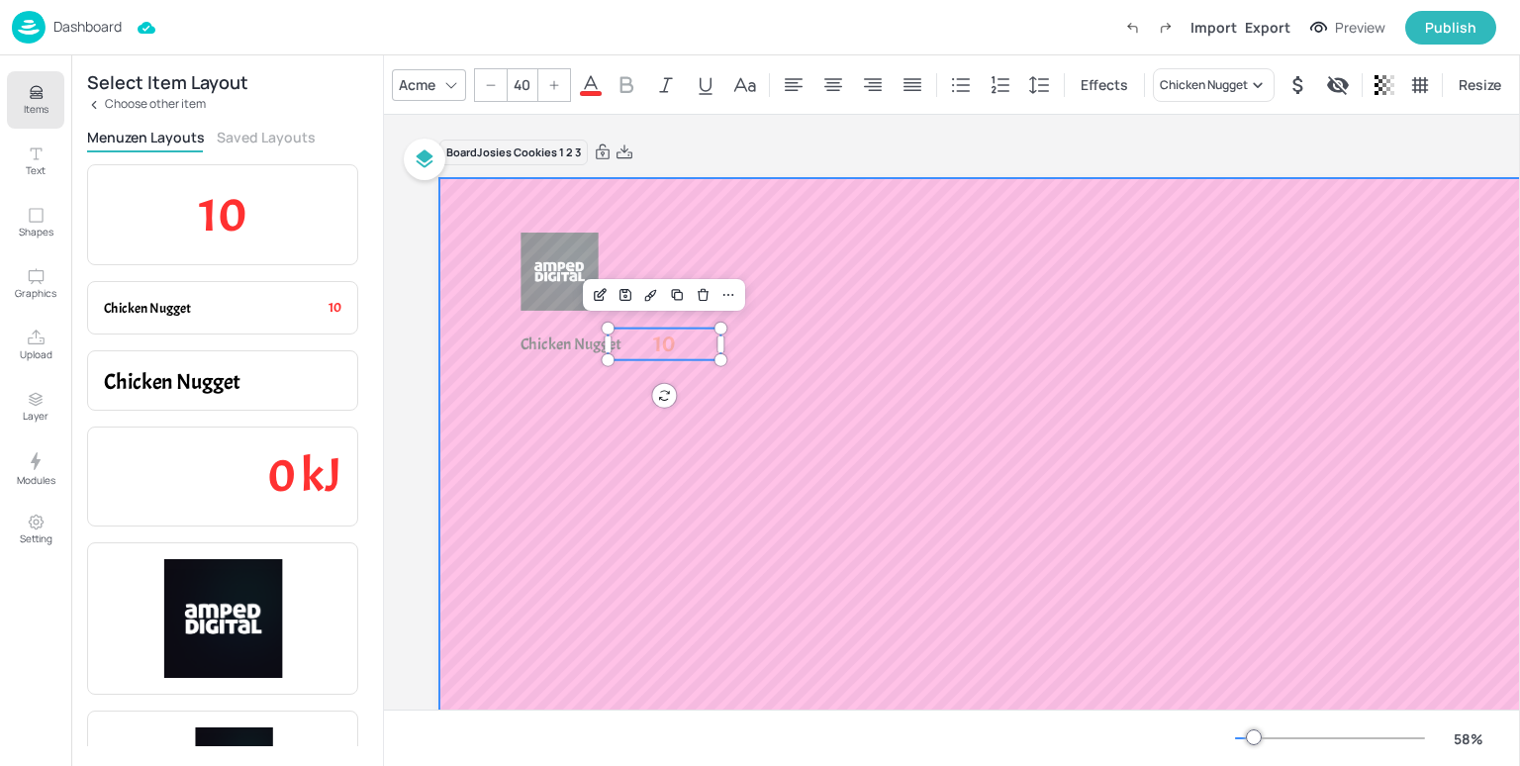
click at [1018, 345] on div at bounding box center [990, 488] width 1103 height 620
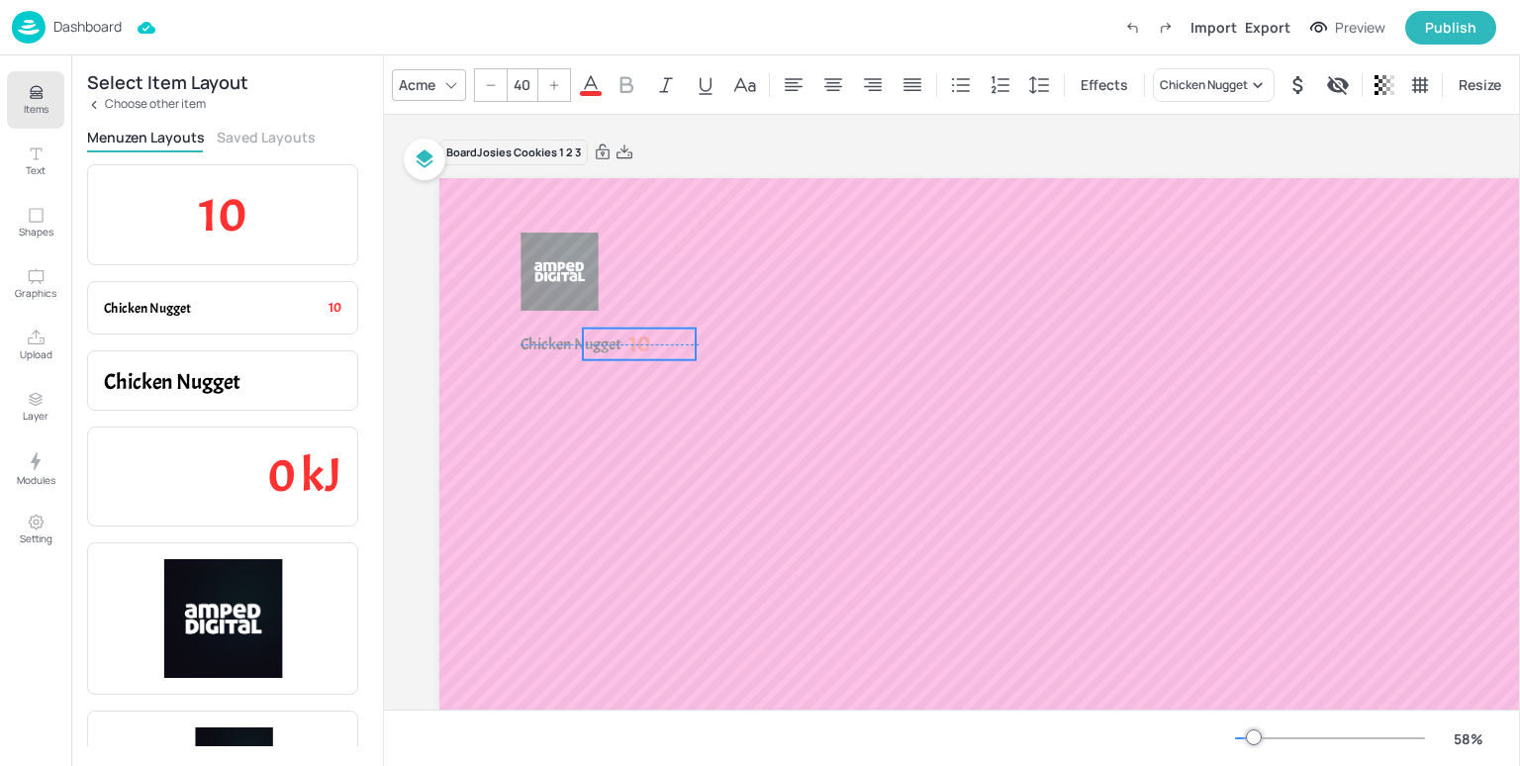
drag, startPoint x: 657, startPoint y: 345, endPoint x: 635, endPoint y: 344, distance: 21.8
click at [635, 344] on span "10" at bounding box center [640, 344] width 23 height 29
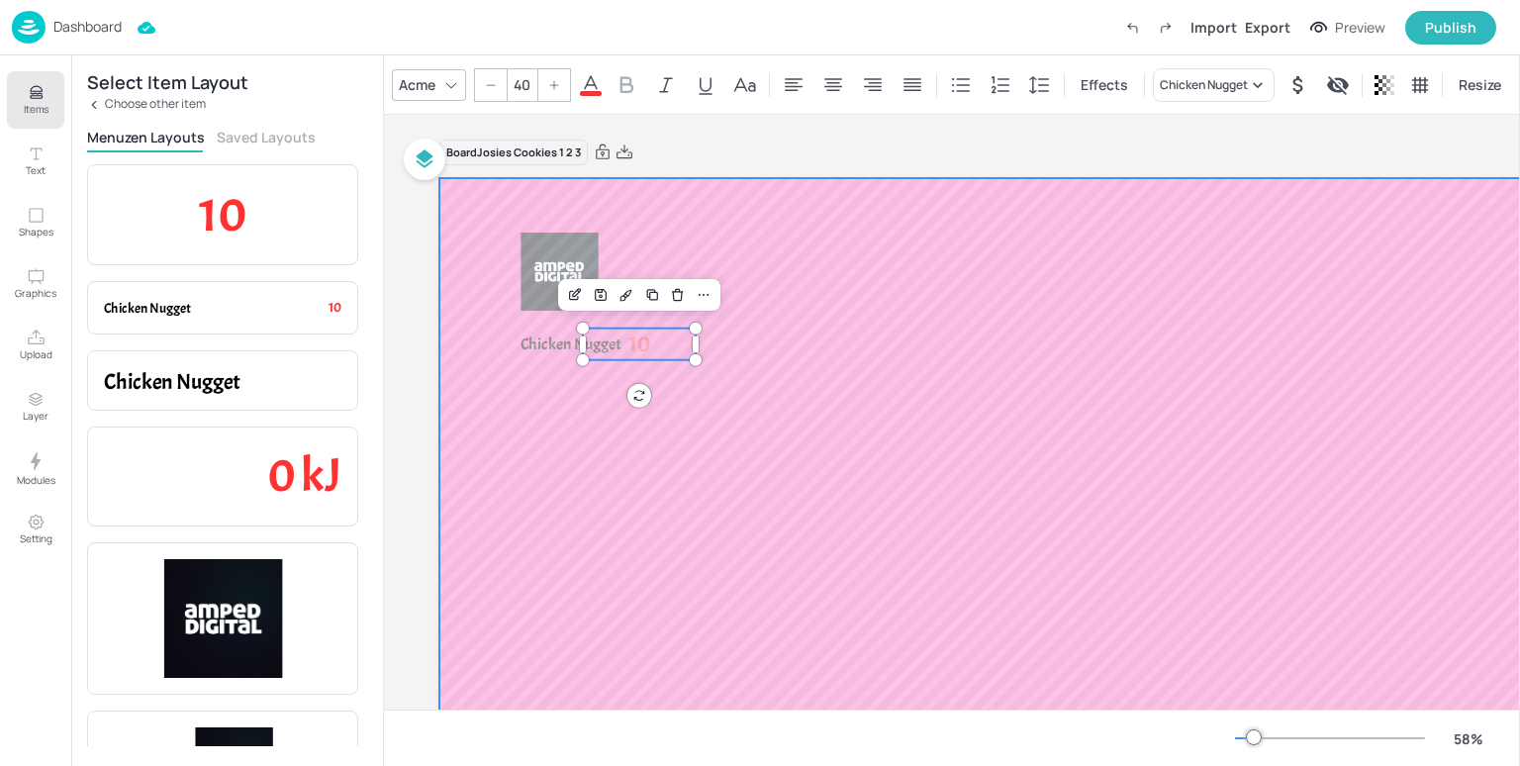
click at [979, 415] on div at bounding box center [990, 488] width 1103 height 620
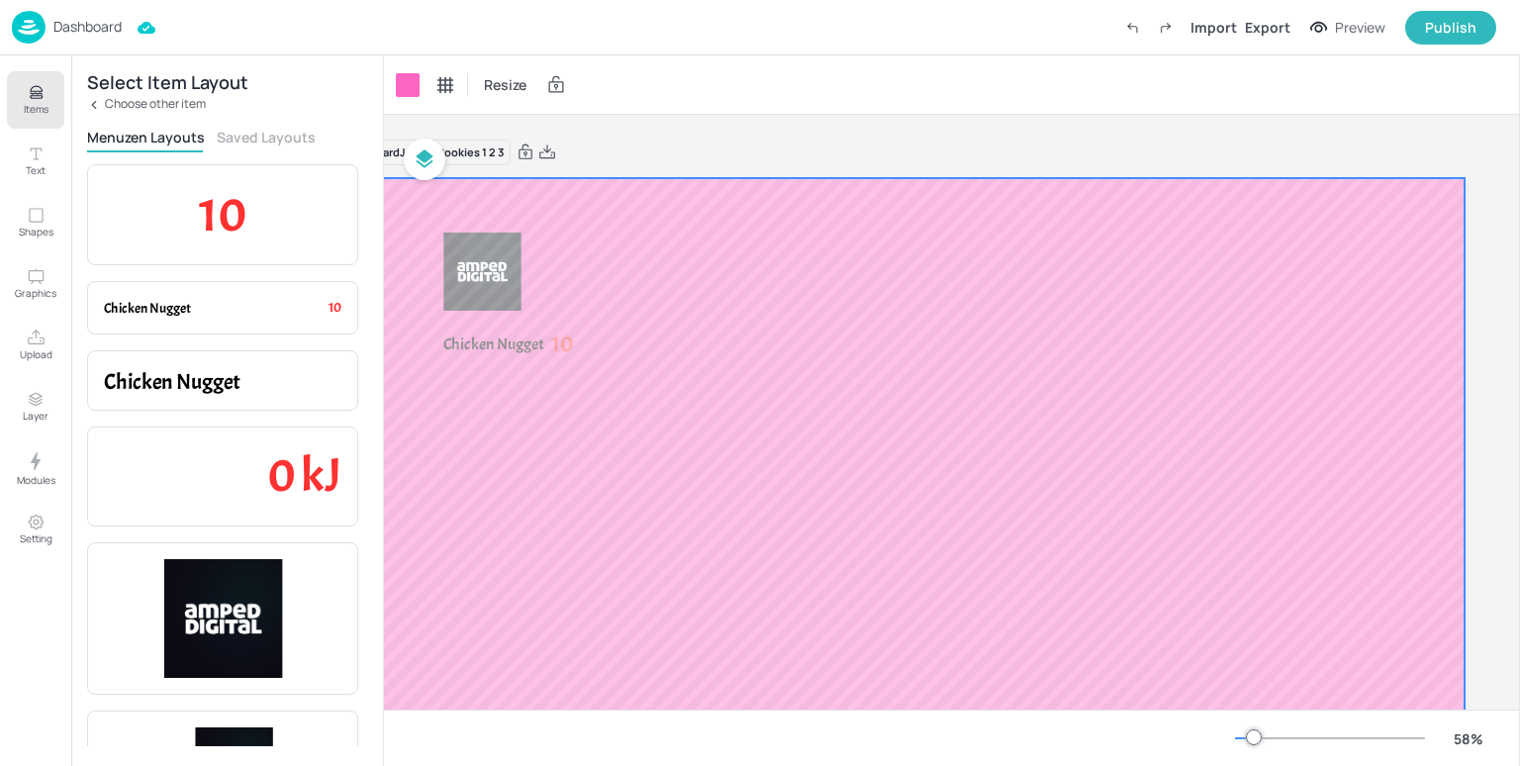
scroll to position [0, 24]
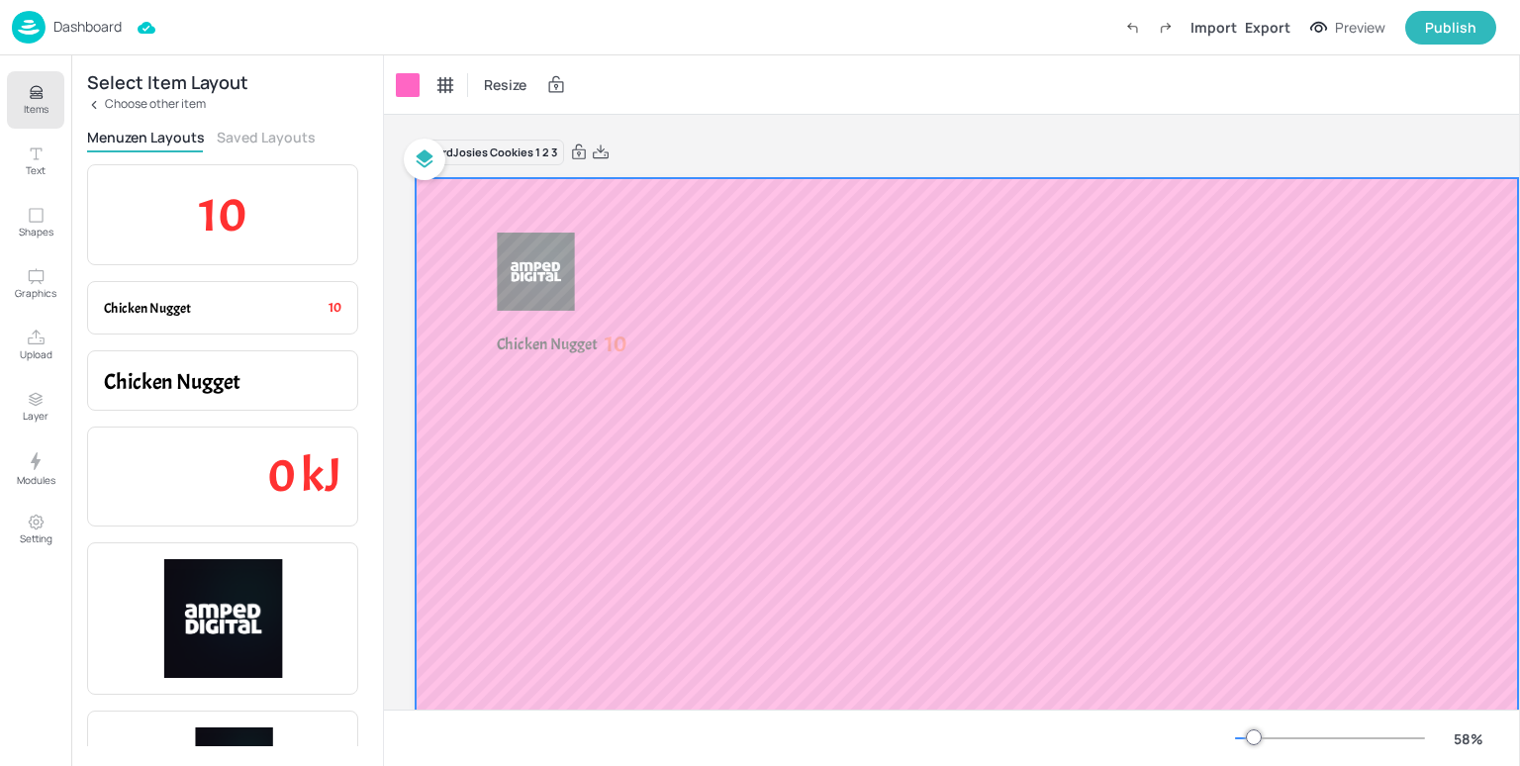
click at [1339, 33] on div "Preview" at bounding box center [1360, 28] width 50 height 22
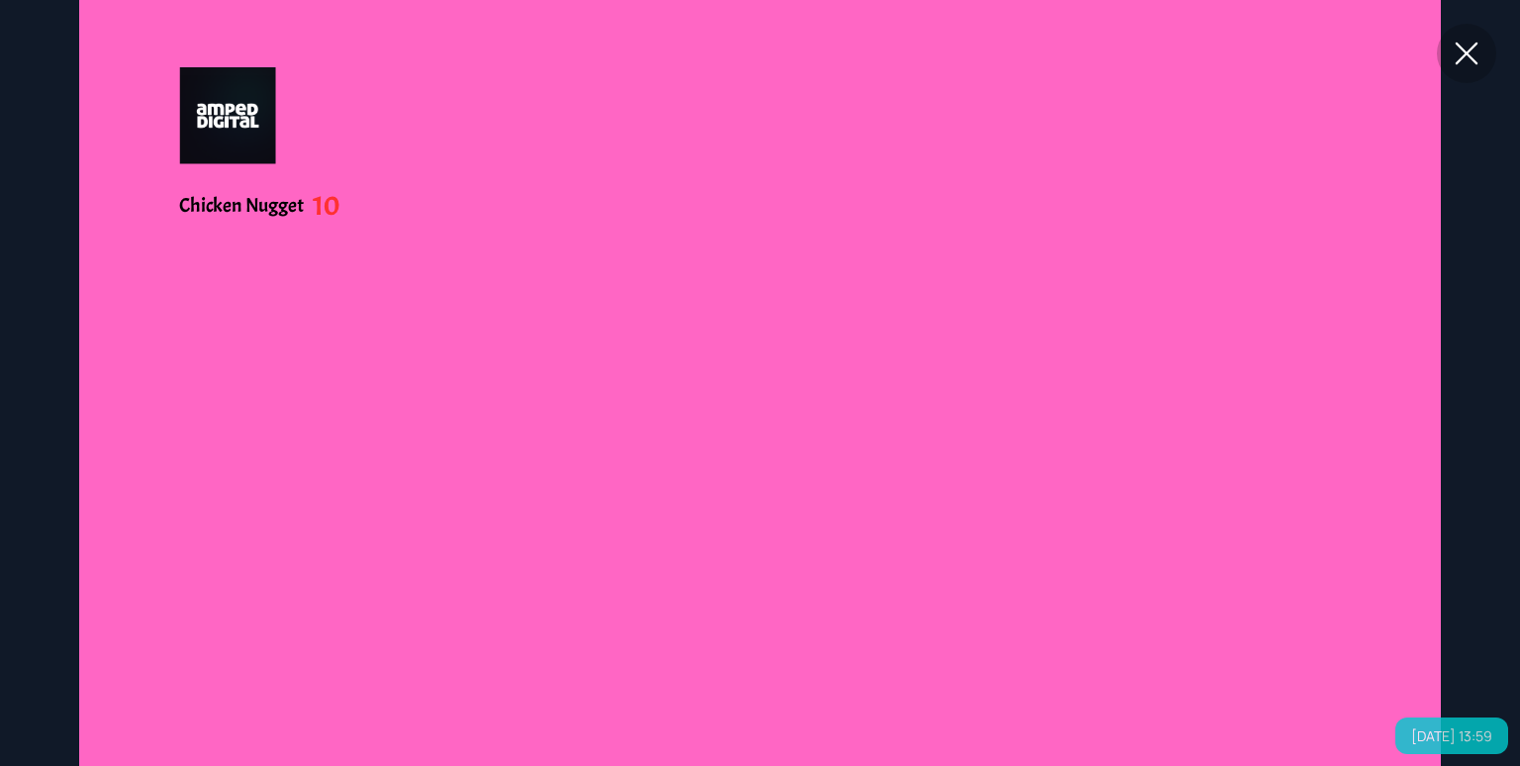
click at [1473, 56] on icon at bounding box center [1467, 54] width 36 height 36
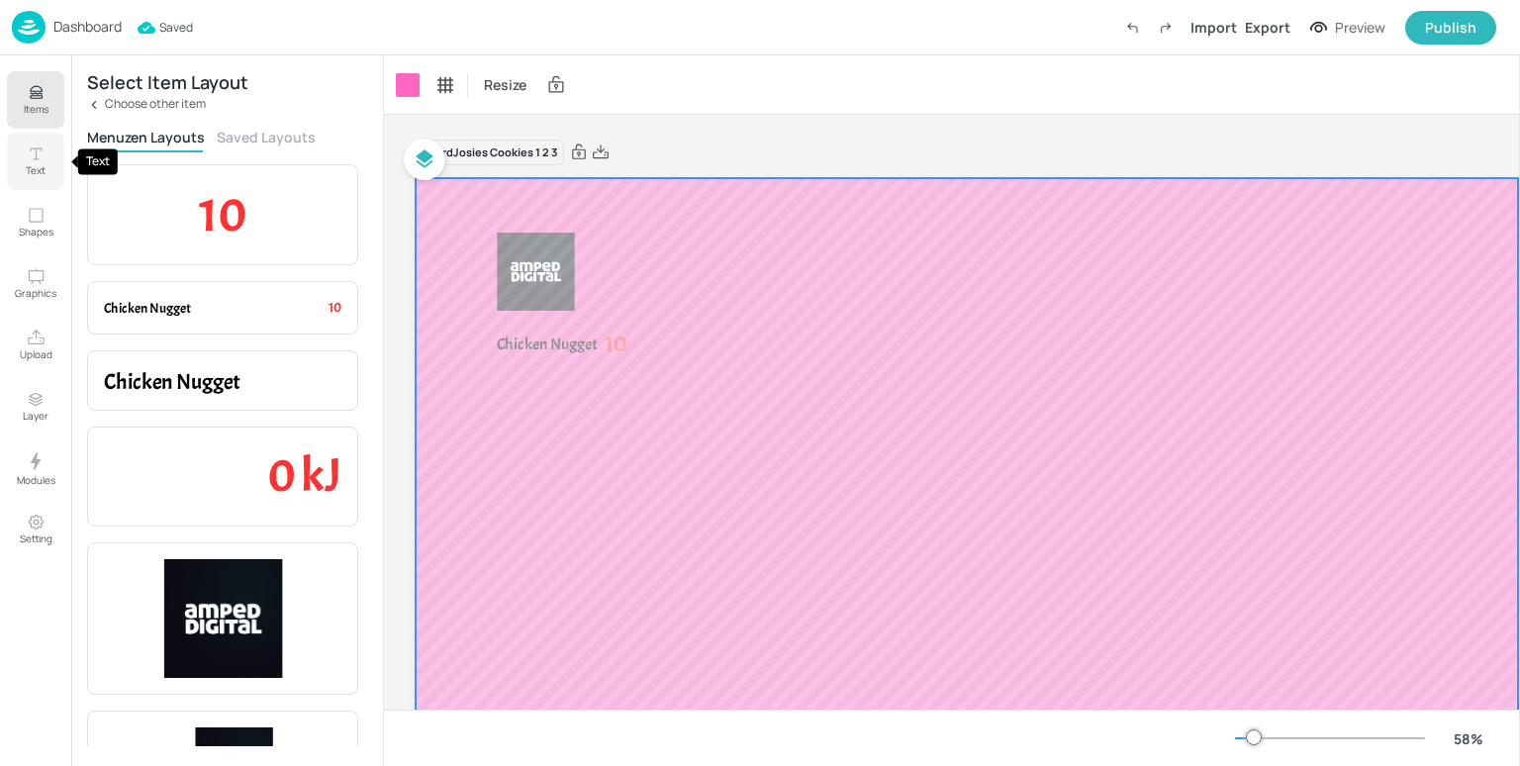
click at [40, 167] on p "Text" at bounding box center [36, 170] width 20 height 14
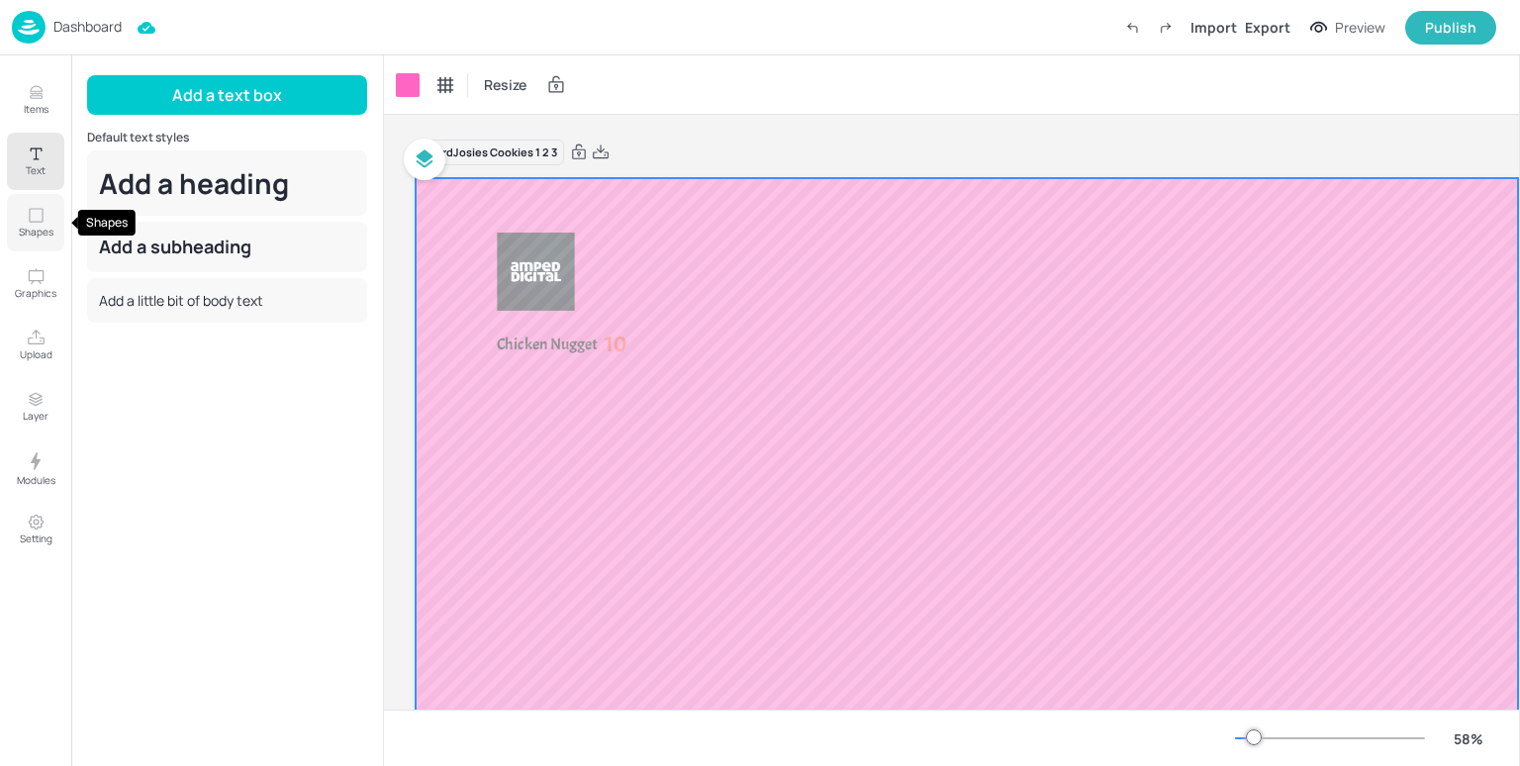
click at [31, 237] on p "Shapes" at bounding box center [36, 232] width 35 height 14
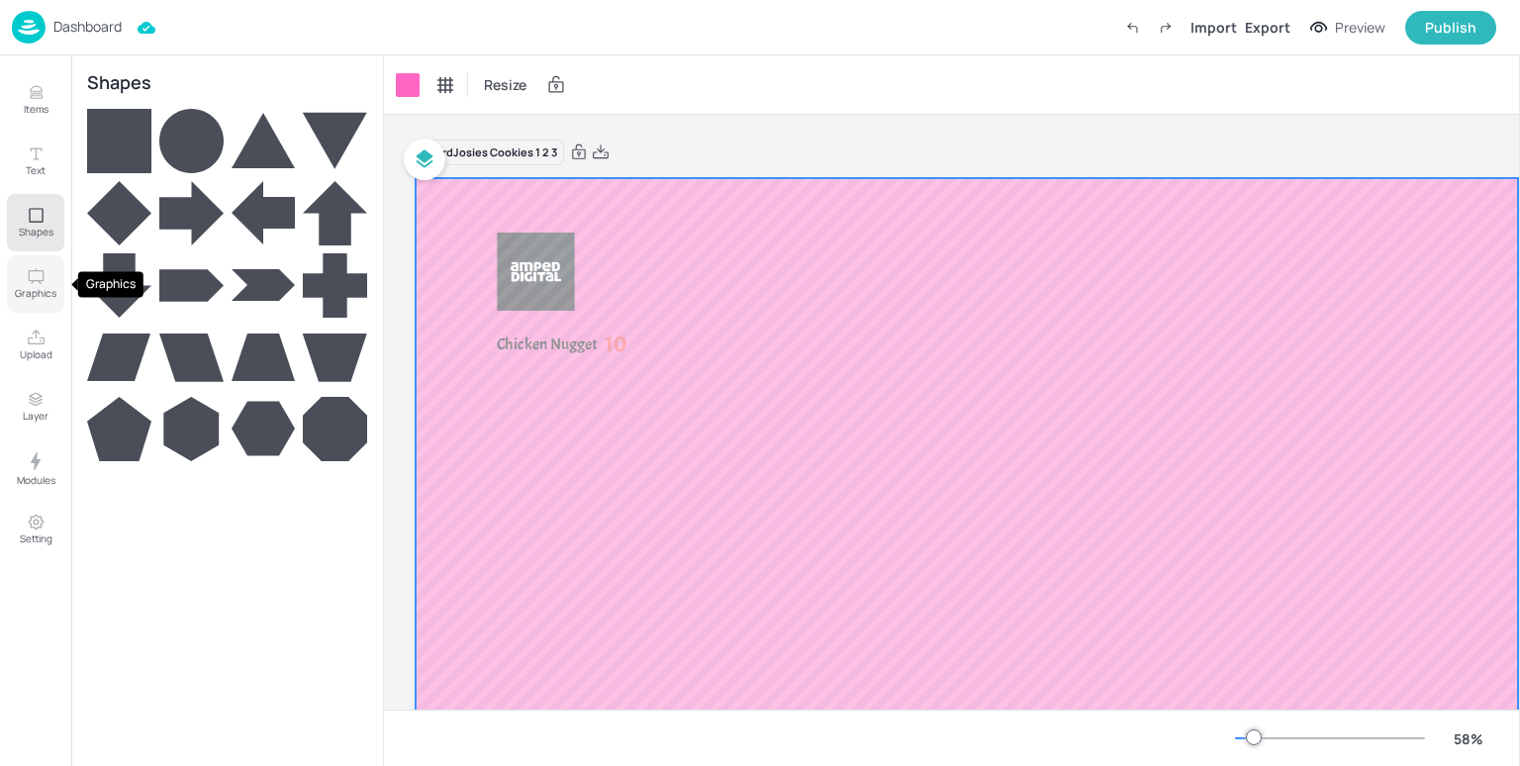
click at [27, 302] on button "Graphics" at bounding box center [35, 283] width 57 height 57
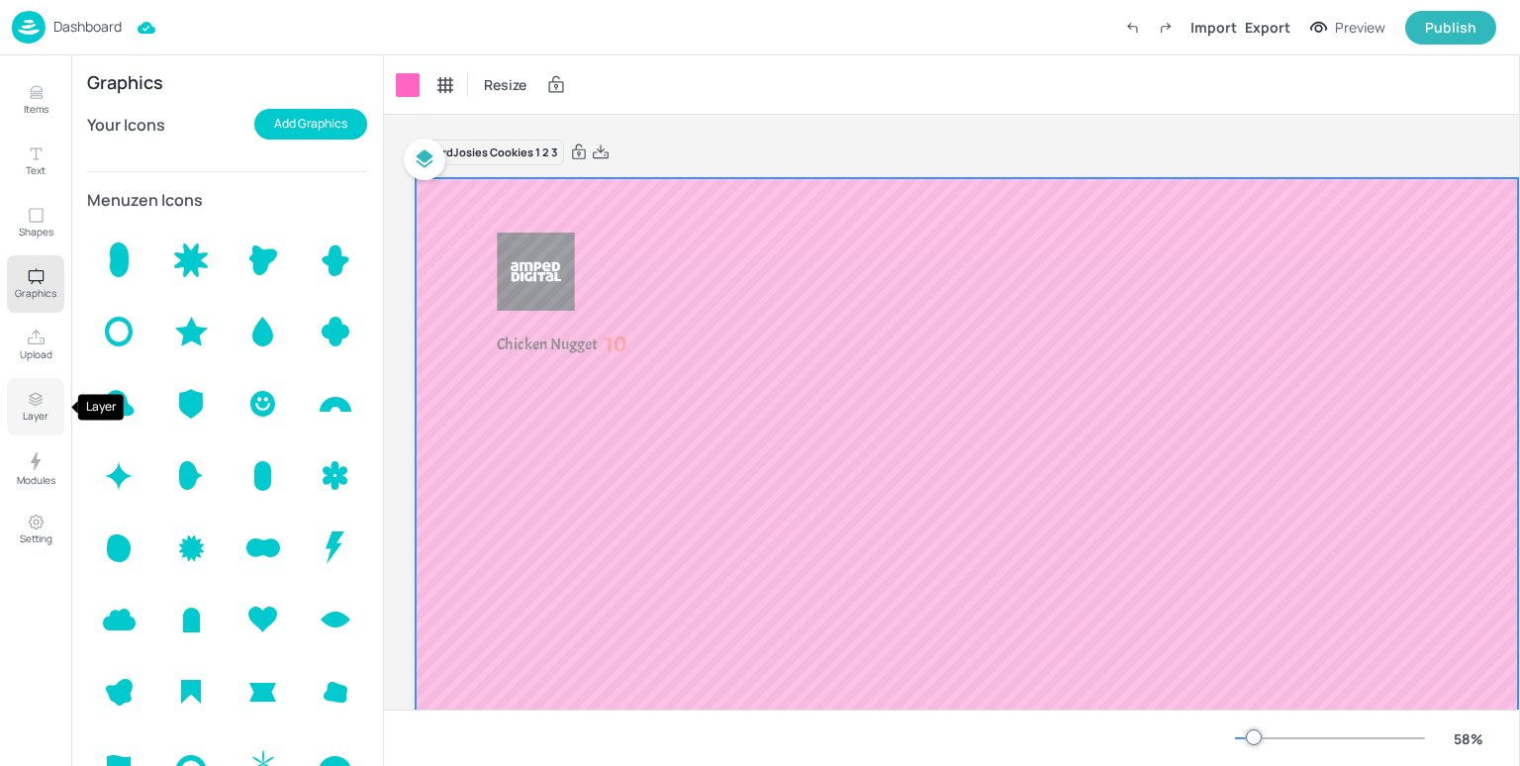
click at [36, 419] on p "Layer" at bounding box center [36, 416] width 26 height 14
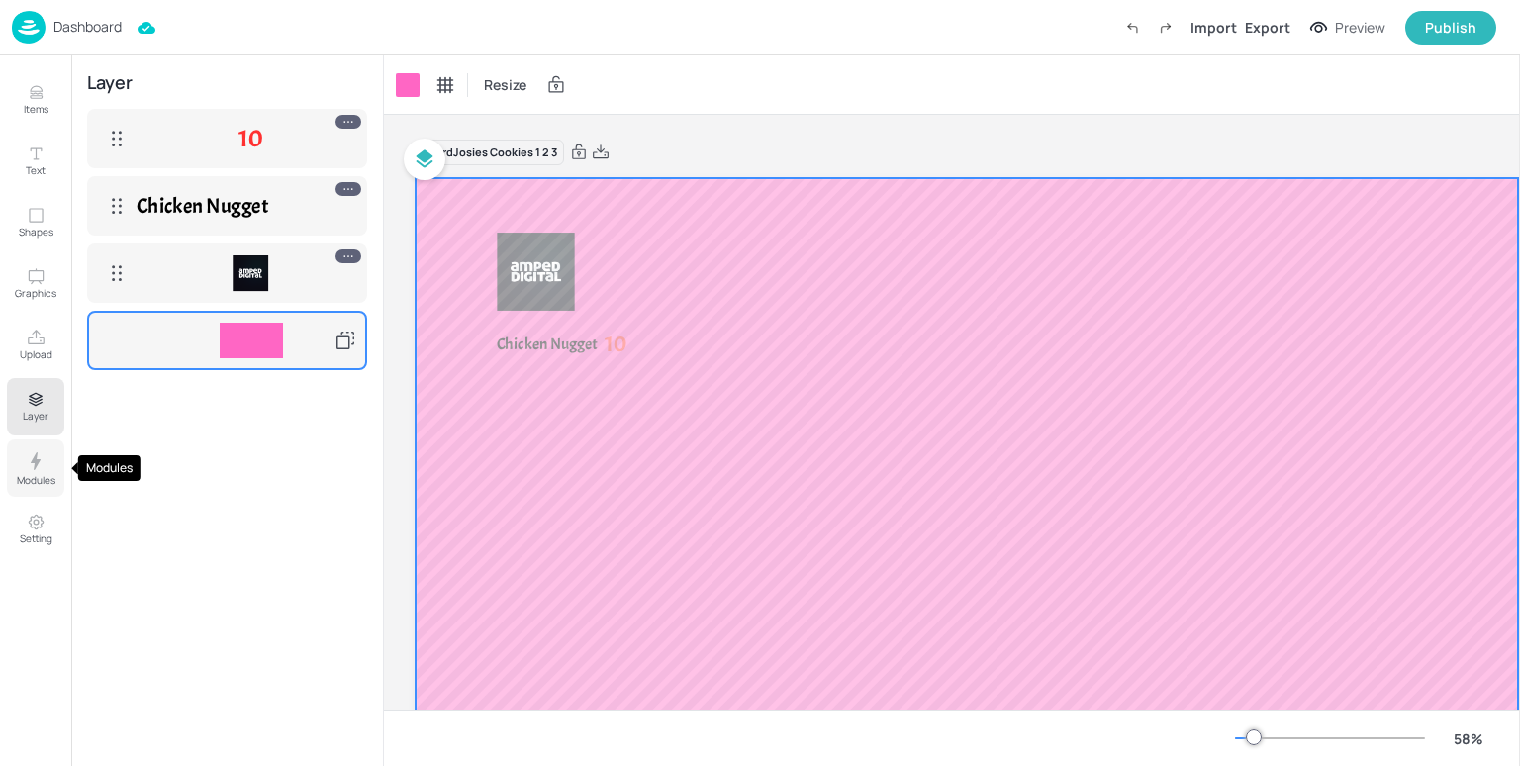
click at [30, 468] on icon "Modules" at bounding box center [36, 461] width 24 height 24
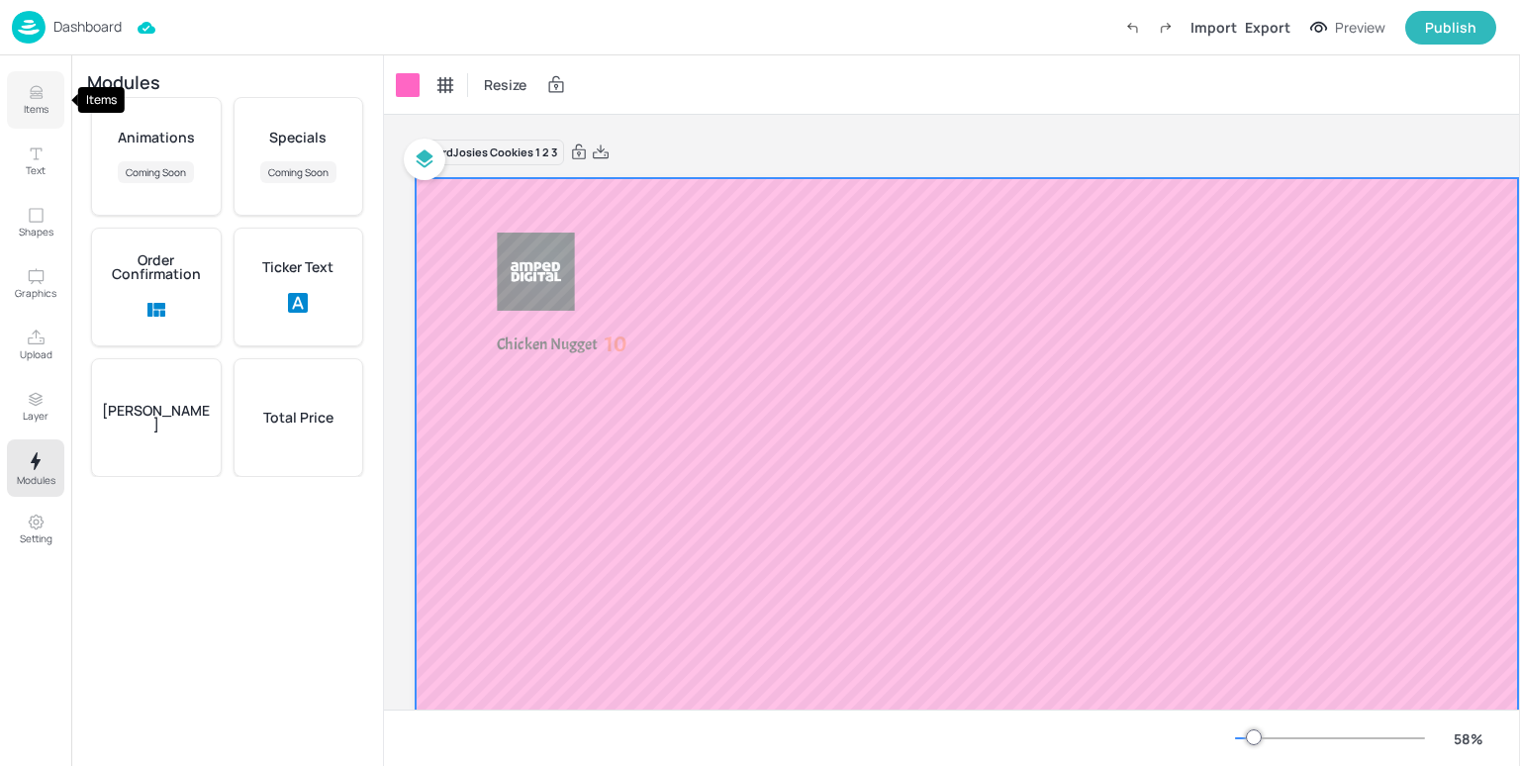
click at [37, 98] on icon "Items" at bounding box center [36, 97] width 12 height 2
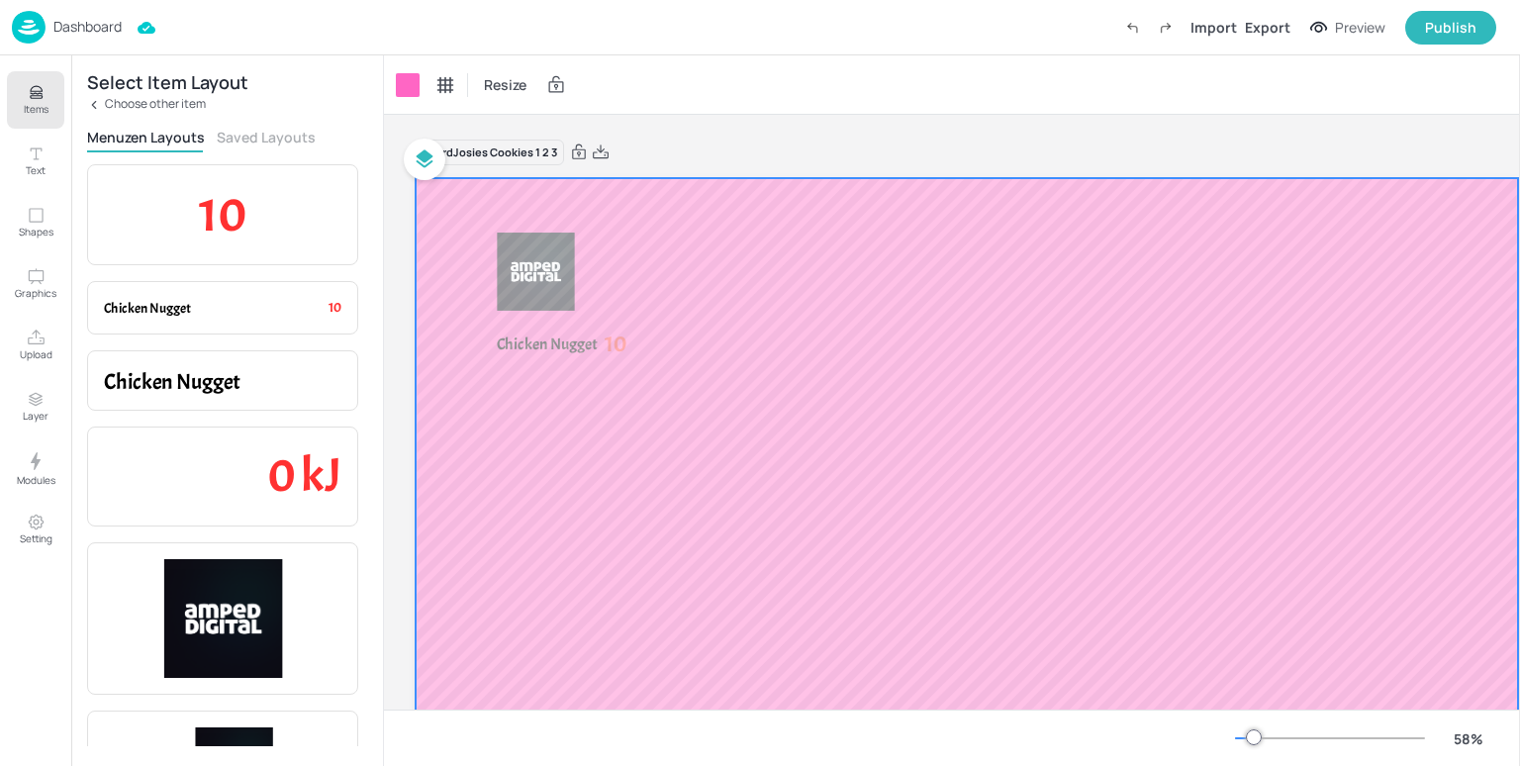
click at [781, 104] on div "Resize" at bounding box center [952, 84] width 1136 height 58
click at [1448, 26] on div "Publish" at bounding box center [1450, 28] width 51 height 22
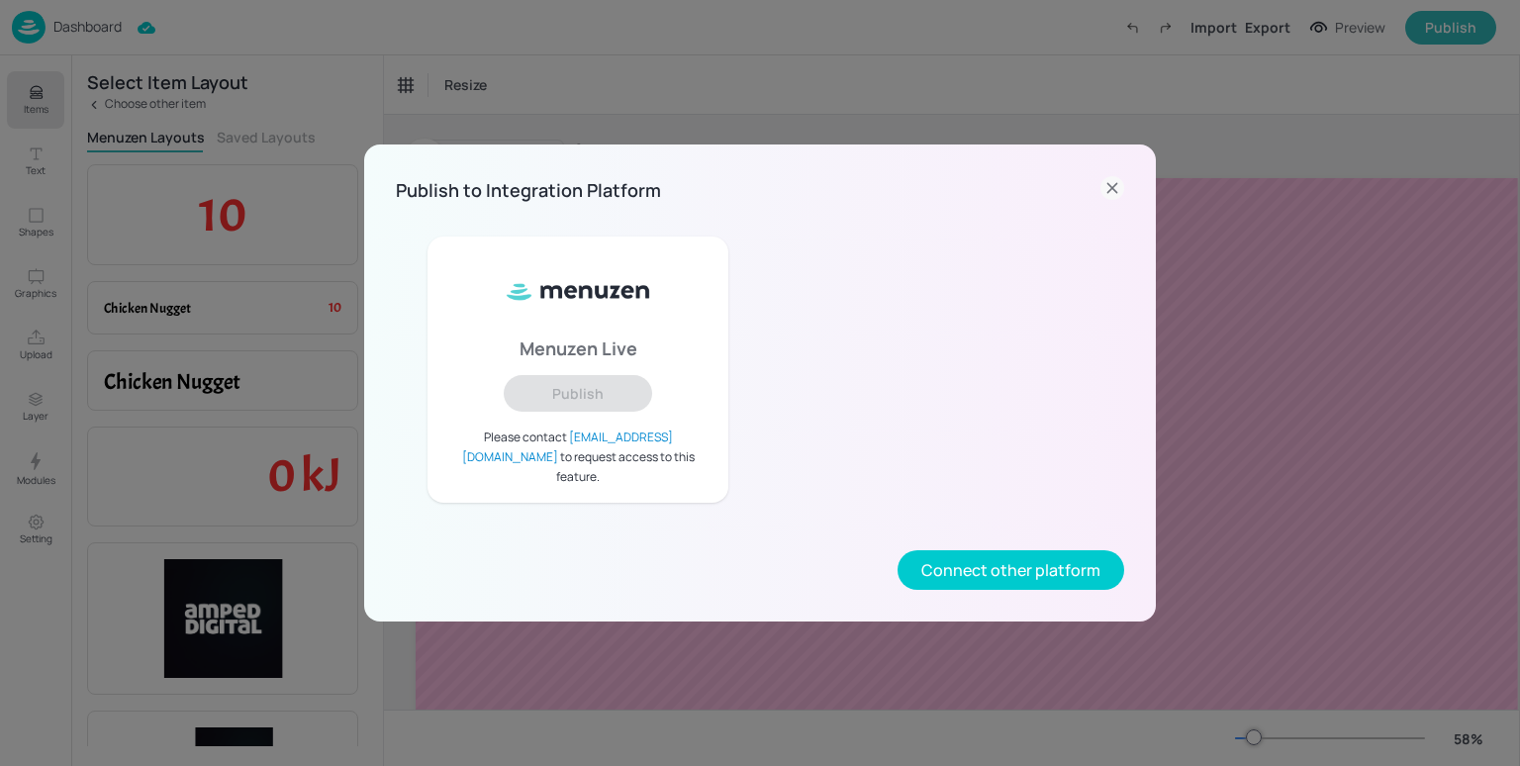
click at [1109, 198] on icon at bounding box center [1113, 188] width 24 height 24
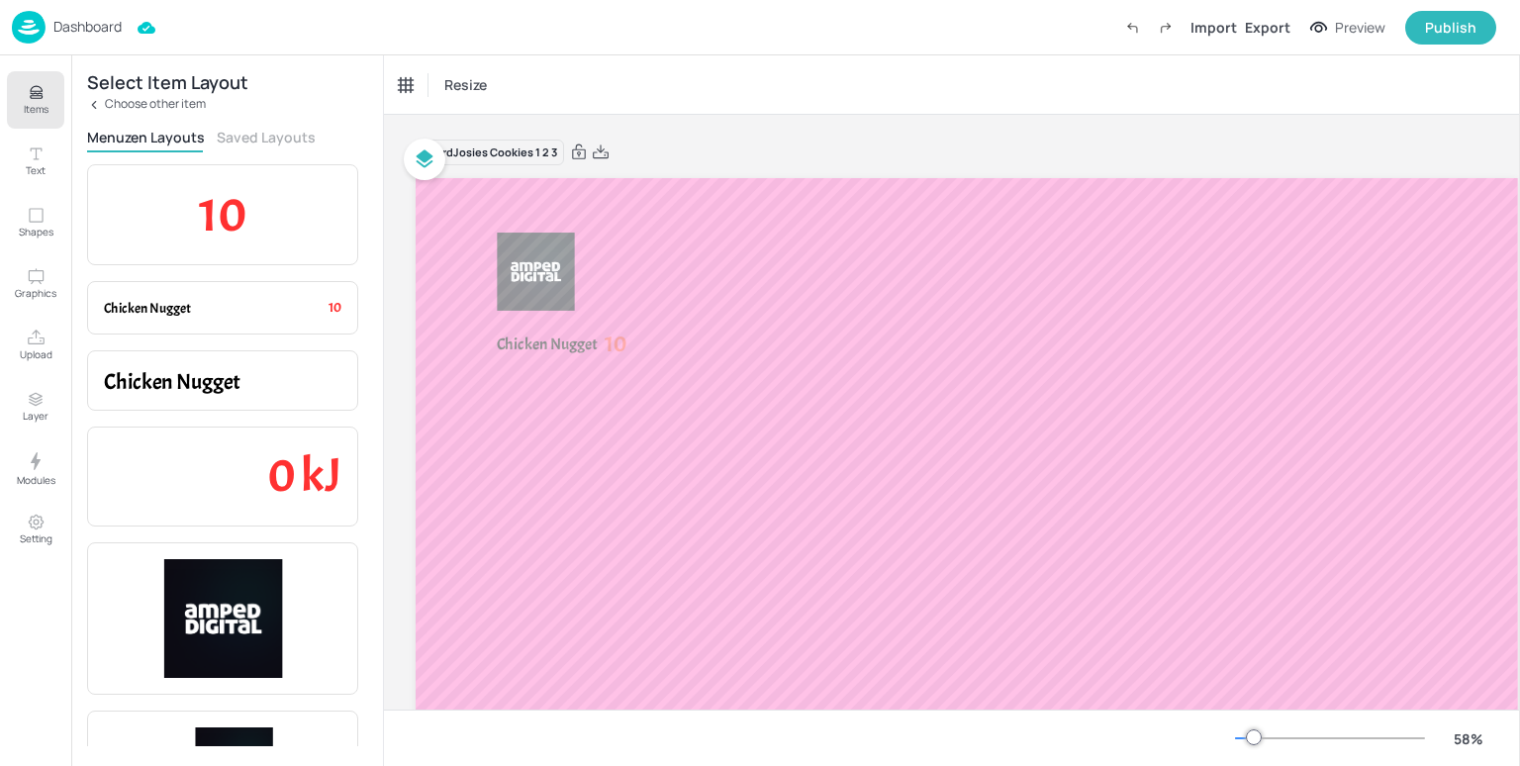
click at [24, 25] on img at bounding box center [29, 27] width 34 height 33
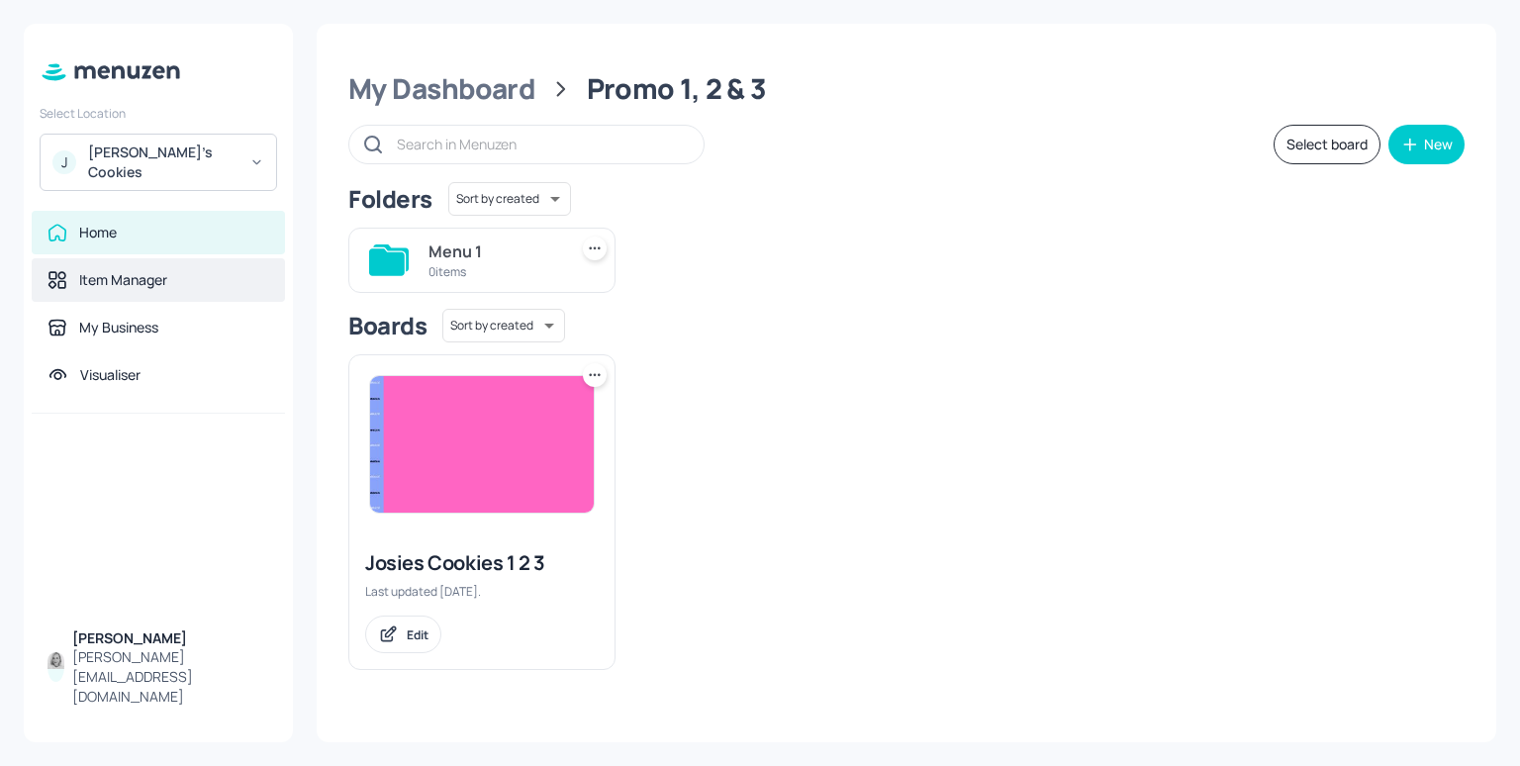
click at [118, 270] on div "Item Manager" at bounding box center [123, 280] width 88 height 20
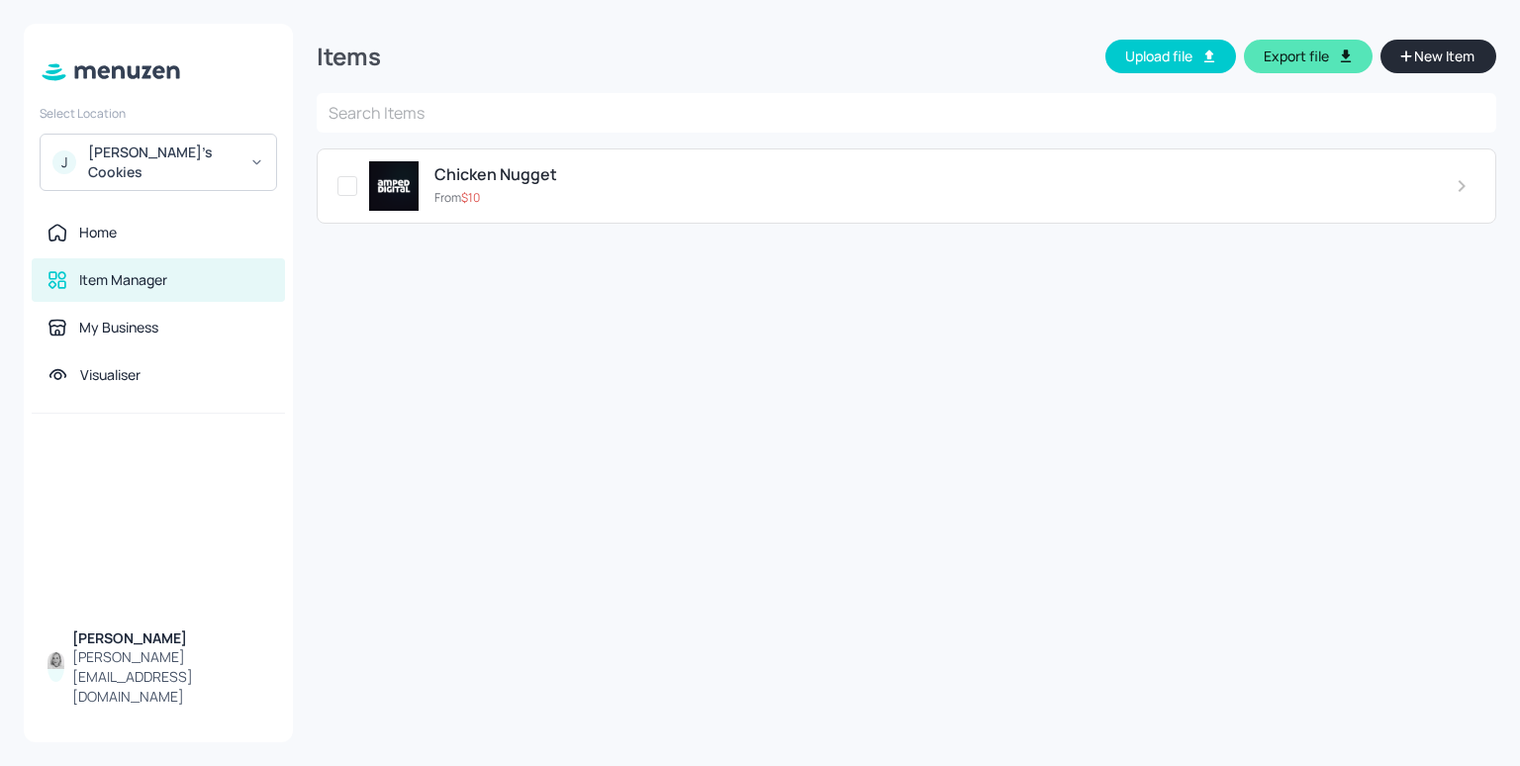
click at [669, 205] on div "From $ 10" at bounding box center [930, 198] width 990 height 18
